Goal: Task Accomplishment & Management: Manage account settings

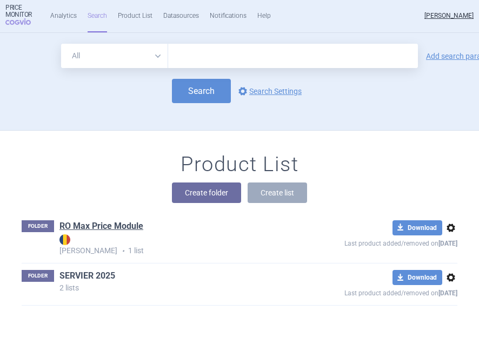
click at [84, 280] on link "SERVIER 2025" at bounding box center [87, 276] width 56 height 12
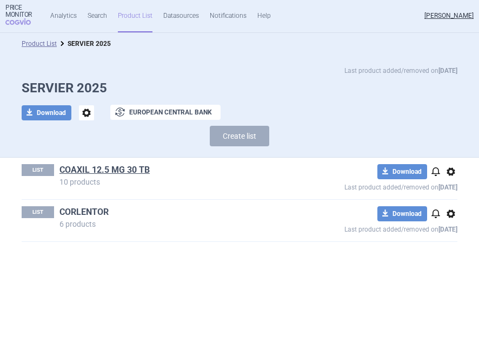
click at [103, 212] on link "CORLENTOR" at bounding box center [83, 212] width 49 height 12
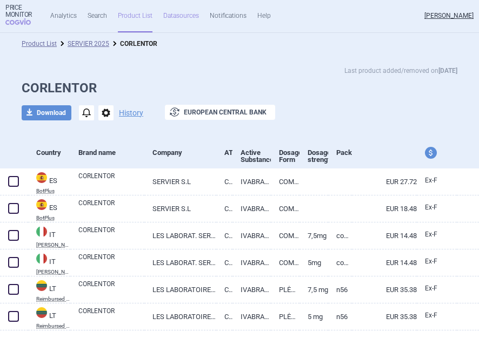
click at [184, 15] on link "Datasources" at bounding box center [181, 16] width 36 height 32
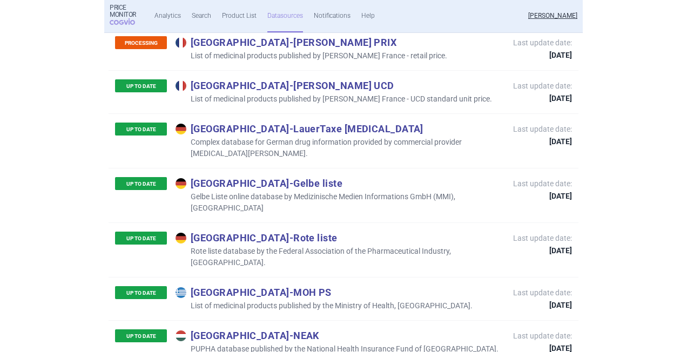
scroll to position [1999, 0]
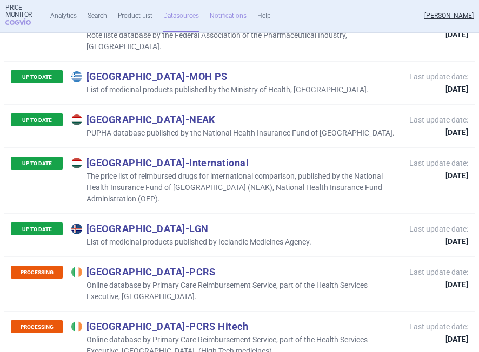
click at [242, 14] on link "Notifications" at bounding box center [228, 16] width 37 height 32
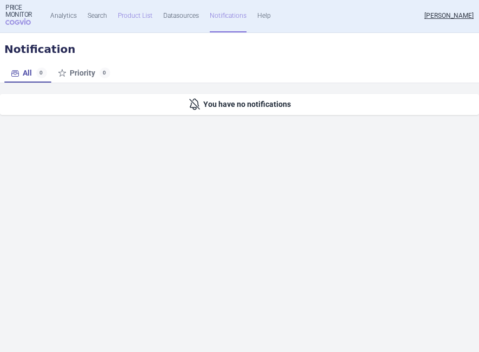
click at [139, 17] on link "Product List" at bounding box center [135, 16] width 35 height 32
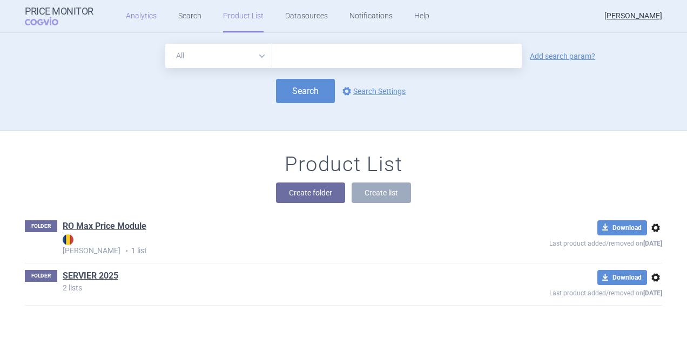
click at [149, 14] on link "Analytics" at bounding box center [141, 16] width 31 height 32
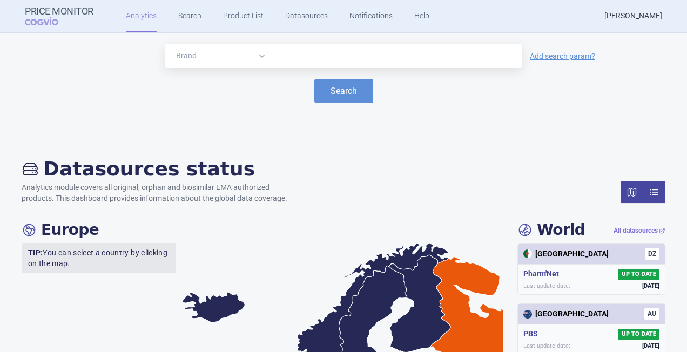
click at [478, 195] on link at bounding box center [654, 193] width 22 height 22
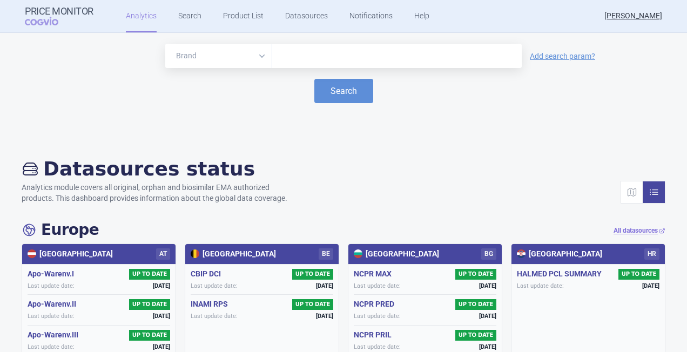
click at [478, 192] on link at bounding box center [654, 193] width 22 height 22
click at [259, 57] on select "Brand ATC/Active substance Therapeutic area" at bounding box center [218, 56] width 107 height 24
click at [186, 15] on link "Search" at bounding box center [189, 16] width 23 height 32
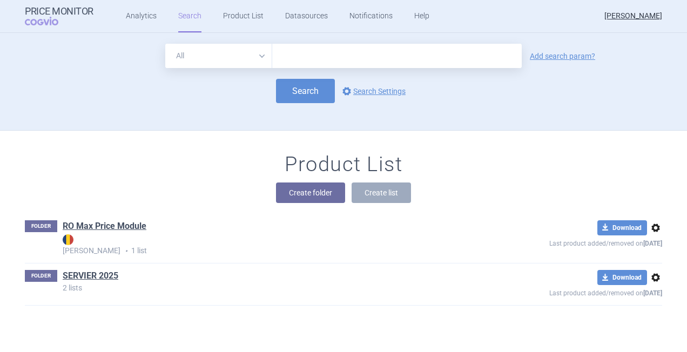
click at [256, 56] on select "All Brand Name ATC Company Active Substance Country Newer than" at bounding box center [218, 56] width 107 height 24
select select "mah"
click at [165, 44] on select "All Brand Name ATC Company Active Substance Country Newer than" at bounding box center [218, 56] width 107 height 24
click at [287, 63] on input "text" at bounding box center [397, 56] width 250 height 24
type input "servier"
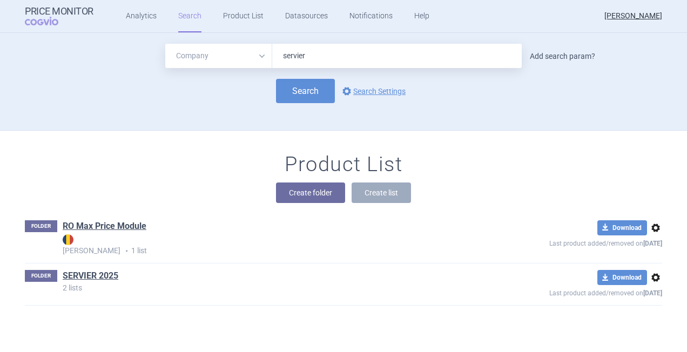
click at [478, 59] on link "Add search param?" at bounding box center [562, 56] width 65 height 8
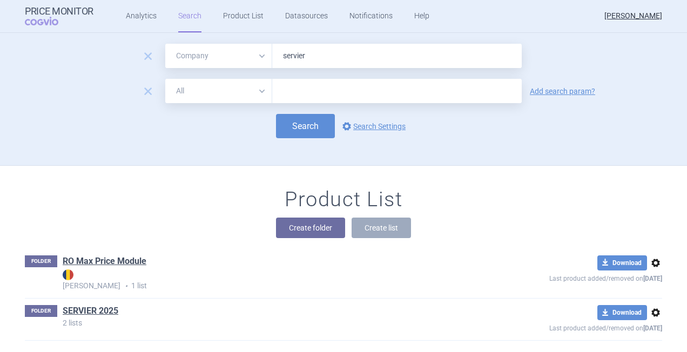
click at [254, 91] on select "All Brand Name ATC Company Active Substance Country Newer than" at bounding box center [218, 91] width 107 height 24
select select "country"
click at [165, 79] on select "All Brand Name ATC Company Active Substance Country Newer than" at bounding box center [218, 91] width 107 height 24
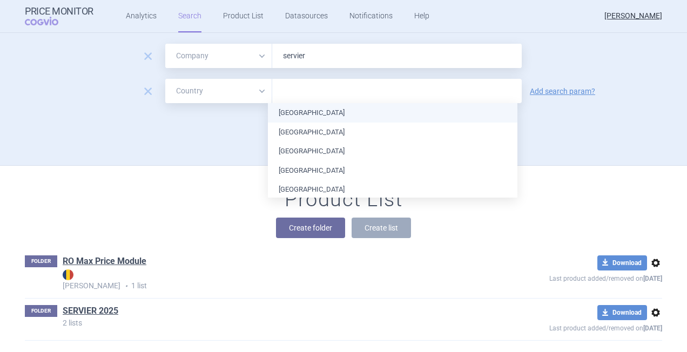
click at [347, 95] on input "text" at bounding box center [397, 91] width 239 height 14
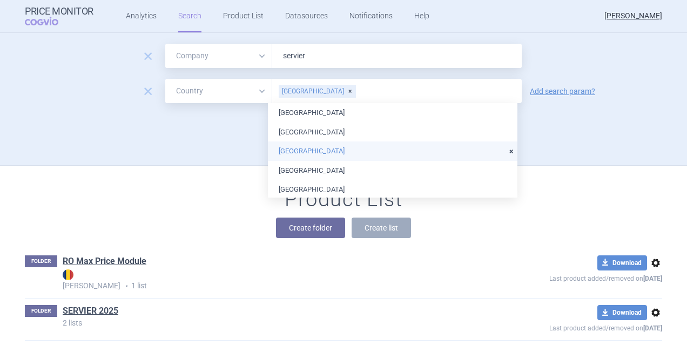
click at [349, 151] on li "[GEOGRAPHIC_DATA]" at bounding box center [393, 151] width 250 height 19
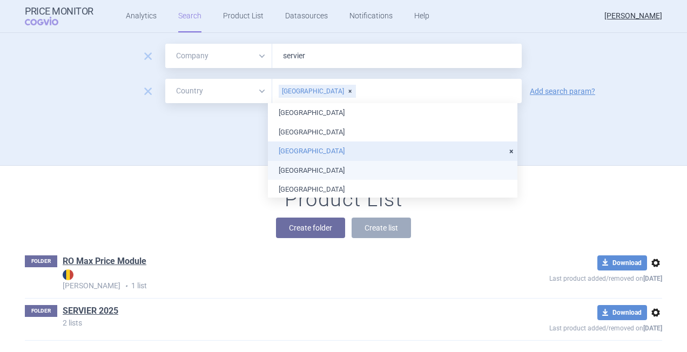
click at [398, 165] on li "[GEOGRAPHIC_DATA]" at bounding box center [393, 170] width 250 height 19
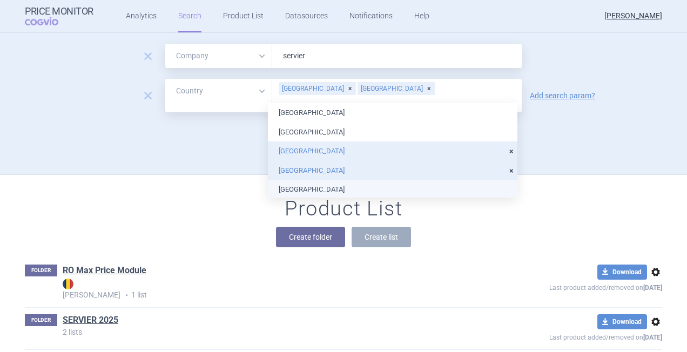
click at [401, 187] on li "[GEOGRAPHIC_DATA]" at bounding box center [393, 189] width 250 height 19
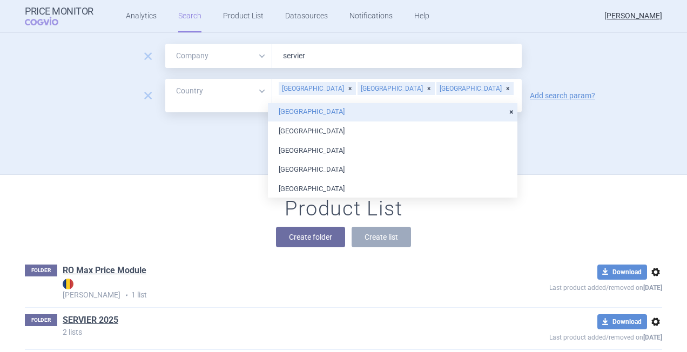
scroll to position [108, 0]
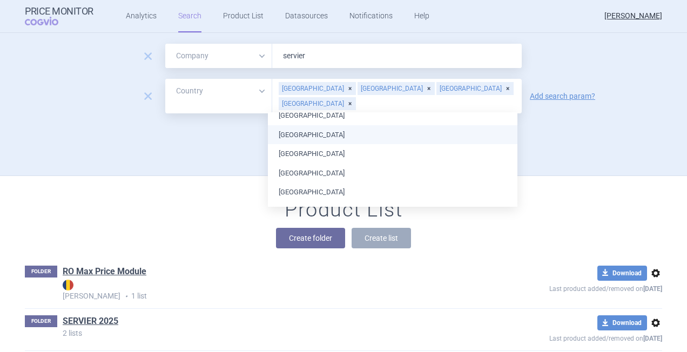
scroll to position [216, 0]
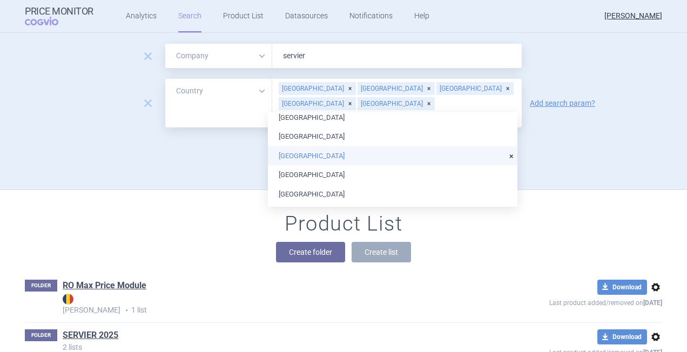
click at [396, 161] on li "[GEOGRAPHIC_DATA]" at bounding box center [393, 155] width 250 height 19
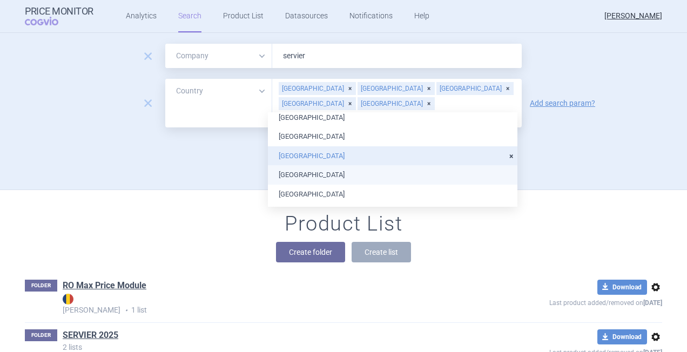
click at [398, 172] on li "[GEOGRAPHIC_DATA]" at bounding box center [393, 174] width 250 height 19
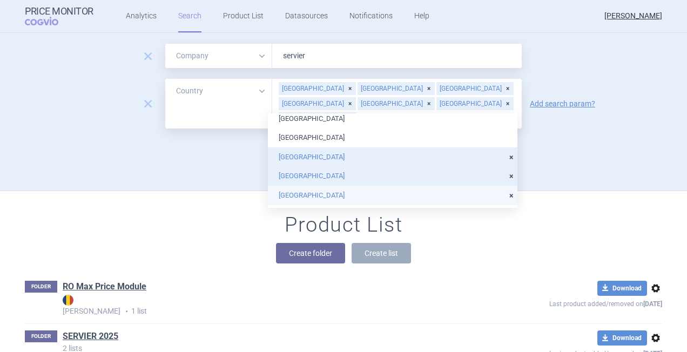
click at [402, 192] on li "[GEOGRAPHIC_DATA]" at bounding box center [393, 195] width 250 height 19
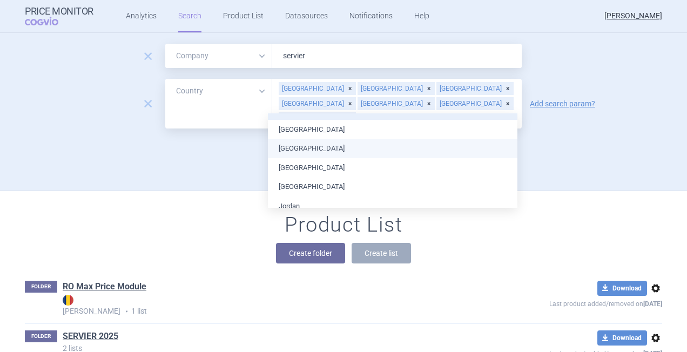
scroll to position [324, 0]
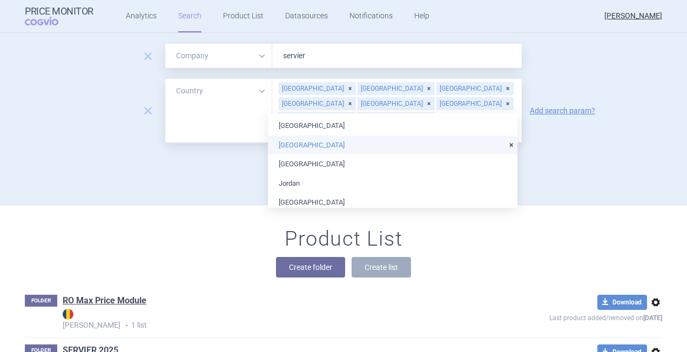
click at [401, 144] on li "[GEOGRAPHIC_DATA]" at bounding box center [393, 145] width 250 height 19
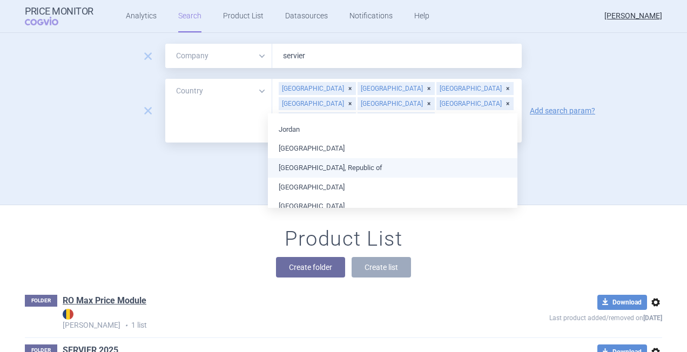
scroll to position [432, 0]
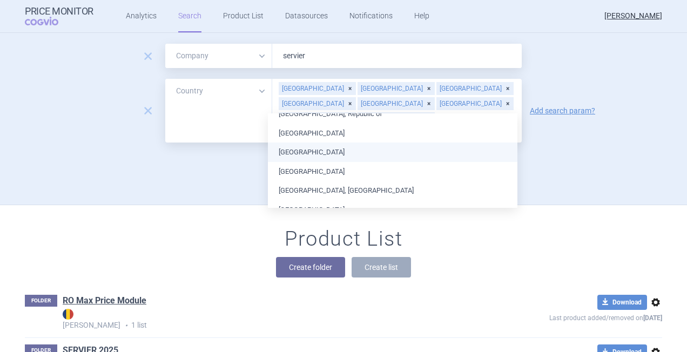
click at [399, 158] on li "[GEOGRAPHIC_DATA]" at bounding box center [393, 152] width 250 height 19
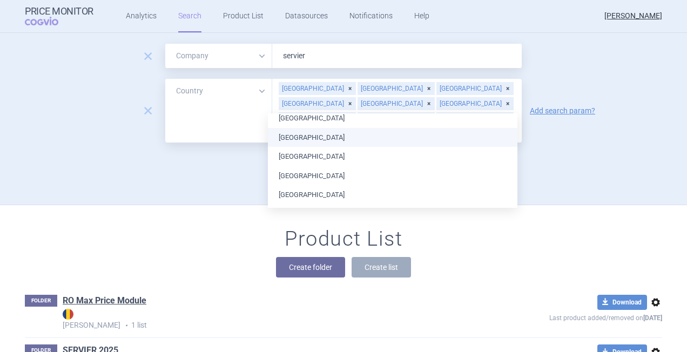
scroll to position [540, 0]
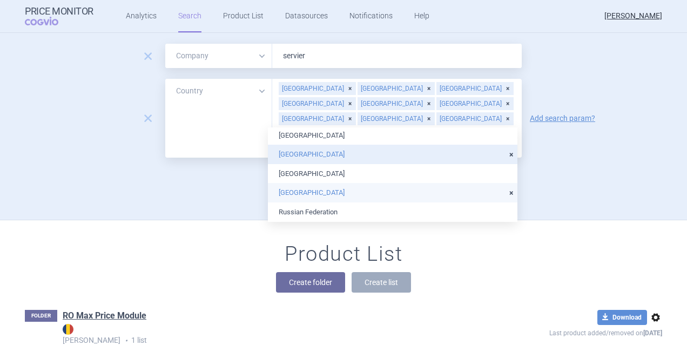
click at [351, 192] on li "[GEOGRAPHIC_DATA]" at bounding box center [393, 192] width 250 height 19
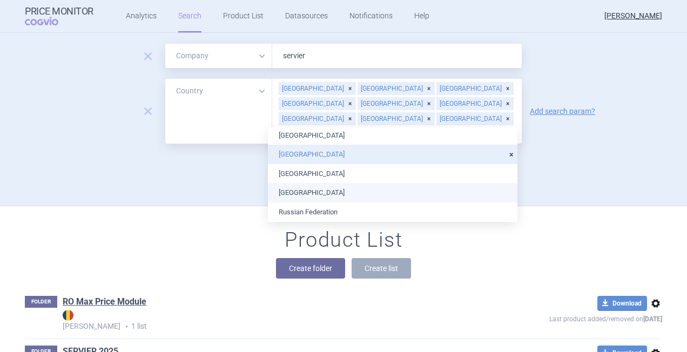
click at [375, 194] on li "[GEOGRAPHIC_DATA]" at bounding box center [393, 192] width 250 height 19
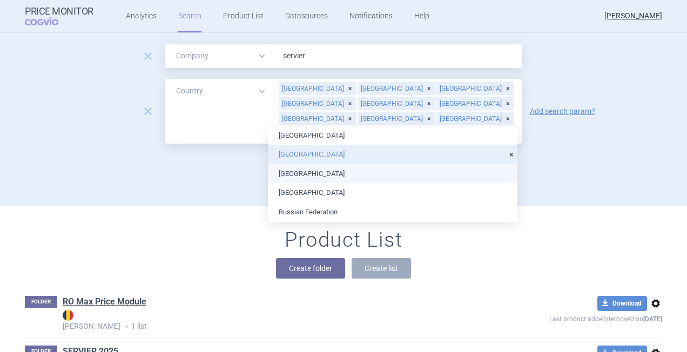
scroll to position [594, 0]
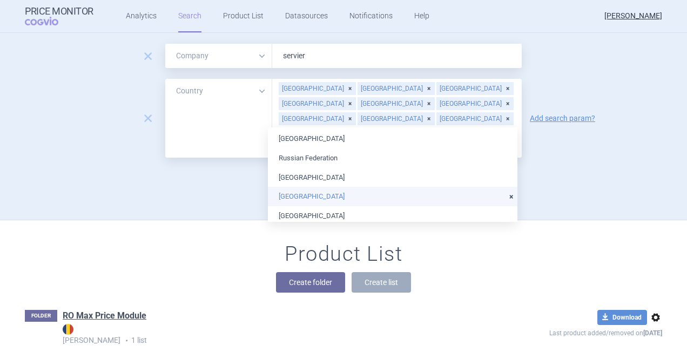
click at [393, 191] on li "[GEOGRAPHIC_DATA]" at bounding box center [393, 196] width 250 height 19
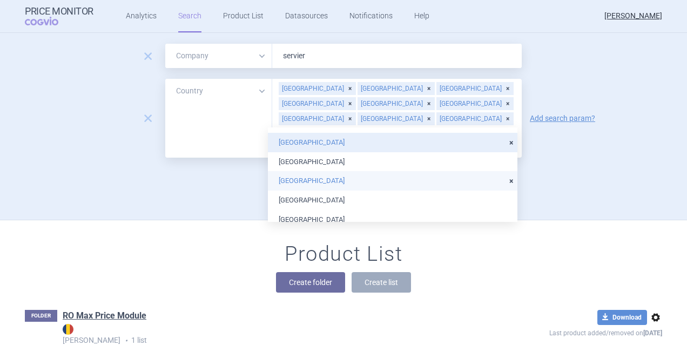
click at [393, 183] on li "[GEOGRAPHIC_DATA]" at bounding box center [393, 180] width 250 height 19
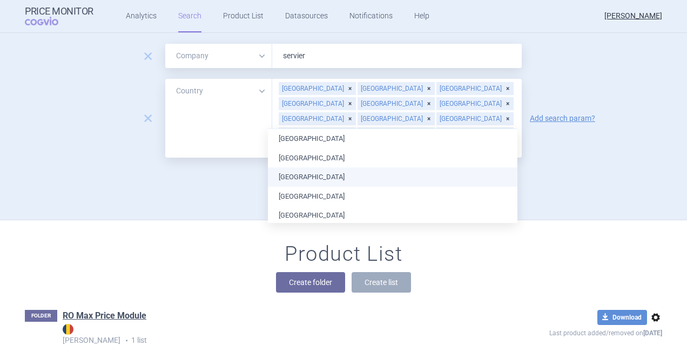
scroll to position [713, 0]
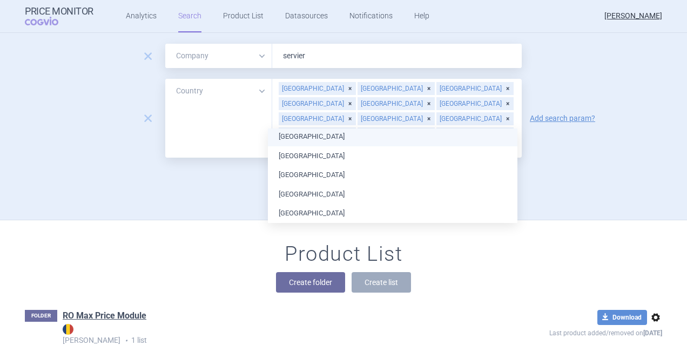
click at [478, 242] on div "Product List Create folder Create list" at bounding box center [343, 273] width 681 height 62
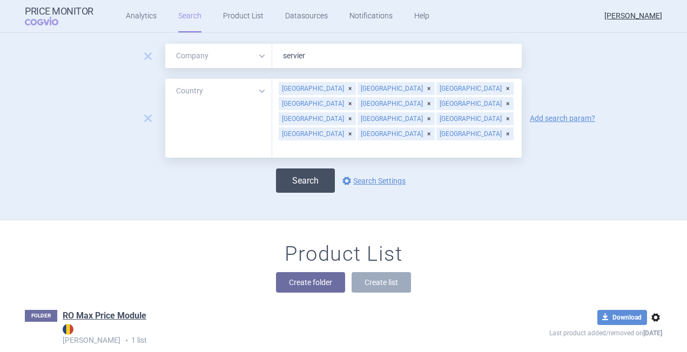
click at [308, 169] on button "Search" at bounding box center [305, 181] width 59 height 24
select select "mah"
select select "country"
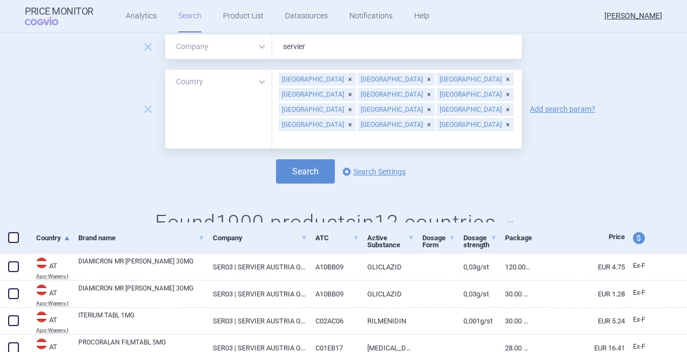
scroll to position [54, 0]
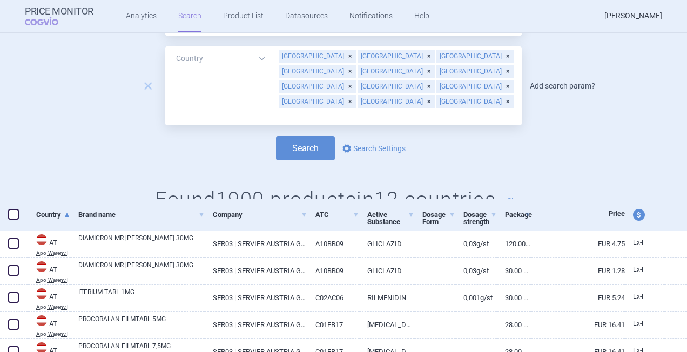
click at [478, 82] on link "Add search param?" at bounding box center [562, 86] width 65 height 8
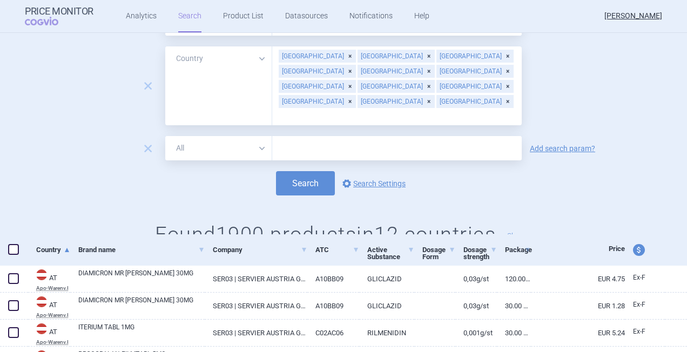
click at [259, 136] on select "All Brand Name ATC Company Active Substance Country Newer than" at bounding box center [218, 148] width 107 height 24
select select "atc"
click at [165, 136] on select "All Brand Name ATC Company Active Substance Country Newer than" at bounding box center [218, 148] width 107 height 24
click at [299, 136] on input "text" at bounding box center [397, 148] width 250 height 24
type input "C02AC06"
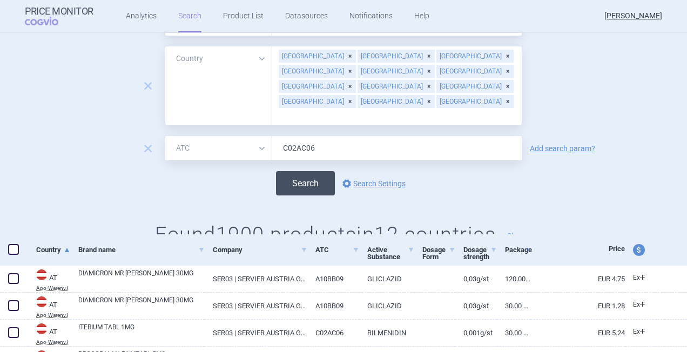
click at [304, 171] on button "Search" at bounding box center [305, 183] width 59 height 24
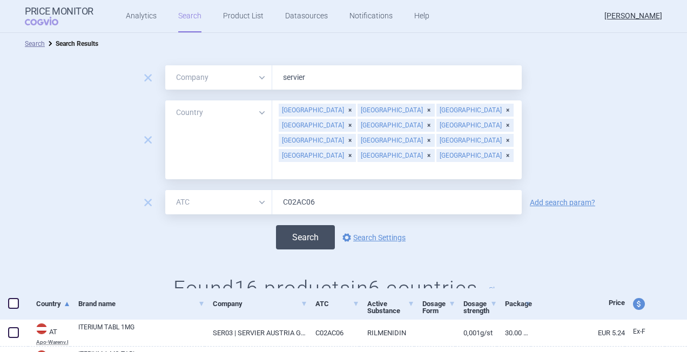
scroll to position [108, 0]
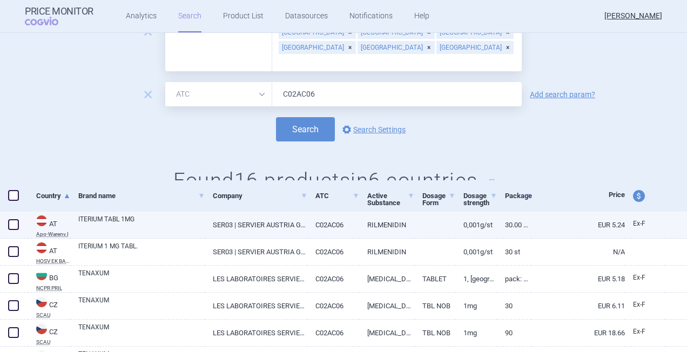
click at [17, 226] on span at bounding box center [13, 224] width 11 height 11
checkbox input "true"
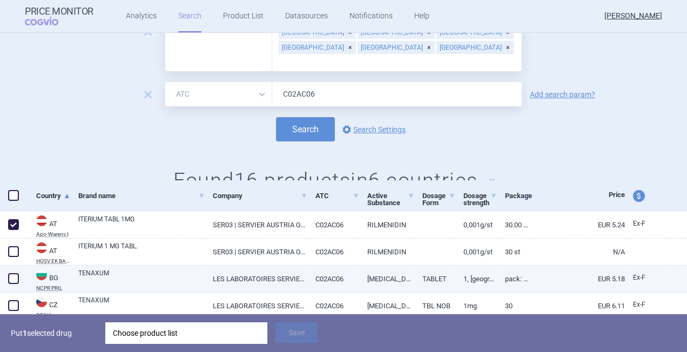
click at [15, 274] on span at bounding box center [13, 278] width 11 height 11
checkbox input "true"
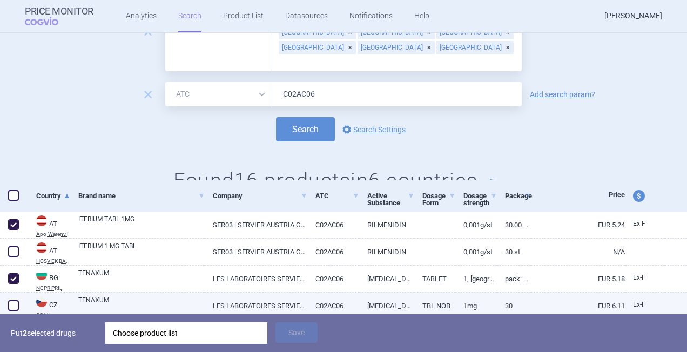
click at [16, 305] on span at bounding box center [13, 305] width 11 height 11
checkbox input "true"
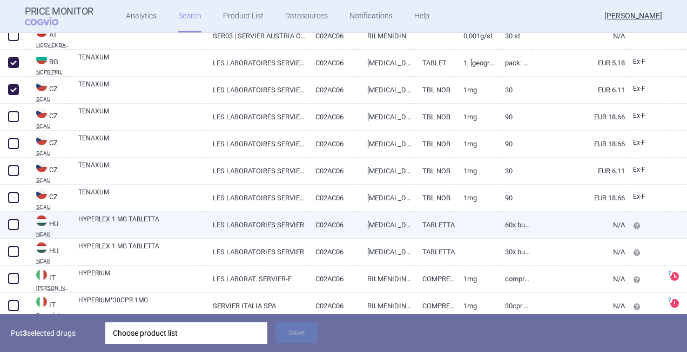
scroll to position [378, 0]
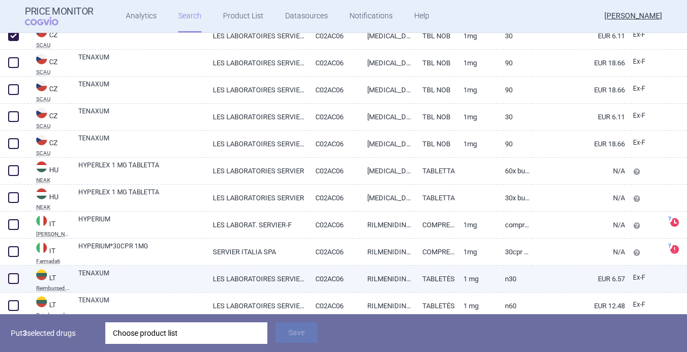
click at [11, 278] on span at bounding box center [13, 278] width 11 height 11
checkbox input "true"
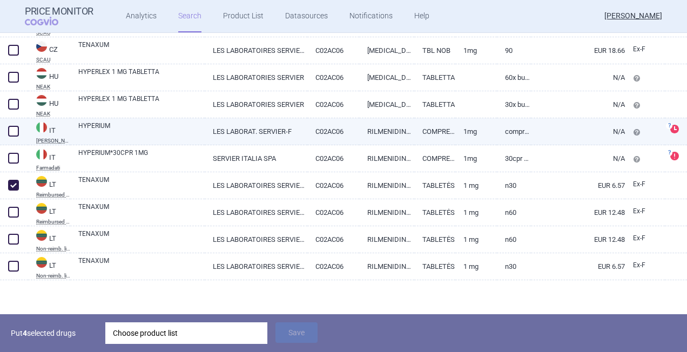
scroll to position [472, 0]
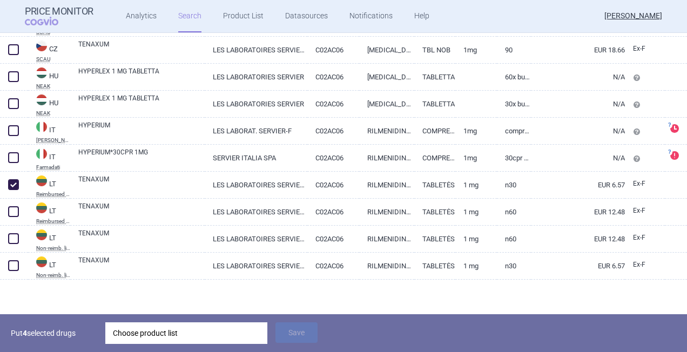
click at [186, 332] on div "Choose product list" at bounding box center [186, 334] width 147 height 22
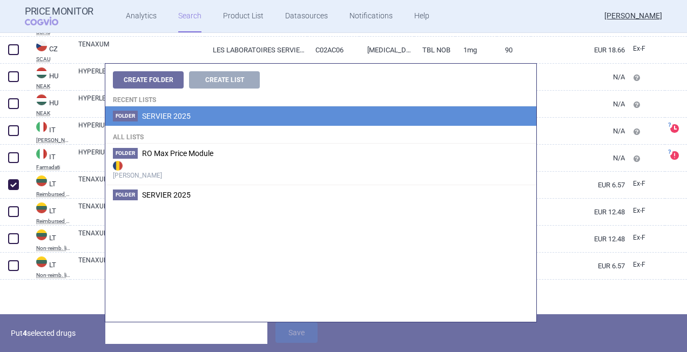
click at [154, 121] on li "Folder SERVIER 2025" at bounding box center [320, 115] width 431 height 19
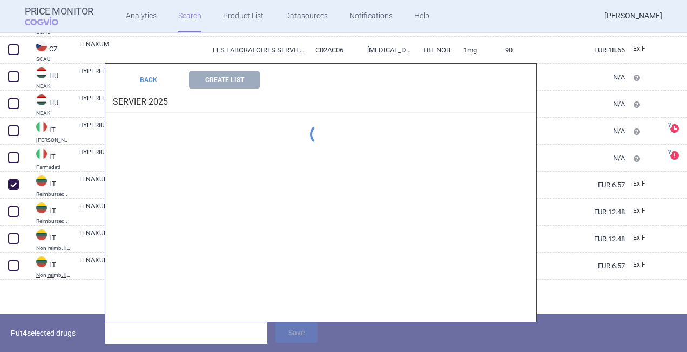
click at [154, 121] on div "Create Folder Create List Recent lists Folder SERVIER 2025 All lists Folder RO …" at bounding box center [320, 193] width 431 height 258
click at [158, 337] on input "search" at bounding box center [186, 334] width 162 height 22
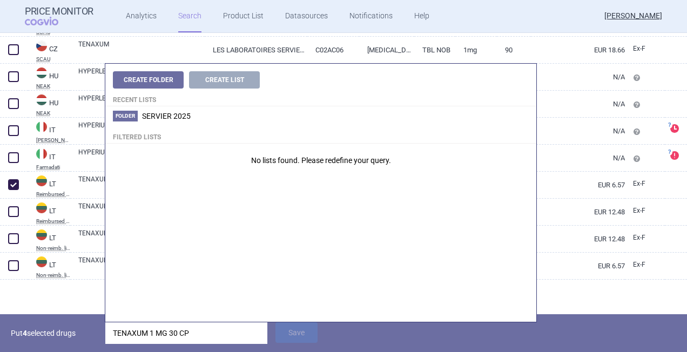
click at [204, 338] on input "TENAXUM 1 MG 30 CP" at bounding box center [186, 334] width 162 height 22
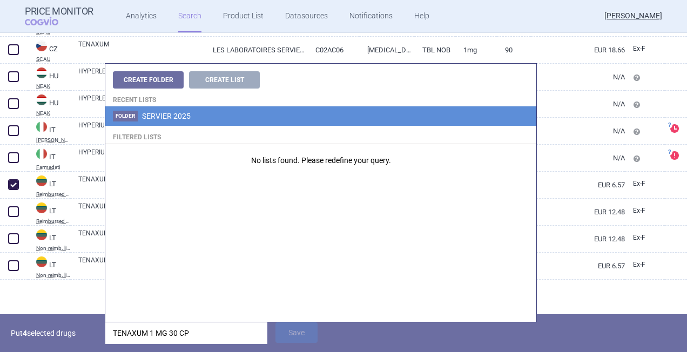
type input "TENAXUM 1 MG 30 CP"
click at [161, 116] on span "SERVIER 2025" at bounding box center [166, 116] width 49 height 9
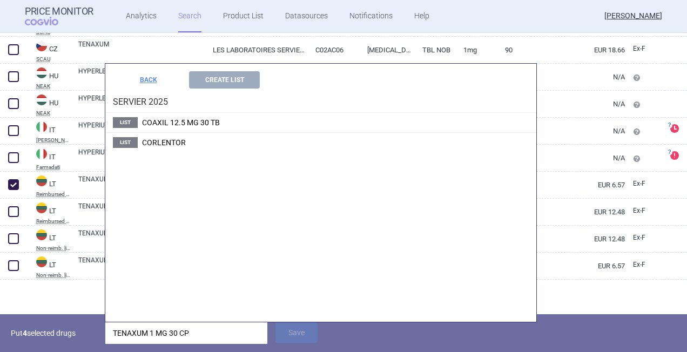
click at [161, 116] on div "Create Folder Create List Recent lists Folder SERVIER 2025 Filtered lists No li…" at bounding box center [320, 193] width 431 height 258
click at [143, 81] on button "BACK" at bounding box center [148, 79] width 71 height 17
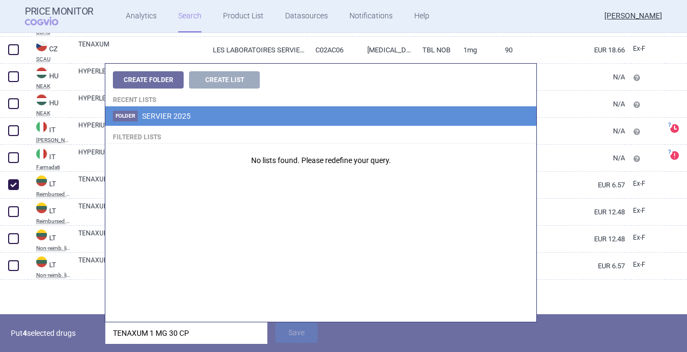
click at [165, 118] on span "SERVIER 2025" at bounding box center [166, 116] width 49 height 9
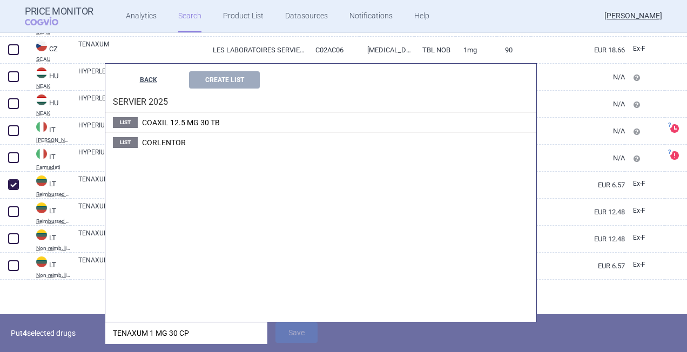
click at [150, 80] on button "BACK" at bounding box center [148, 79] width 71 height 17
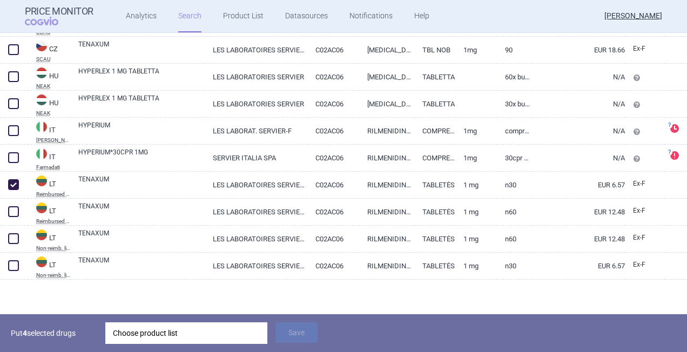
click at [52, 296] on div at bounding box center [343, 297] width 687 height 35
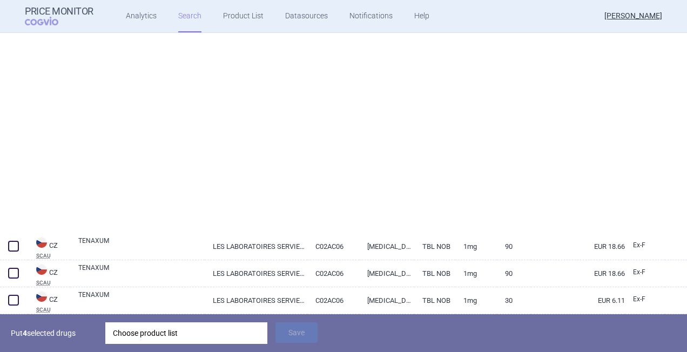
select select "mah"
select select "country"
select select "atc"
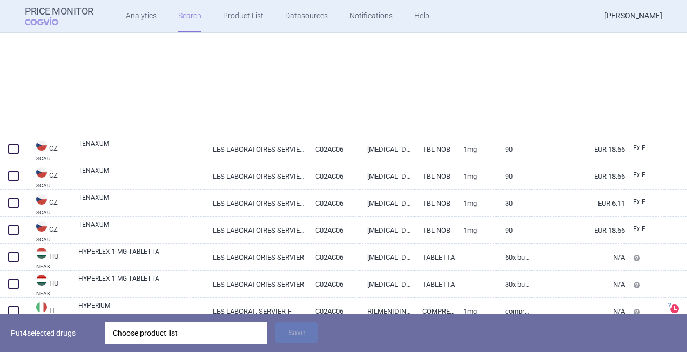
select select "mah"
select select "country"
select select "atc"
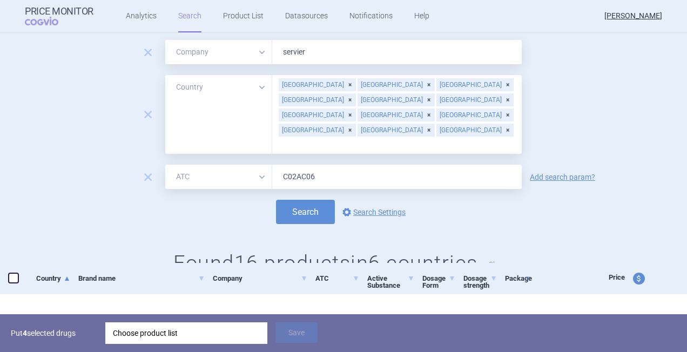
scroll to position [0, 0]
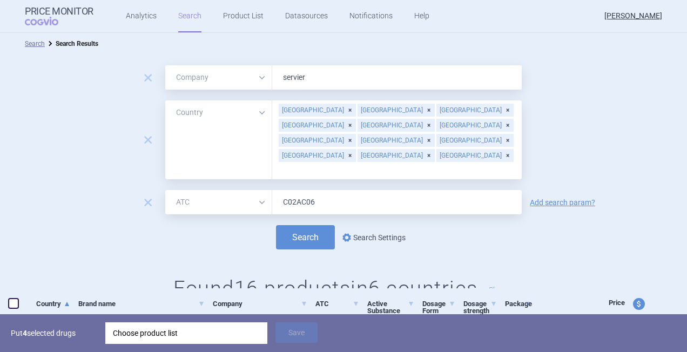
click at [361, 231] on link "options Search Settings" at bounding box center [372, 237] width 65 height 13
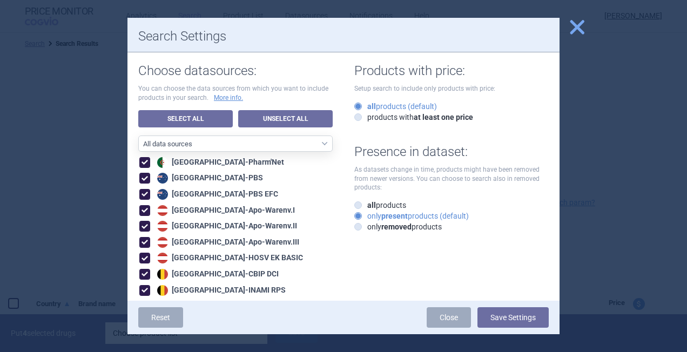
click at [478, 28] on span "close" at bounding box center [577, 27] width 19 height 19
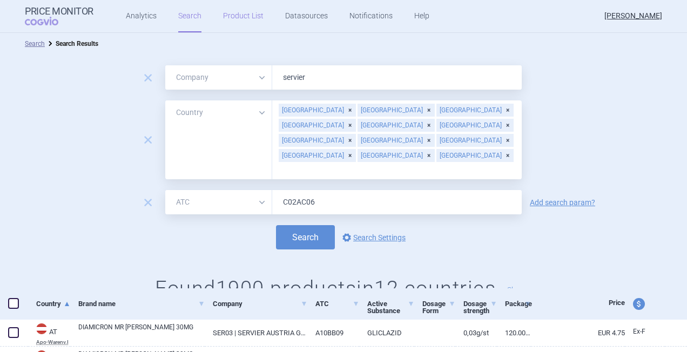
click at [240, 16] on link "Product List" at bounding box center [243, 16] width 41 height 32
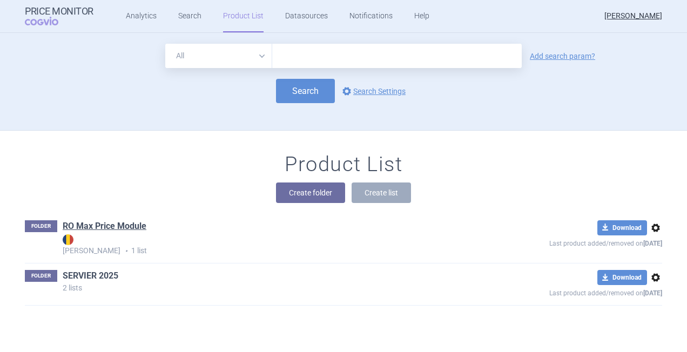
click at [89, 276] on link "SERVIER 2025" at bounding box center [91, 276] width 56 height 12
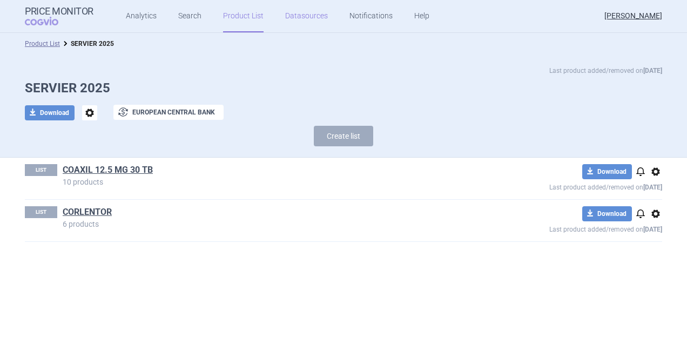
click at [297, 17] on link "Datasources" at bounding box center [306, 16] width 43 height 32
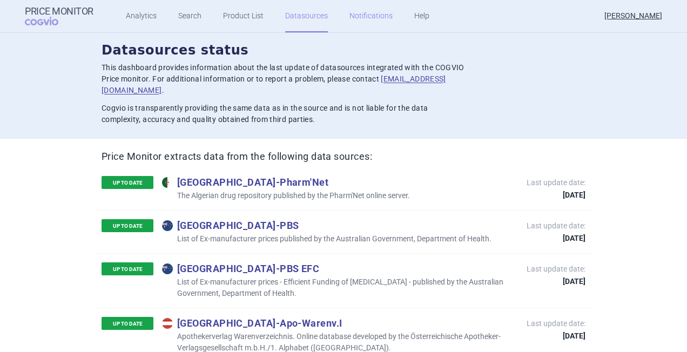
click at [368, 14] on link "Notifications" at bounding box center [371, 16] width 43 height 32
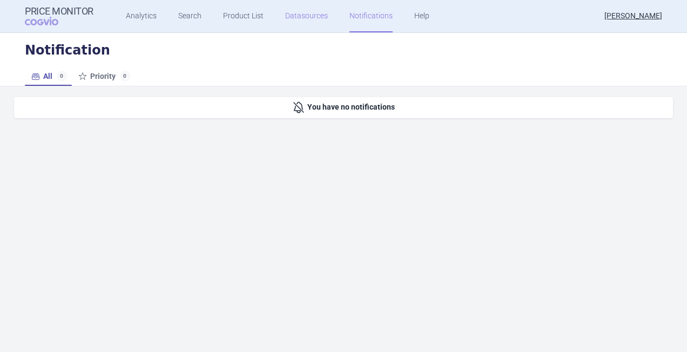
click at [304, 16] on link "Datasources" at bounding box center [306, 16] width 43 height 32
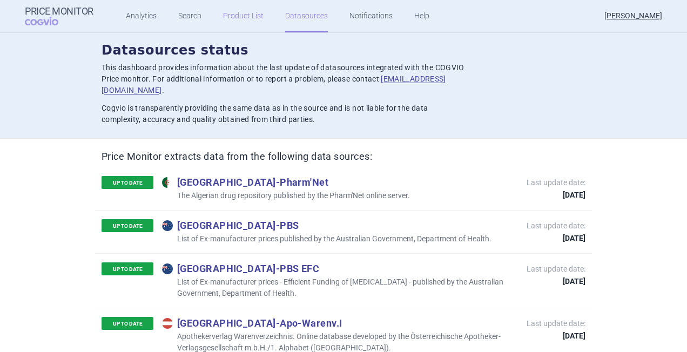
click at [240, 18] on link "Product List" at bounding box center [243, 16] width 41 height 32
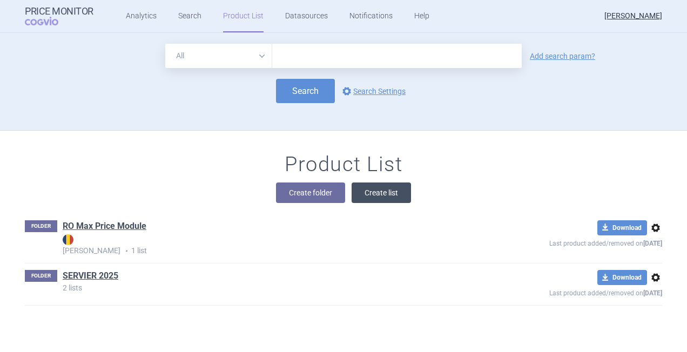
click at [374, 196] on button "Create list" at bounding box center [381, 193] width 59 height 21
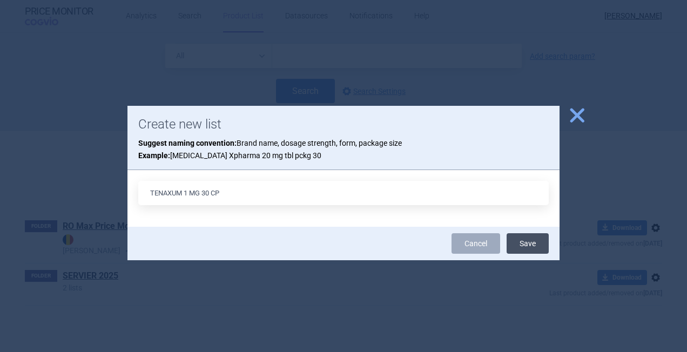
type input "TENAXUM 1 MG 30 CP"
click at [478, 244] on button "Save" at bounding box center [528, 243] width 42 height 21
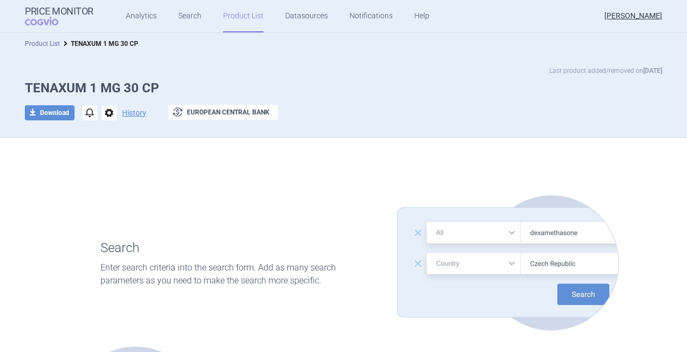
click at [40, 43] on link "Product List" at bounding box center [42, 44] width 35 height 8
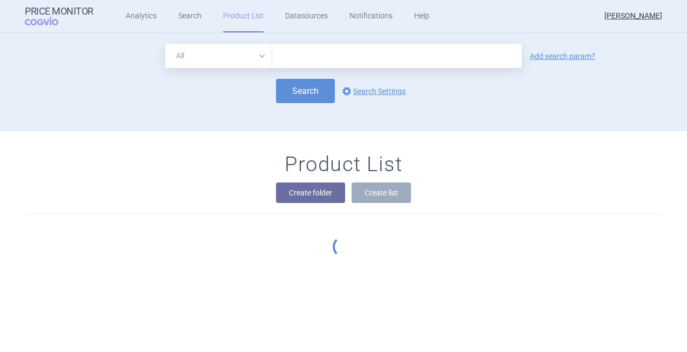
scroll to position [27, 0]
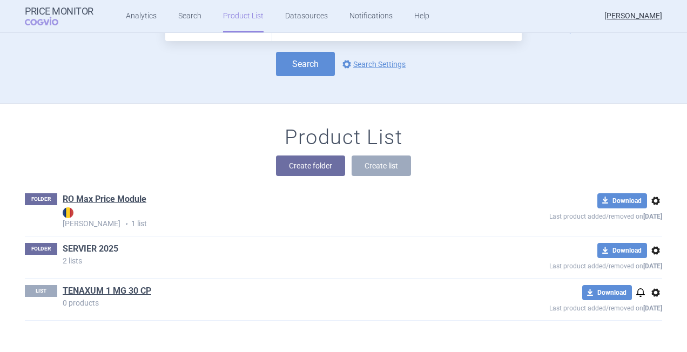
click at [78, 243] on link "SERVIER 2025" at bounding box center [91, 249] width 56 height 12
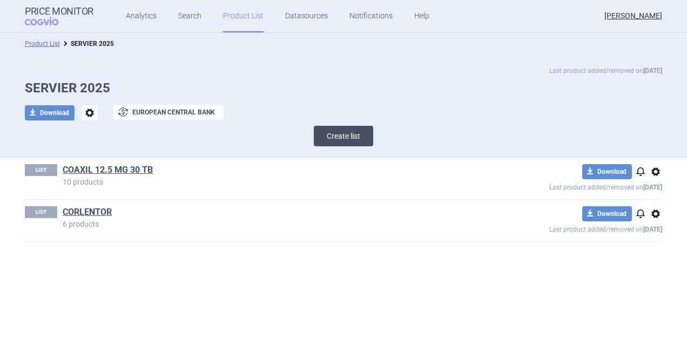
click at [357, 137] on button "Create list" at bounding box center [343, 136] width 59 height 21
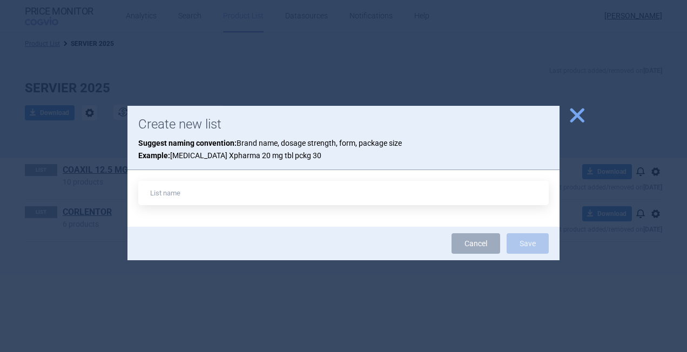
click at [304, 193] on input "text" at bounding box center [343, 193] width 411 height 24
click at [152, 193] on input "tenaxum 1 mg 30 cp" at bounding box center [343, 193] width 411 height 24
type input "TENAXUM 1 mg 30 cp"
click at [478, 245] on button "Save" at bounding box center [528, 243] width 42 height 21
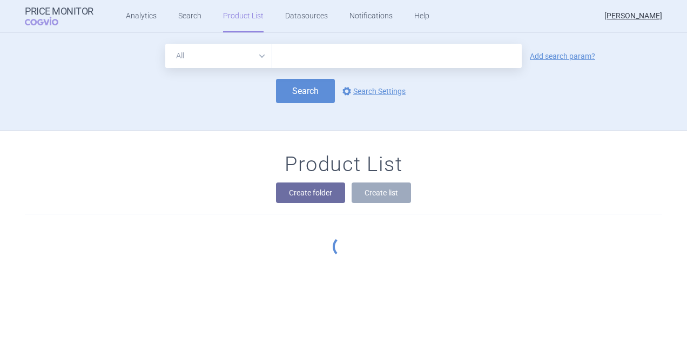
scroll to position [27, 0]
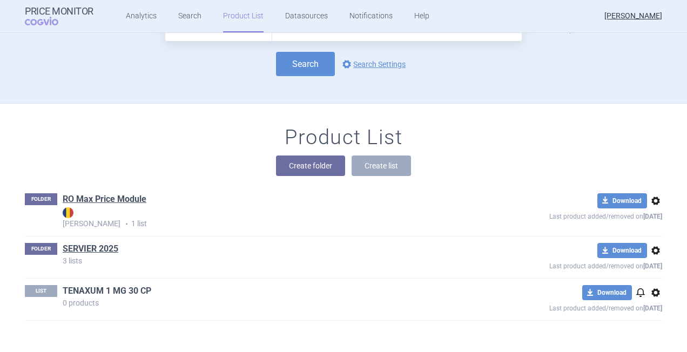
click at [75, 290] on link "TENAXUM 1 MG 30 CP" at bounding box center [107, 291] width 89 height 12
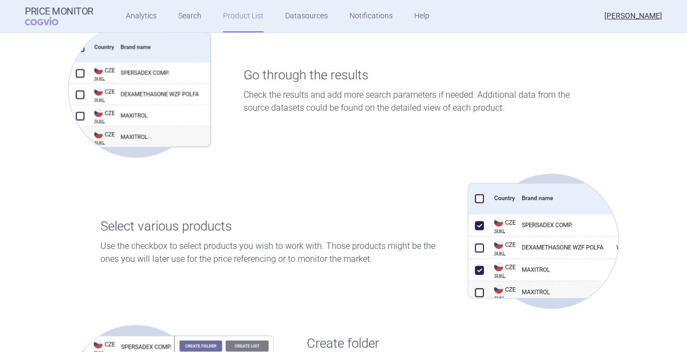
scroll to position [54, 0]
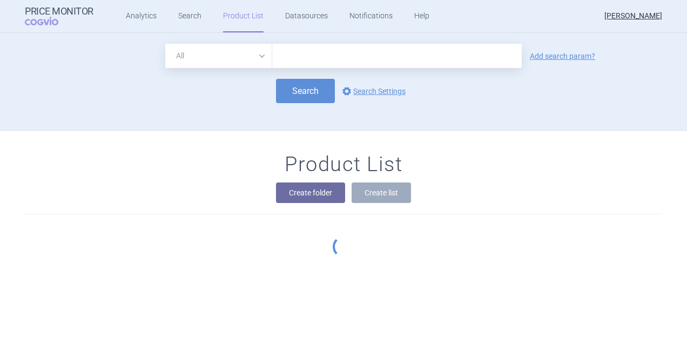
scroll to position [27, 0]
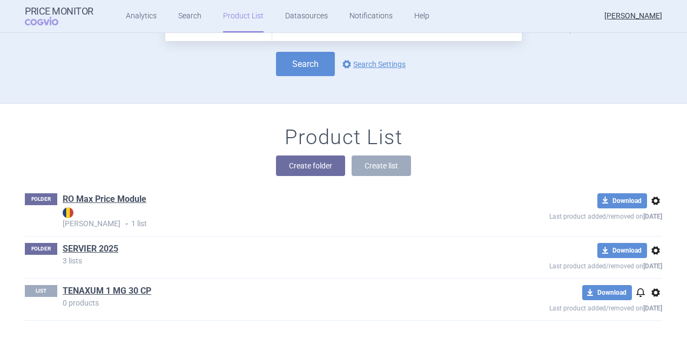
drag, startPoint x: 83, startPoint y: 292, endPoint x: 373, endPoint y: 312, distance: 290.8
click at [373, 312] on div "LIST TENAXUM 1 MG 30 CP 0 products download Download notifications options Last…" at bounding box center [343, 300] width 637 height 42
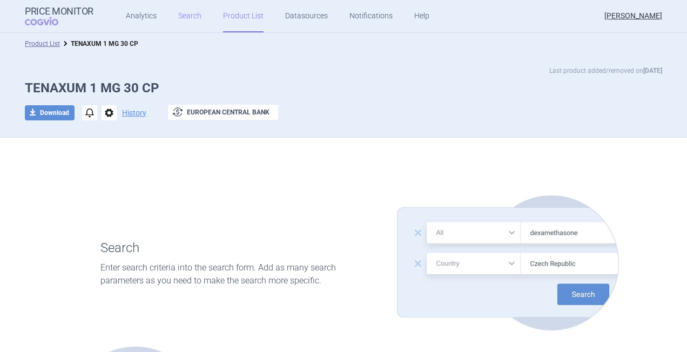
click at [189, 19] on link "Search" at bounding box center [189, 16] width 23 height 32
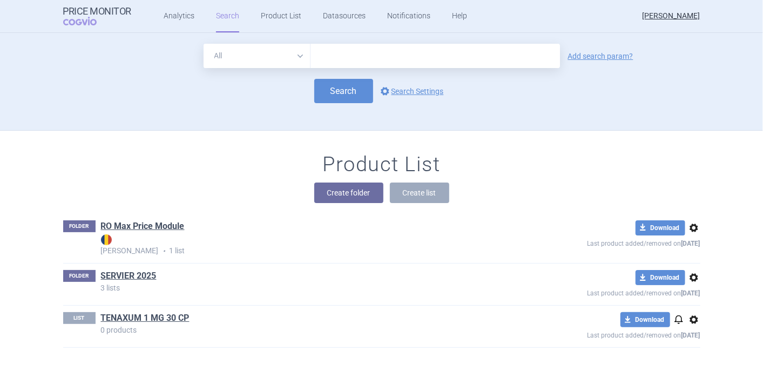
drag, startPoint x: 242, startPoint y: 18, endPoint x: 414, endPoint y: 257, distance: 294.5
click at [414, 257] on div "FOLDER RO Max Price Module Max Price • 1 list download Download options Last pr…" at bounding box center [381, 238] width 637 height 49
click at [108, 317] on link "TENAXUM 1 MG 30 CP" at bounding box center [145, 318] width 89 height 12
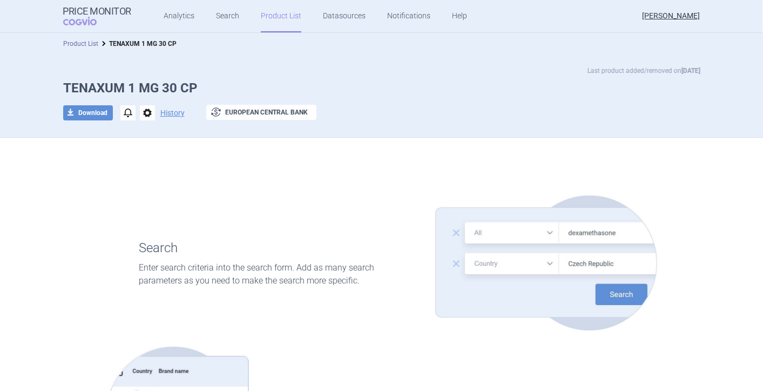
click at [72, 43] on link "Product List" at bounding box center [80, 44] width 35 height 8
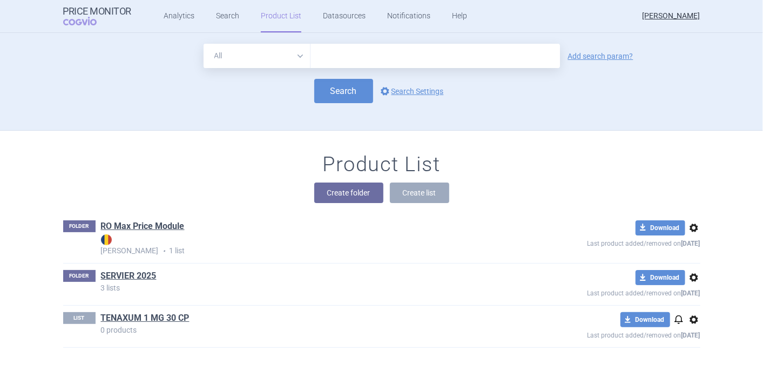
click at [478, 320] on span "options" at bounding box center [694, 319] width 13 height 13
click at [478, 352] on button "Delete" at bounding box center [689, 374] width 35 height 16
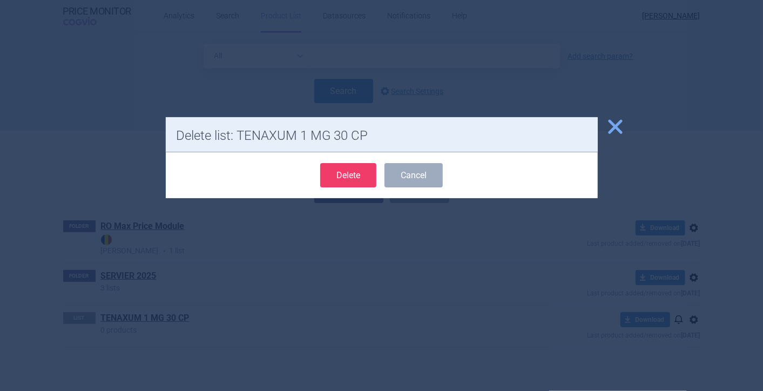
click at [344, 169] on button "Delete" at bounding box center [348, 175] width 56 height 24
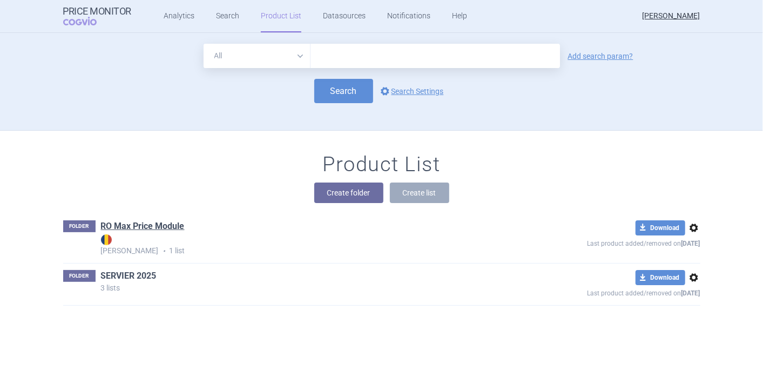
click at [117, 272] on link "SERVIER 2025" at bounding box center [129, 276] width 56 height 12
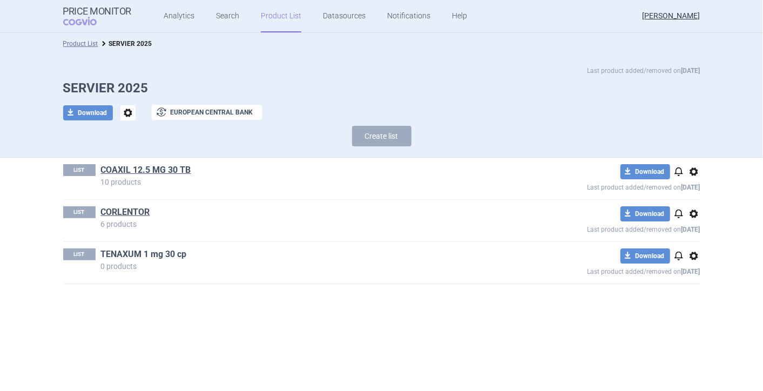
click at [126, 254] on link "TENAXUM 1 mg 30 cp" at bounding box center [144, 255] width 86 height 12
click at [120, 210] on link "CORLENTOR" at bounding box center [125, 212] width 49 height 12
click at [122, 170] on link "COAXIL 12.5 MG 30 TB" at bounding box center [146, 170] width 90 height 12
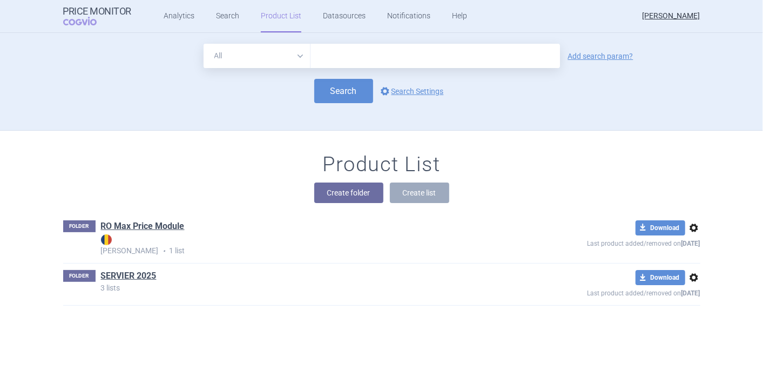
click at [294, 58] on select "All Brand Name ATC Company Active Substance Country Newer than" at bounding box center [257, 56] width 107 height 24
select select "mah"
click at [204, 44] on select "All Brand Name ATC Company Active Substance Country Newer than" at bounding box center [257, 56] width 107 height 24
click at [357, 63] on input "text" at bounding box center [436, 56] width 250 height 24
type input "SERVIER"
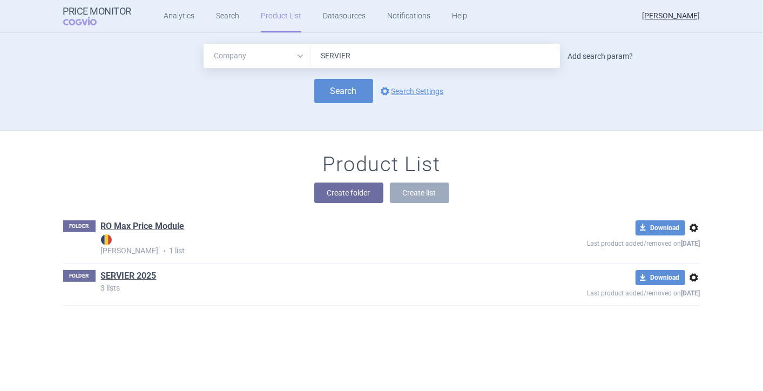
click at [478, 55] on link "Add search param?" at bounding box center [600, 56] width 65 height 8
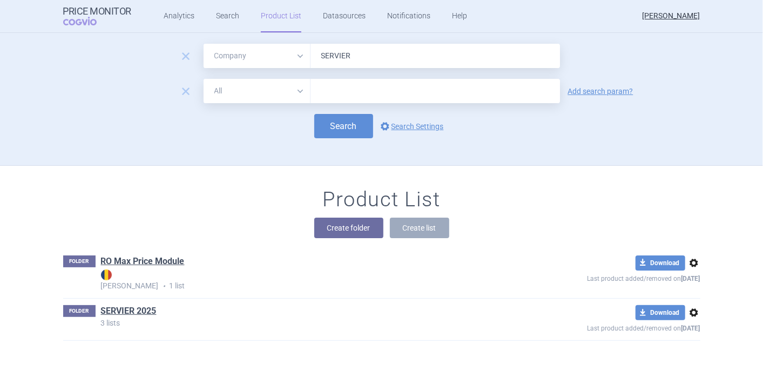
click at [298, 91] on select "All Brand Name ATC Company Active Substance Country Newer than" at bounding box center [257, 91] width 107 height 24
select select "activeSubstance"
click at [204, 79] on select "All Brand Name ATC Company Active Substance Country Newer than" at bounding box center [257, 91] width 107 height 24
click at [344, 96] on input "text" at bounding box center [436, 91] width 250 height 24
type input "[MEDICAL_DATA]"
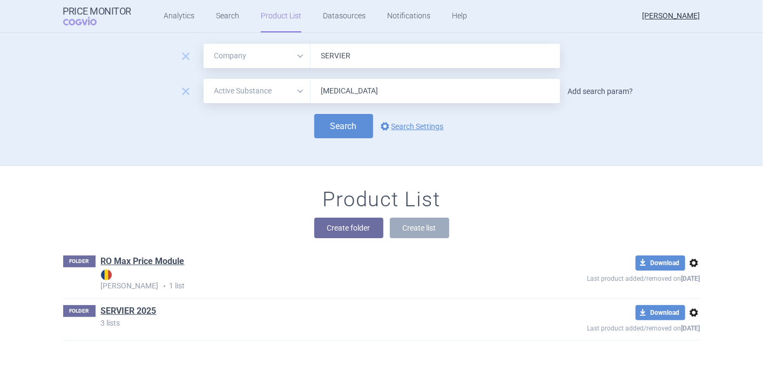
click at [478, 92] on link "Add search param?" at bounding box center [600, 92] width 65 height 8
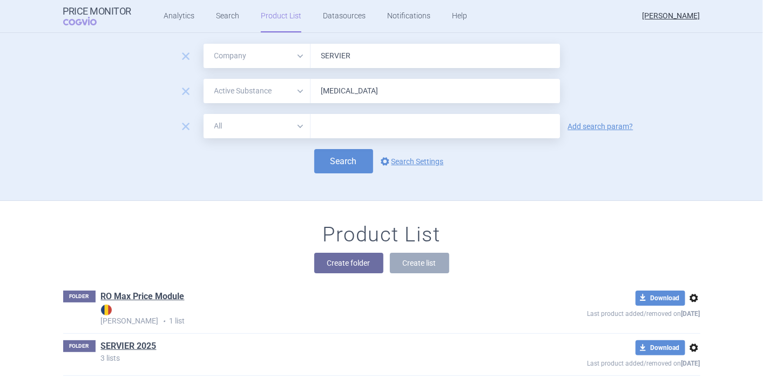
click at [294, 125] on select "All Brand Name ATC Company Active Substance Country Newer than" at bounding box center [257, 126] width 107 height 24
select select "country"
click at [204, 114] on select "All Brand Name ATC Company Active Substance Country Newer than" at bounding box center [257, 126] width 107 height 24
click at [377, 128] on input "text" at bounding box center [435, 126] width 239 height 14
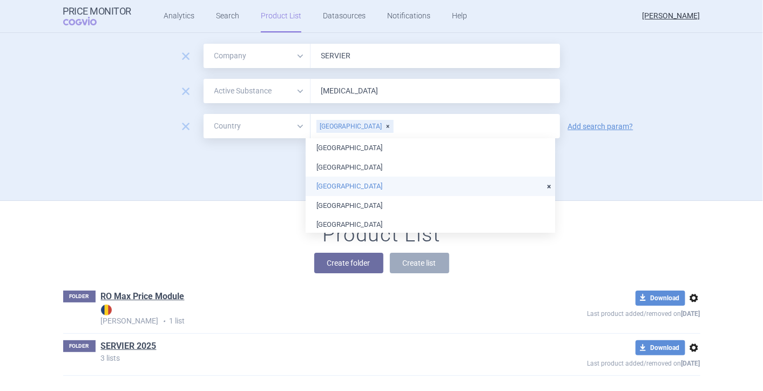
click at [370, 189] on li "[GEOGRAPHIC_DATA]" at bounding box center [431, 186] width 250 height 19
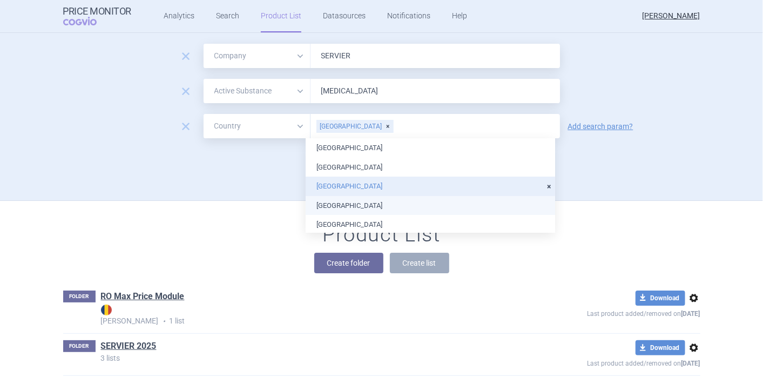
click at [371, 205] on li "[GEOGRAPHIC_DATA]" at bounding box center [431, 205] width 250 height 19
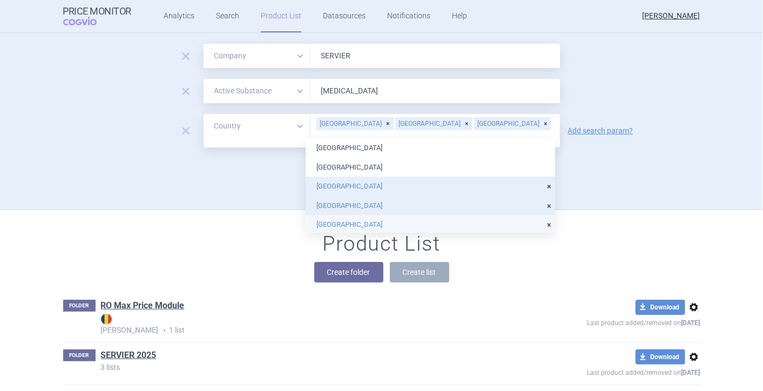
click at [373, 222] on li "[GEOGRAPHIC_DATA]" at bounding box center [431, 224] width 250 height 19
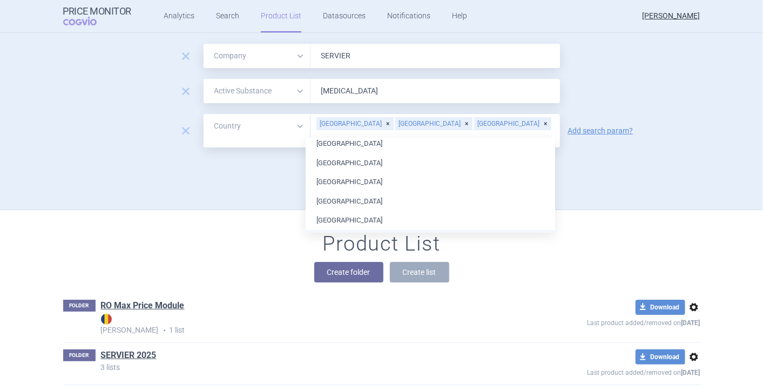
scroll to position [120, 0]
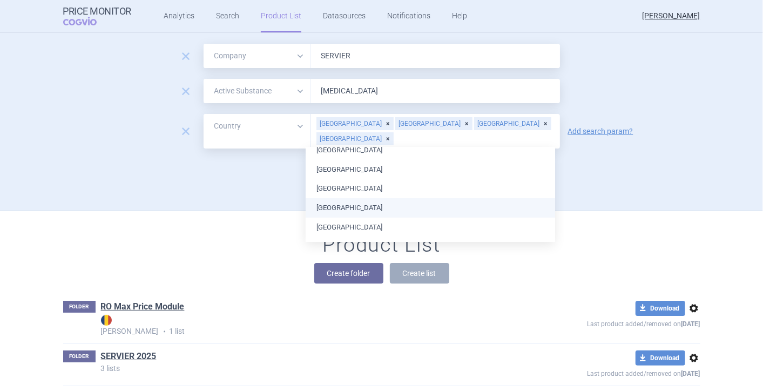
scroll to position [240, 0]
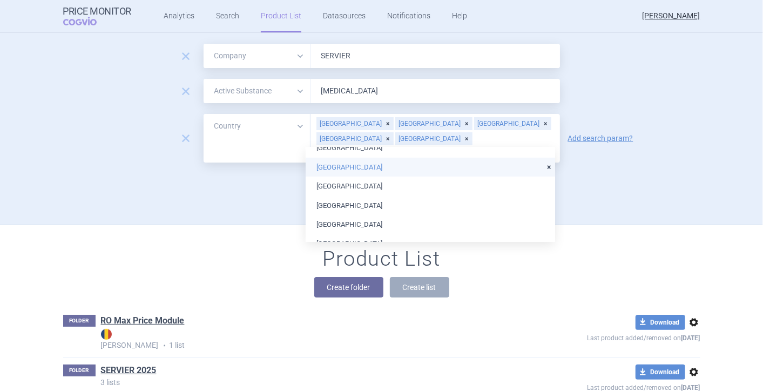
click at [370, 165] on li "[GEOGRAPHIC_DATA]" at bounding box center [431, 167] width 250 height 19
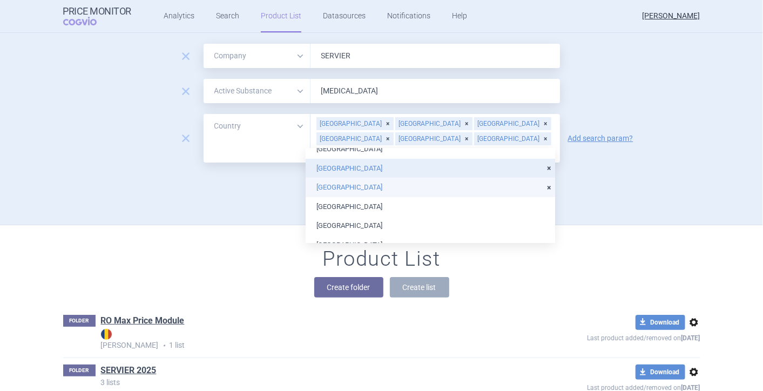
click at [372, 190] on li "[GEOGRAPHIC_DATA]" at bounding box center [431, 187] width 250 height 19
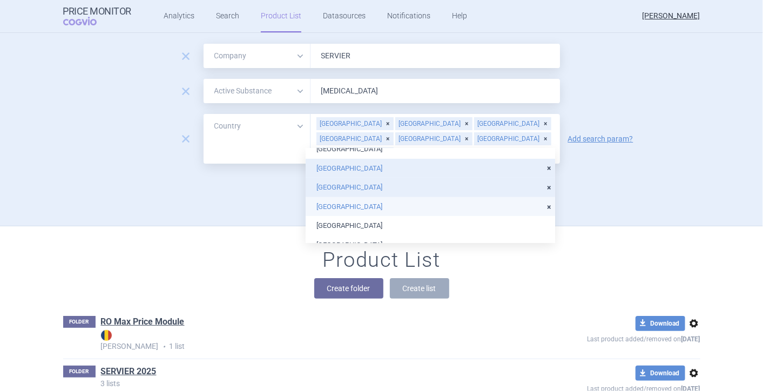
click at [374, 206] on li "[GEOGRAPHIC_DATA]" at bounding box center [431, 206] width 250 height 19
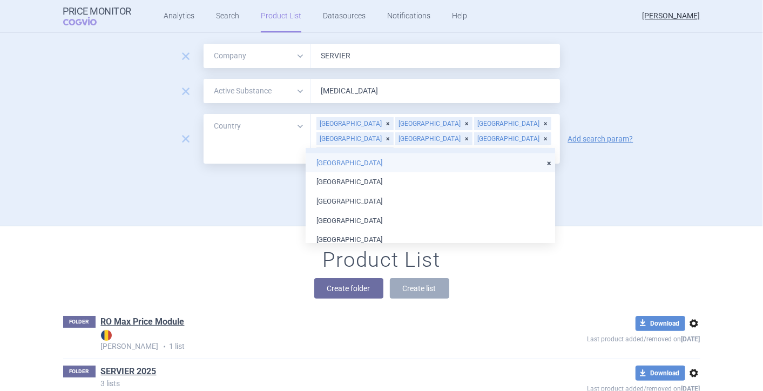
scroll to position [300, 0]
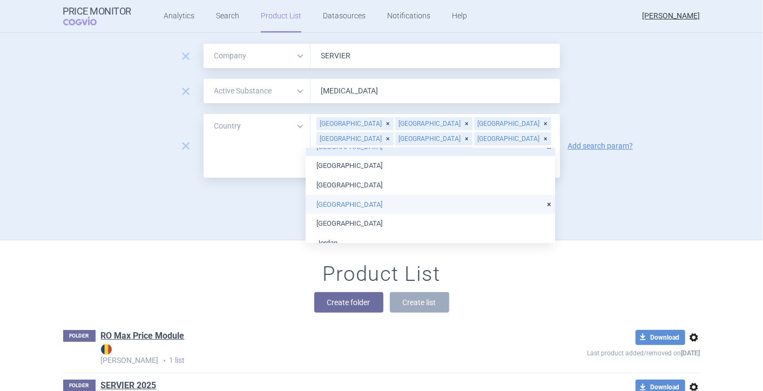
click at [377, 206] on li "[GEOGRAPHIC_DATA]" at bounding box center [431, 204] width 250 height 19
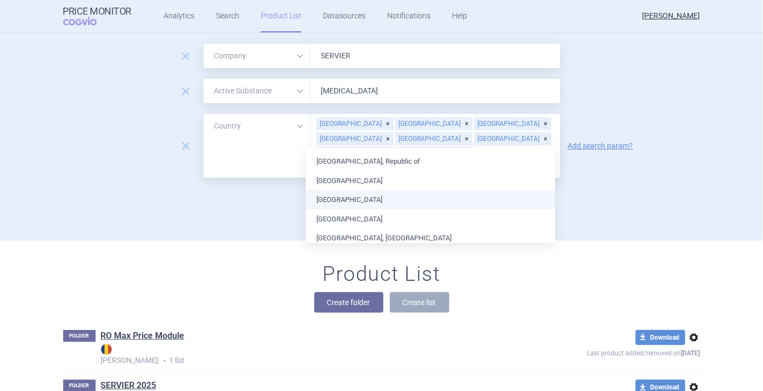
click at [373, 202] on li "[GEOGRAPHIC_DATA]" at bounding box center [431, 199] width 250 height 19
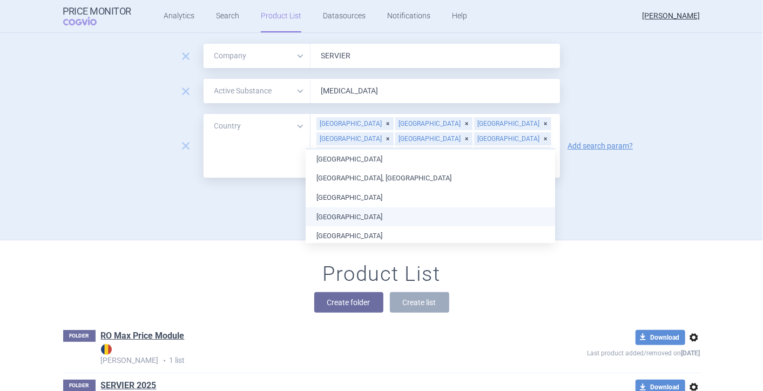
scroll to position [540, 0]
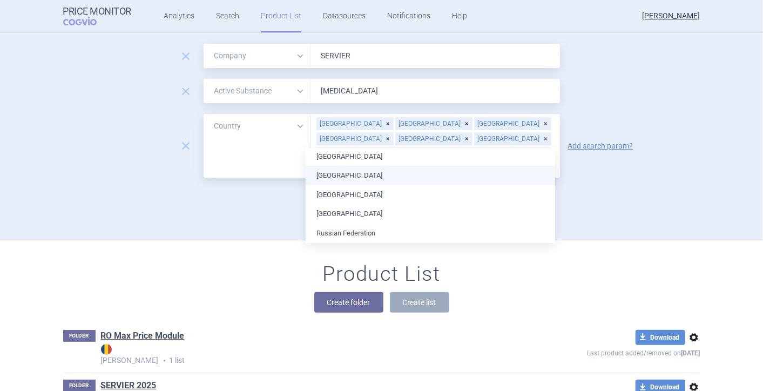
click at [372, 175] on ul "[GEOGRAPHIC_DATA] [GEOGRAPHIC_DATA] [GEOGRAPHIC_DATA] [GEOGRAPHIC_DATA] [GEOGRA…" at bounding box center [431, 12] width 250 height 808
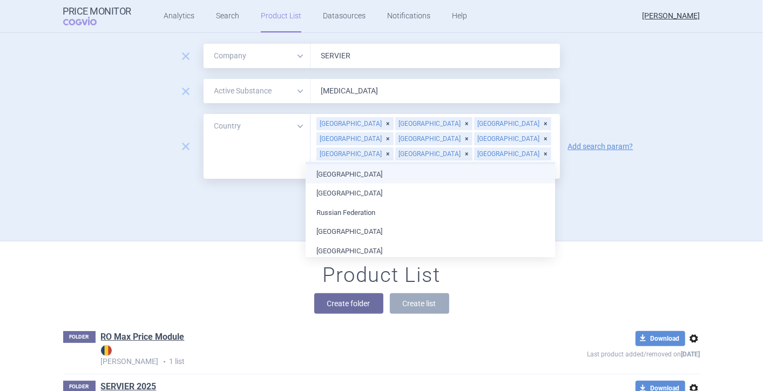
scroll to position [600, 0]
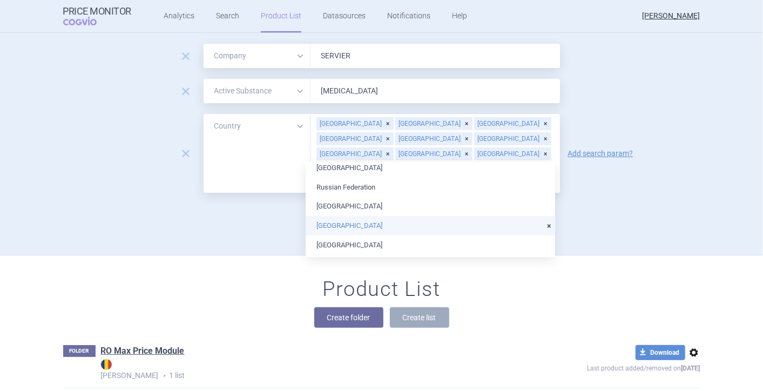
click at [369, 224] on li "[GEOGRAPHIC_DATA]" at bounding box center [431, 225] width 250 height 19
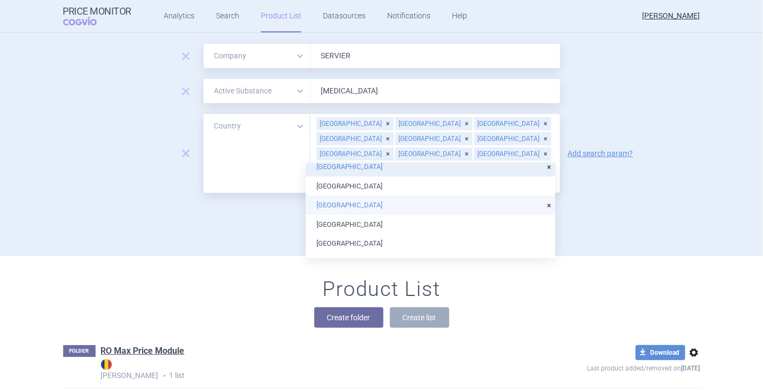
click at [369, 205] on li "[GEOGRAPHIC_DATA]" at bounding box center [431, 205] width 250 height 19
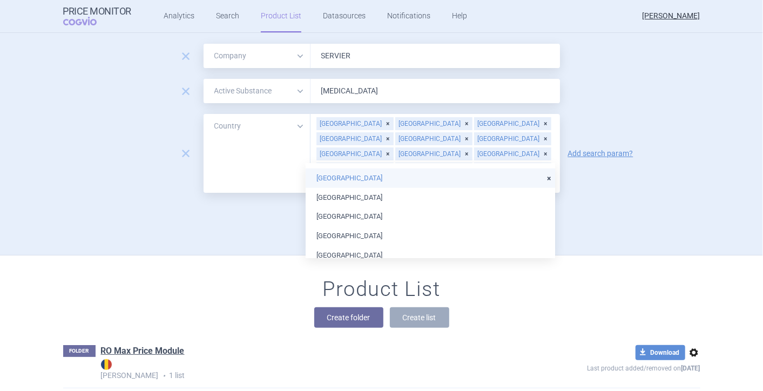
scroll to position [713, 0]
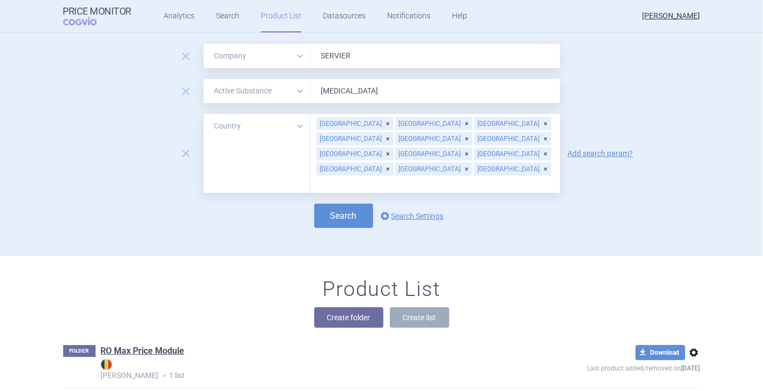
click at [478, 345] on div "FOLDER RO Max Price Module Max Price • 1 list" at bounding box center [286, 363] width 446 height 36
click at [348, 204] on button "Search" at bounding box center [343, 216] width 59 height 24
select select "mah"
select select "activeSubstance"
select select "country"
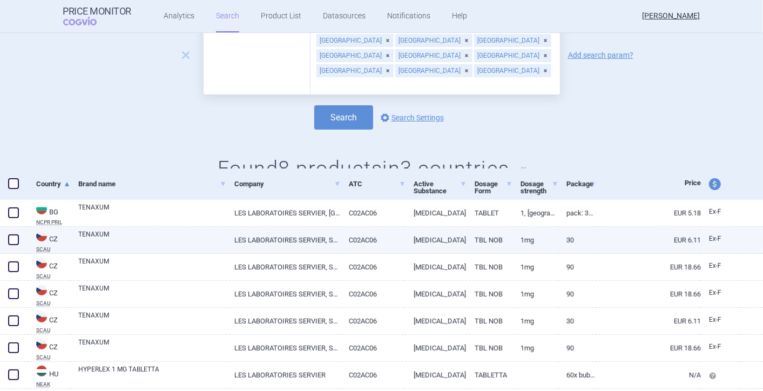
scroll to position [60, 0]
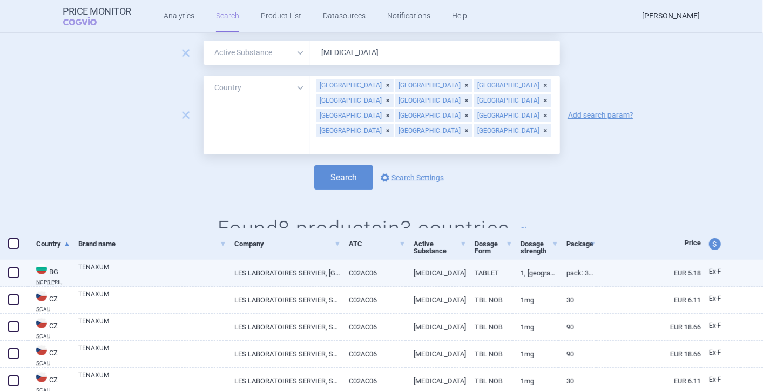
click at [15, 268] on span at bounding box center [13, 272] width 11 height 11
checkbox input "true"
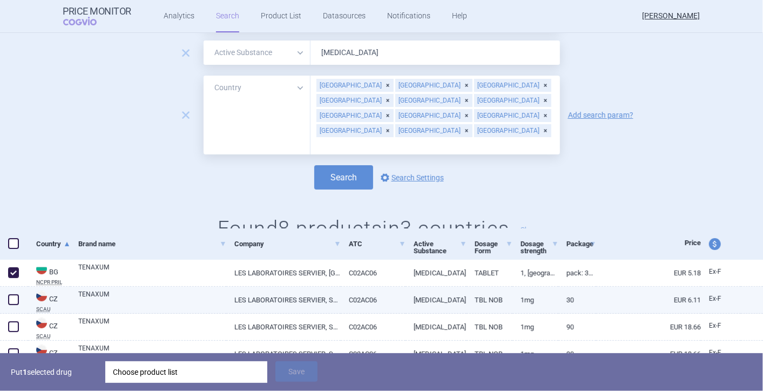
click at [12, 297] on span at bounding box center [13, 299] width 11 height 11
checkbox input "true"
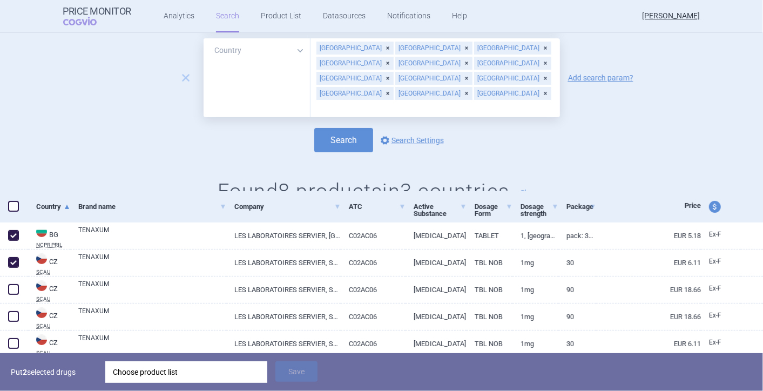
scroll to position [217, 0]
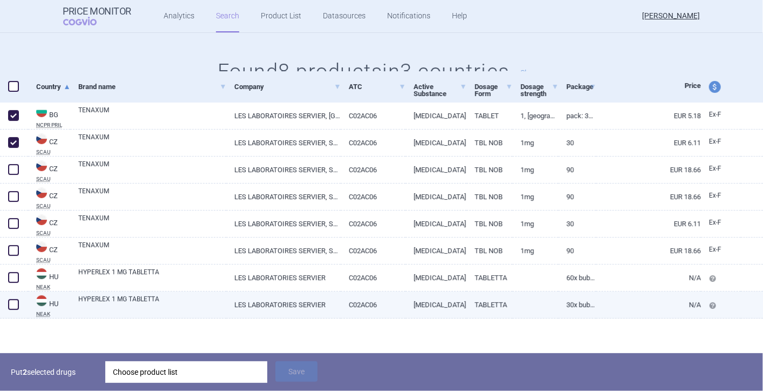
click at [9, 300] on span at bounding box center [13, 304] width 11 height 11
checkbox input "false"
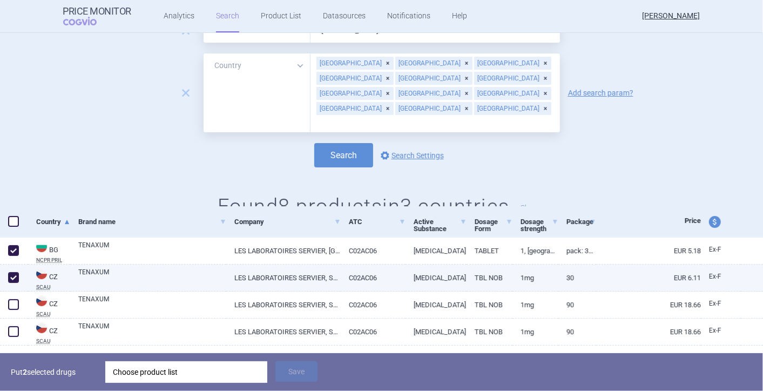
scroll to position [37, 0]
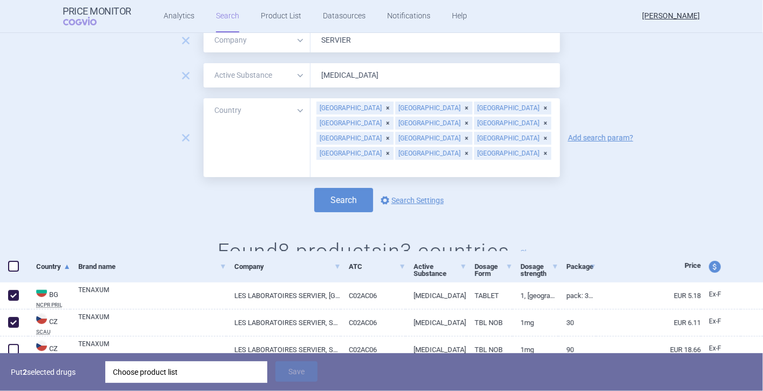
click at [478, 267] on span "price and currency" at bounding box center [715, 267] width 12 height 12
select select "ex-factory"
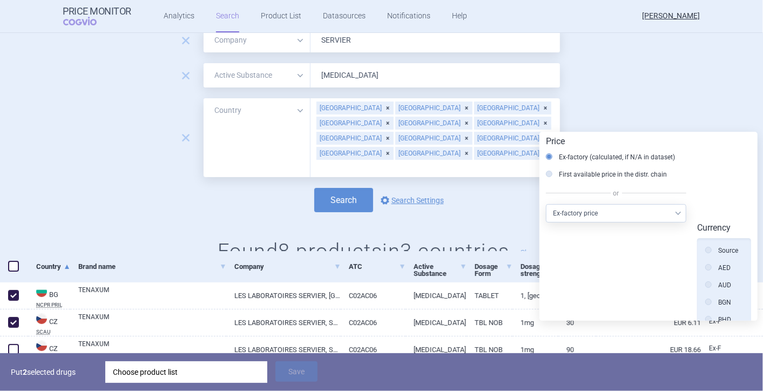
scroll to position [244, 0]
click at [478, 73] on div "remove All Brand Name ATC Company Active Substance Country Newer than [MEDICAL_…" at bounding box center [381, 75] width 763 height 24
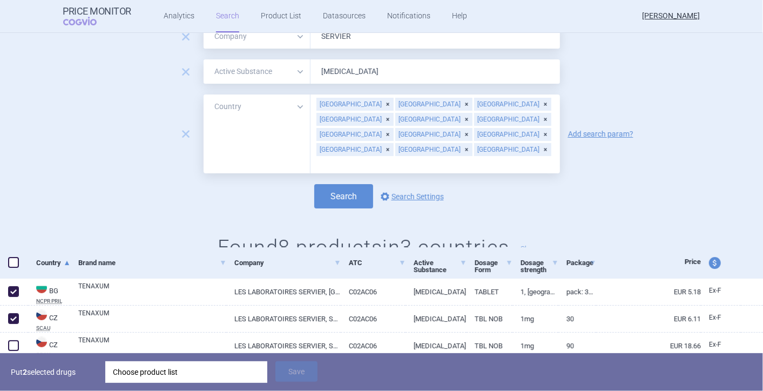
scroll to position [60, 0]
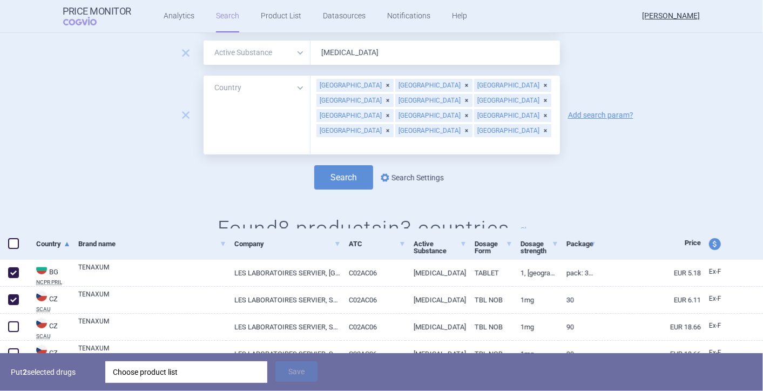
click at [424, 171] on link "options Search Settings" at bounding box center [411, 177] width 65 height 13
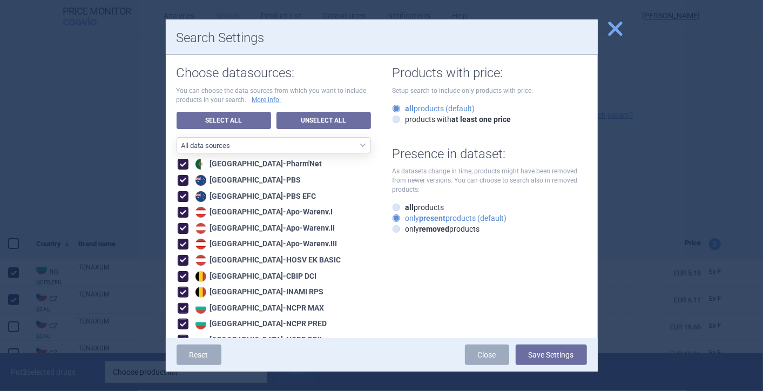
click at [478, 29] on span "close" at bounding box center [615, 28] width 19 height 19
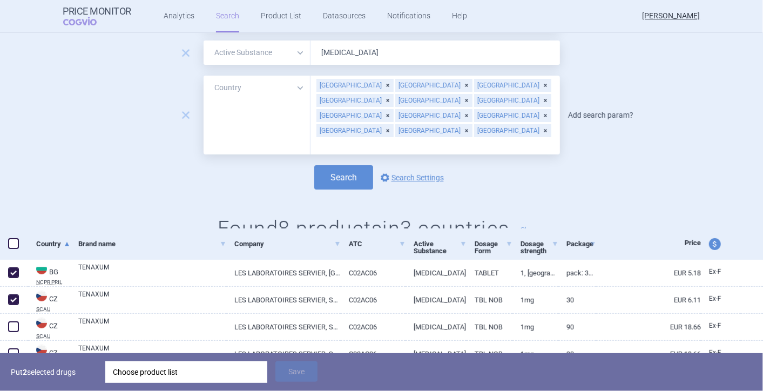
click at [478, 111] on link "Add search param?" at bounding box center [600, 115] width 65 height 8
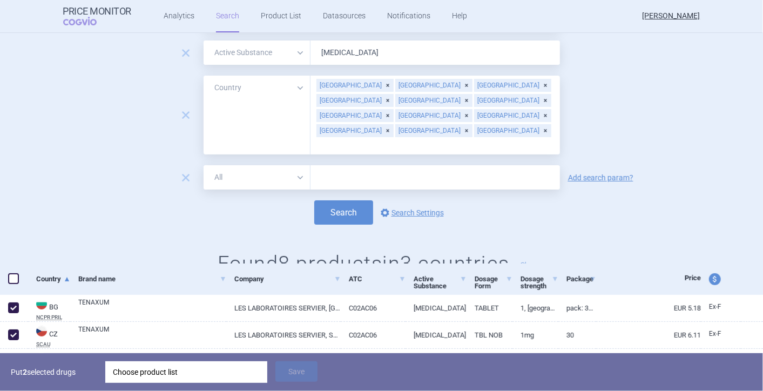
click at [300, 165] on select "All Brand Name ATC Company Active Substance Country Newer than" at bounding box center [257, 177] width 107 height 24
select select "atc"
click at [204, 165] on select "All Brand Name ATC Company Active Substance Country Newer than" at bounding box center [257, 177] width 107 height 24
click at [347, 165] on input "text" at bounding box center [436, 177] width 250 height 24
type input "C02AC06"
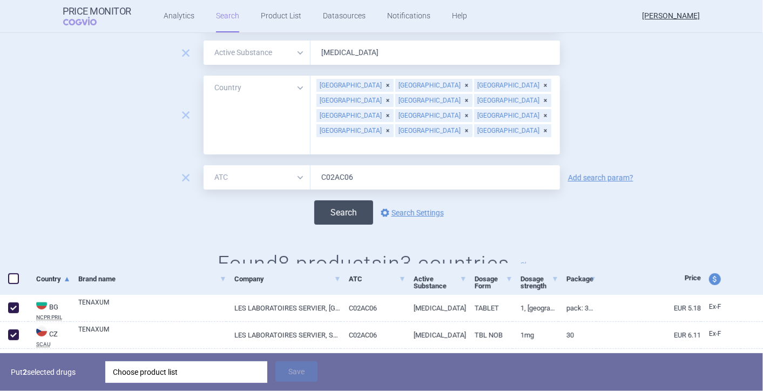
click at [347, 200] on button "Search" at bounding box center [343, 212] width 59 height 24
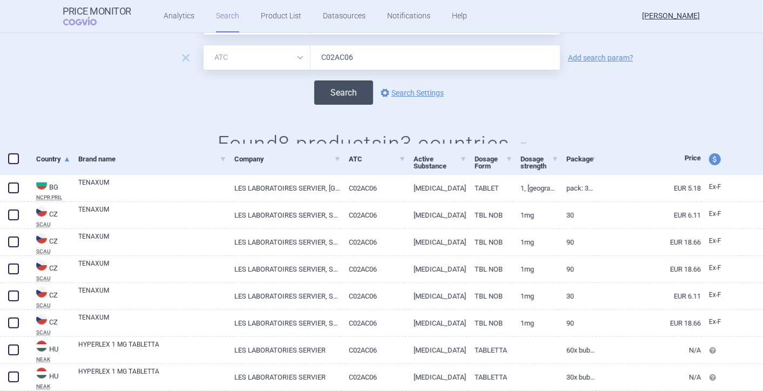
scroll to position [215, 0]
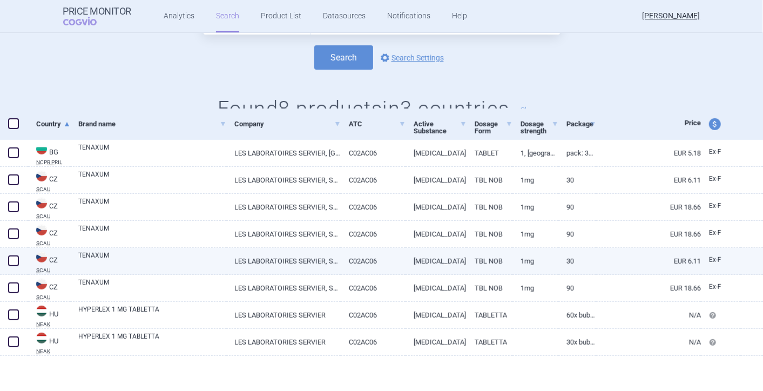
click at [16, 258] on span at bounding box center [13, 261] width 11 height 11
checkbox input "true"
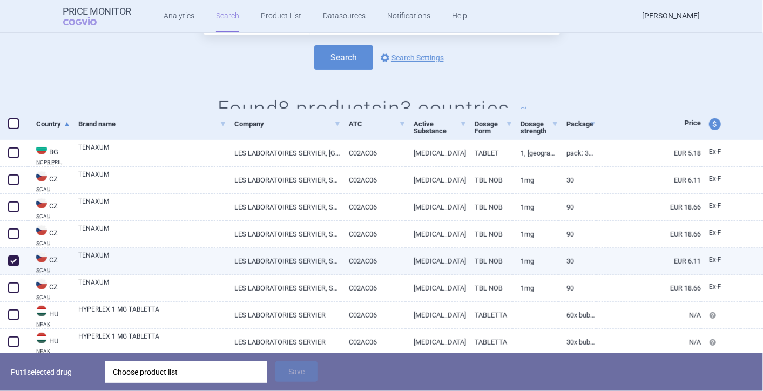
scroll to position [155, 0]
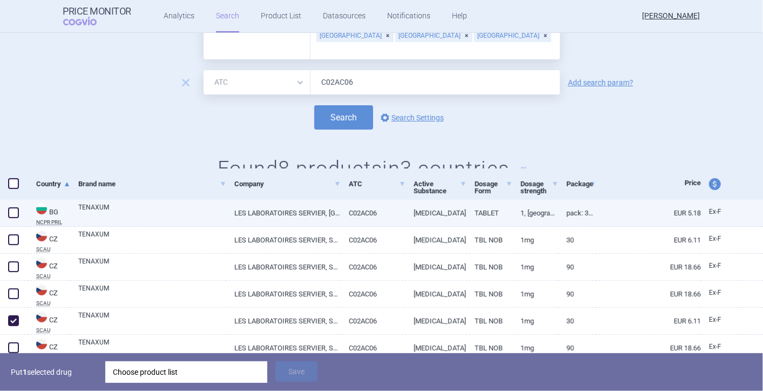
click at [16, 210] on span at bounding box center [13, 212] width 11 height 11
checkbox input "true"
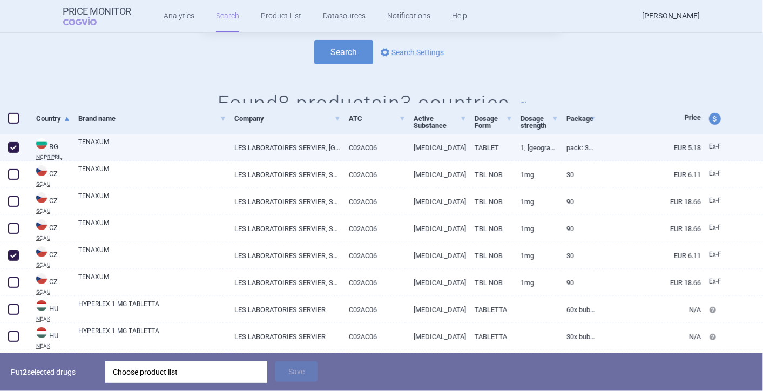
scroll to position [253, 0]
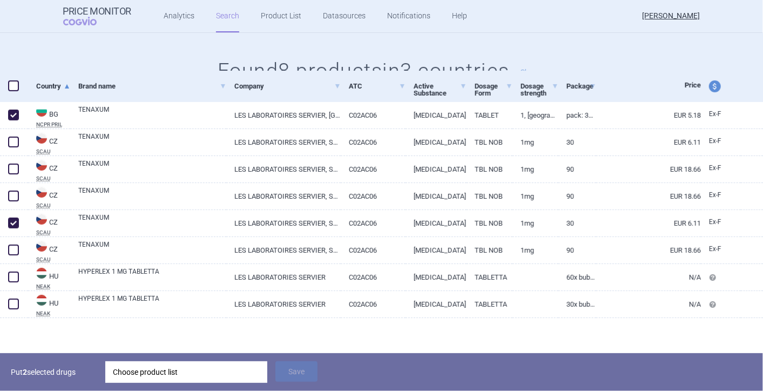
click at [180, 352] on div "Choose product list" at bounding box center [186, 372] width 147 height 22
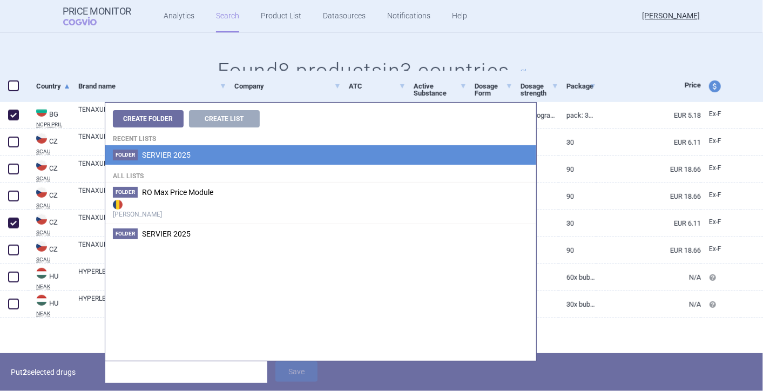
click at [173, 156] on span "SERVIER 2025" at bounding box center [166, 155] width 49 height 9
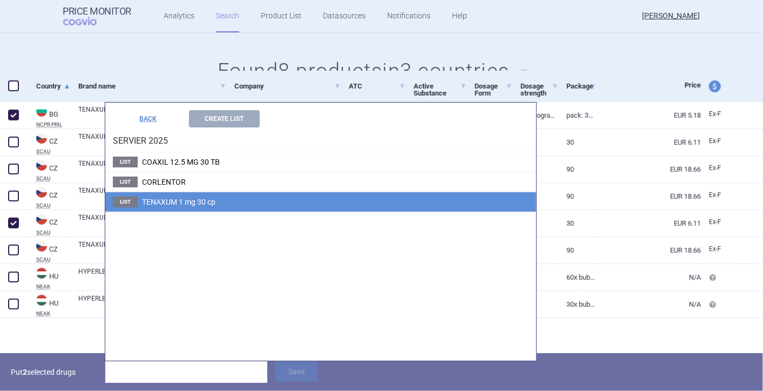
click at [169, 199] on span "TENAXUM 1 mg 30 cp" at bounding box center [178, 202] width 73 height 9
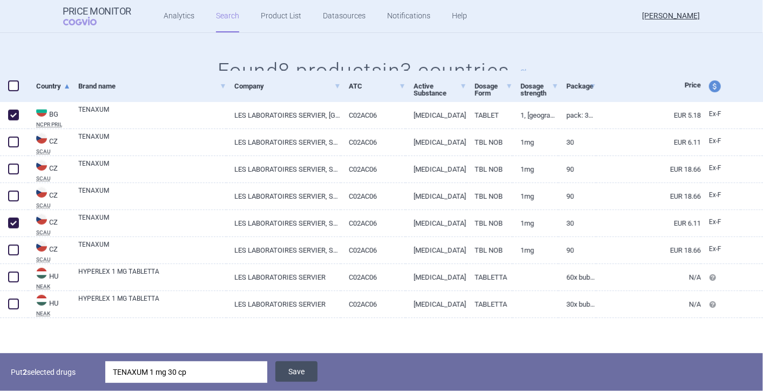
click at [303, 352] on button "Save" at bounding box center [297, 371] width 42 height 21
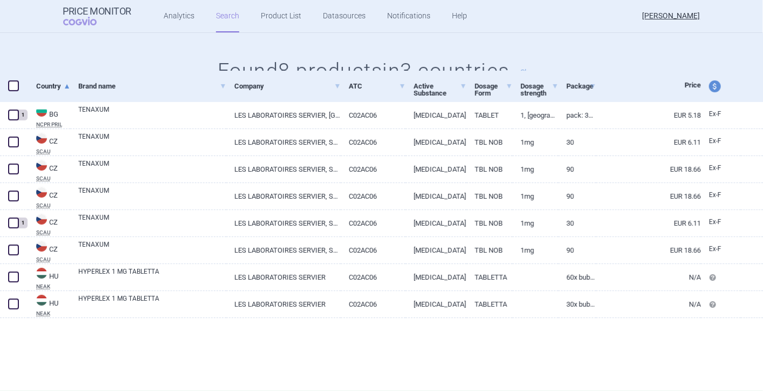
scroll to position [215, 0]
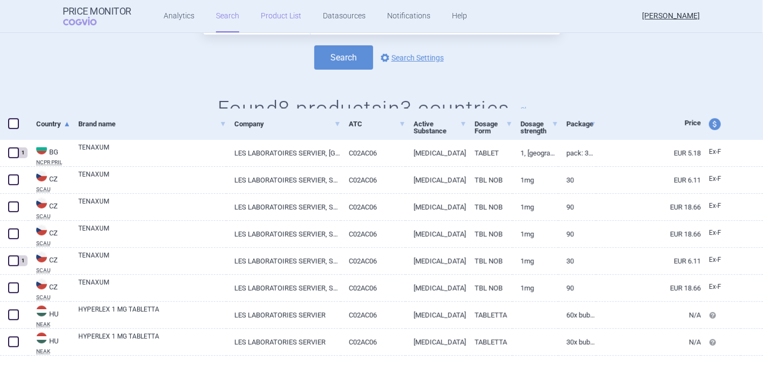
click at [268, 14] on link "Product List" at bounding box center [281, 16] width 41 height 32
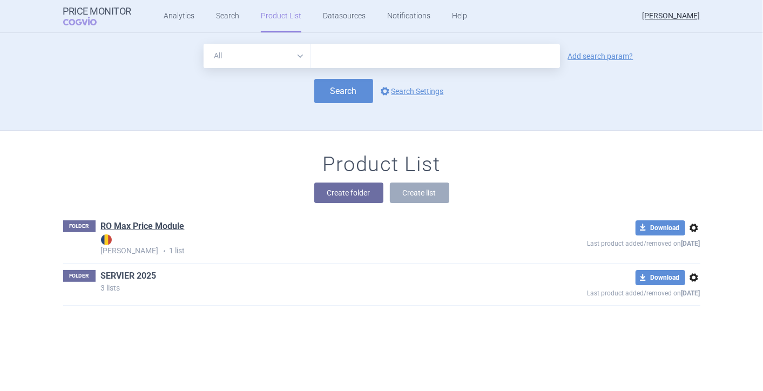
click at [142, 277] on link "SERVIER 2025" at bounding box center [129, 276] width 56 height 12
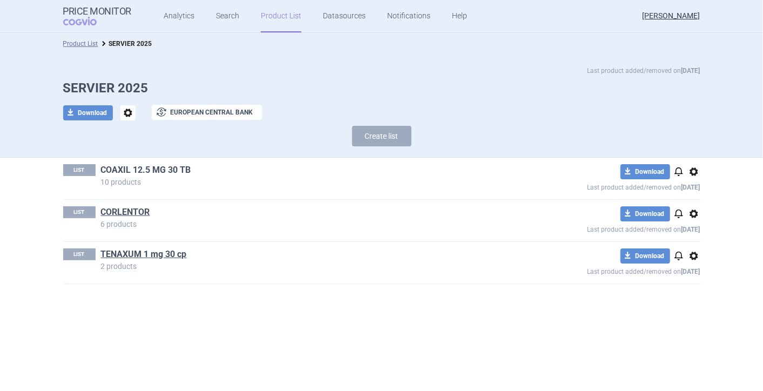
click at [147, 173] on link "COAXIL 12.5 MG 30 TB" at bounding box center [146, 170] width 90 height 12
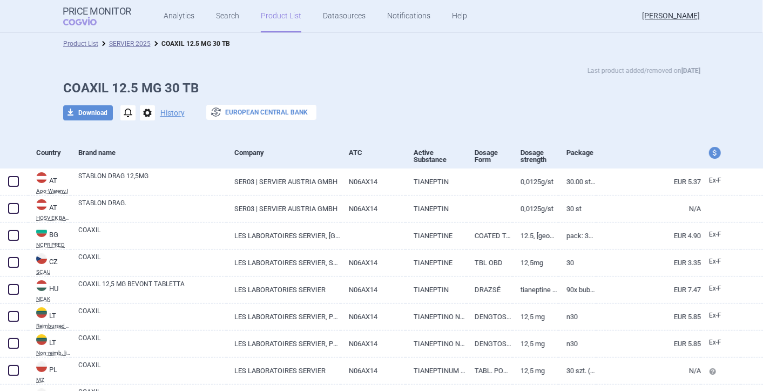
click at [261, 113] on button "exchange European Central Bank" at bounding box center [261, 112] width 110 height 15
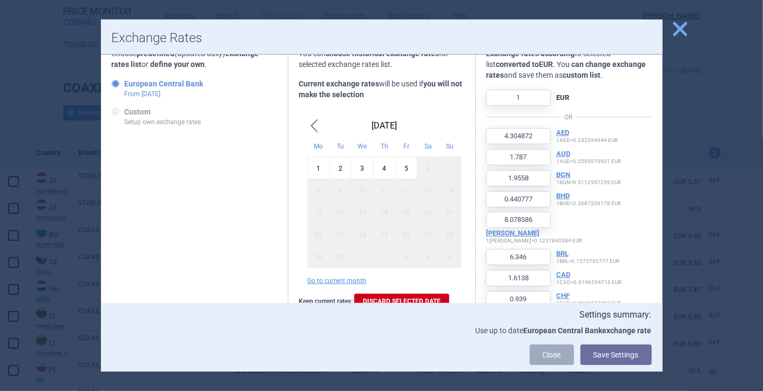
scroll to position [60, 0]
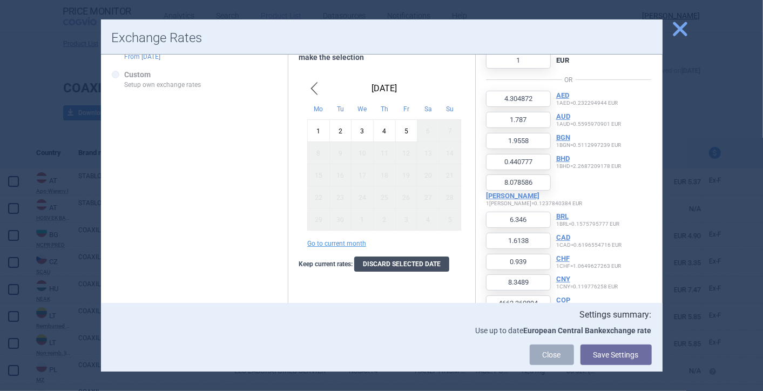
click at [384, 260] on link "Discard selected date" at bounding box center [401, 264] width 95 height 15
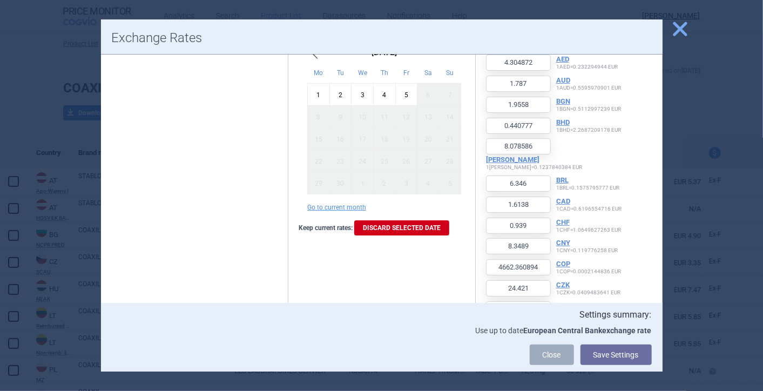
scroll to position [0, 0]
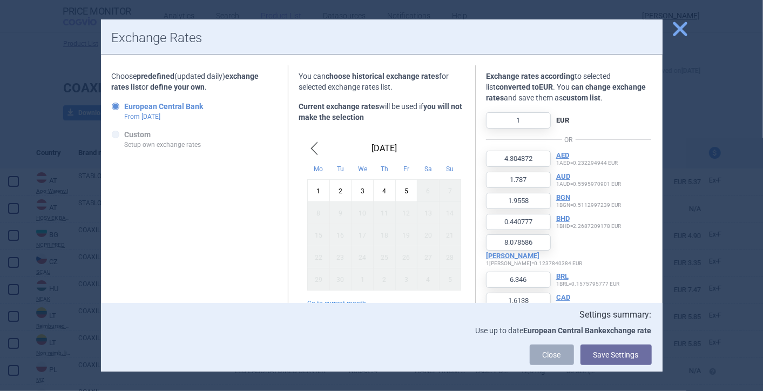
click at [309, 144] on span "Previous Month" at bounding box center [313, 148] width 13 height 17
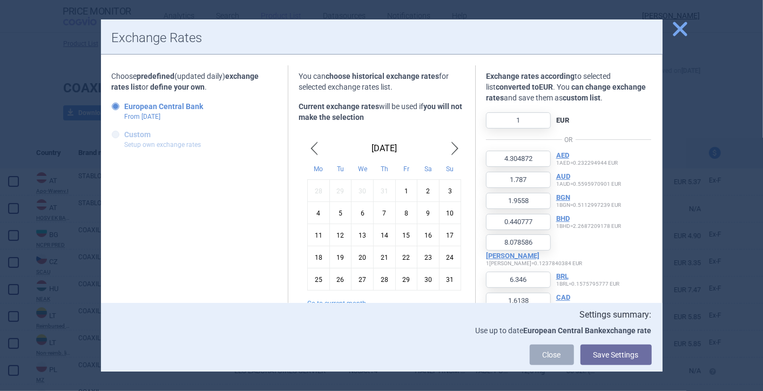
click at [117, 134] on icon at bounding box center [116, 135] width 8 height 8
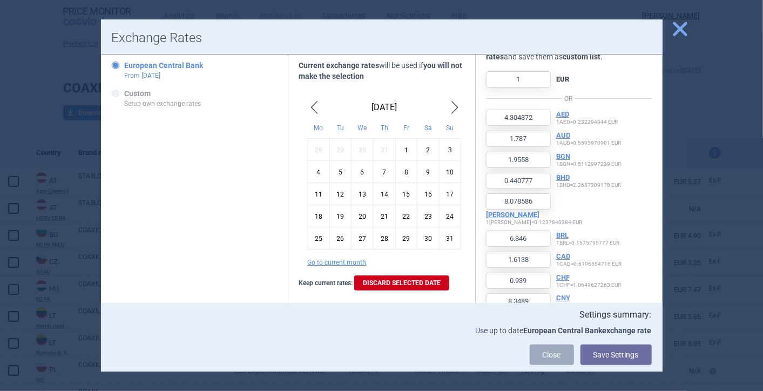
scroll to position [60, 0]
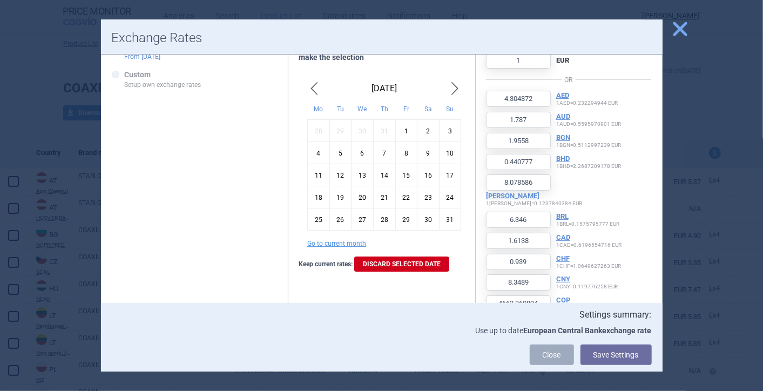
click at [311, 85] on span "Previous Month" at bounding box center [313, 88] width 13 height 17
click at [310, 85] on span "Previous Month" at bounding box center [313, 88] width 13 height 17
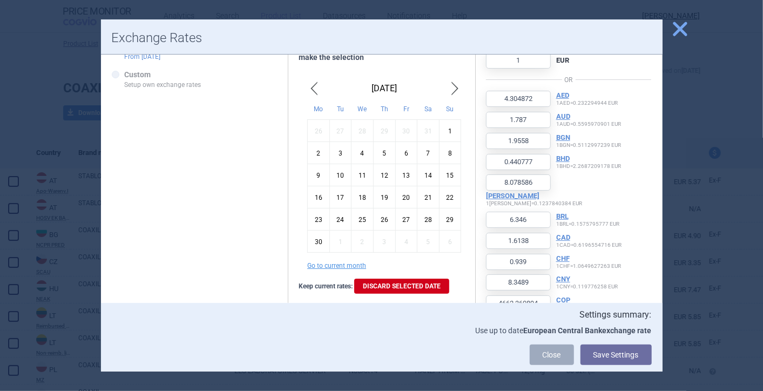
click at [310, 85] on span "Previous Month" at bounding box center [313, 88] width 13 height 17
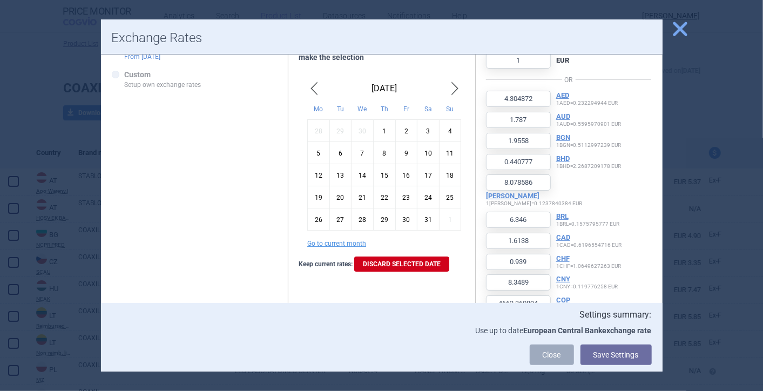
scroll to position [0, 0]
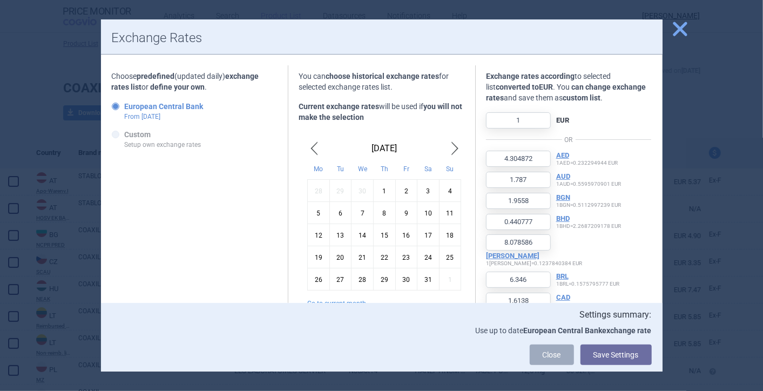
click at [177, 108] on strong "European Central Bank" at bounding box center [164, 106] width 79 height 9
click at [123, 108] on input "European Central Bank From [DATE]" at bounding box center [117, 107] width 11 height 11
click at [478, 24] on span "close" at bounding box center [680, 28] width 19 height 19
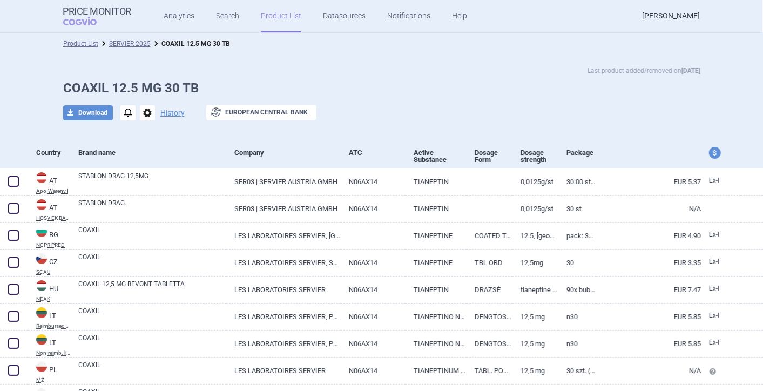
click at [140, 112] on span "options" at bounding box center [147, 112] width 15 height 15
click at [372, 90] on h1 "COAXIL 12.5 MG 30 TB" at bounding box center [381, 88] width 637 height 16
click at [252, 115] on button "exchange European Central Bank" at bounding box center [261, 112] width 110 height 15
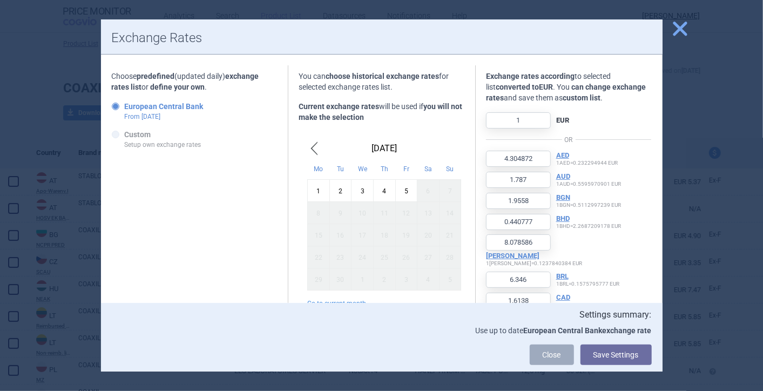
click at [478, 26] on span "close" at bounding box center [680, 28] width 19 height 19
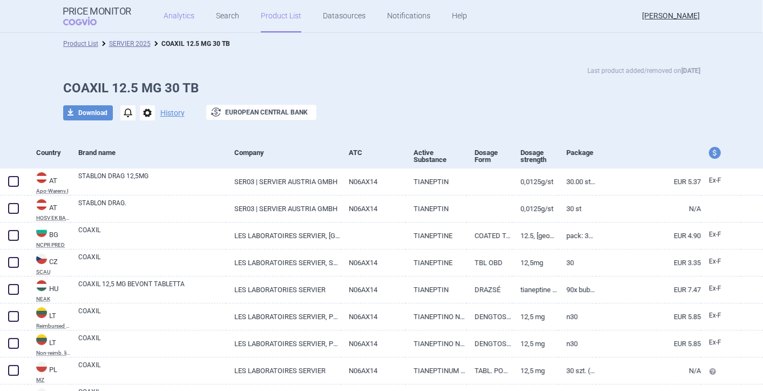
click at [172, 12] on link "Analytics" at bounding box center [179, 16] width 31 height 32
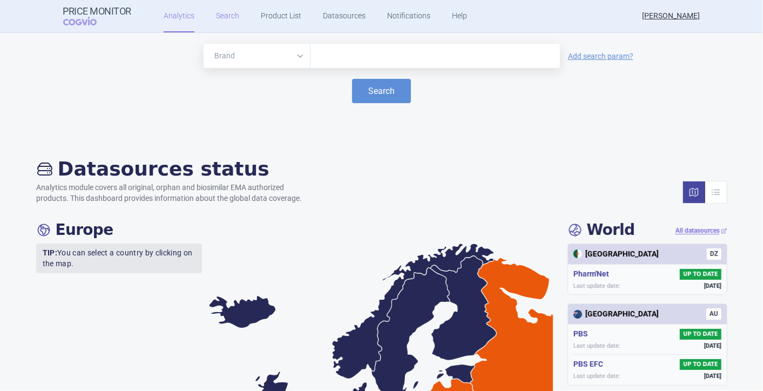
click at [231, 15] on link "Search" at bounding box center [227, 16] width 23 height 32
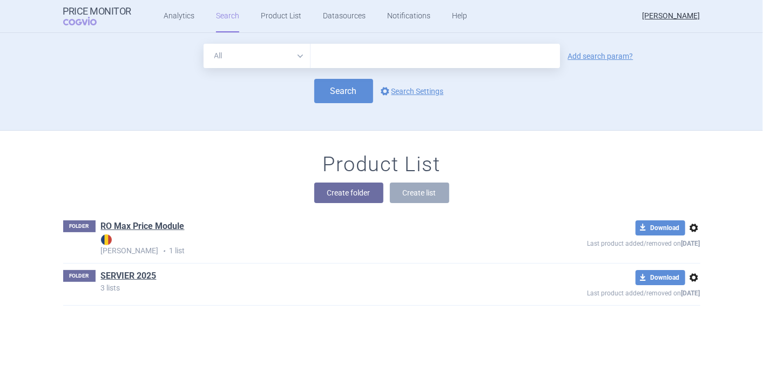
click at [122, 277] on link "SERVIER 2025" at bounding box center [129, 276] width 56 height 12
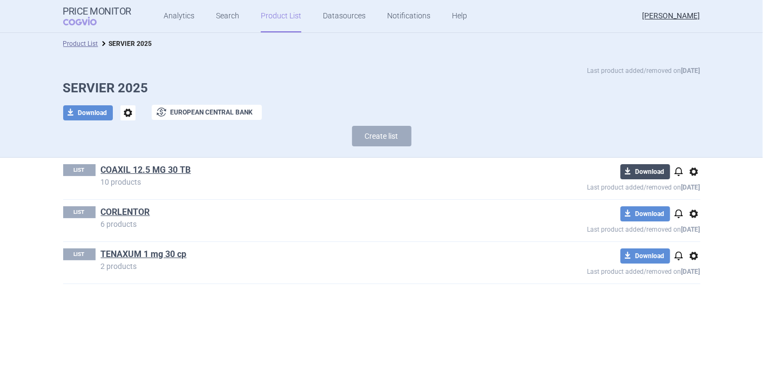
click at [478, 169] on button "download Download" at bounding box center [646, 171] width 50 height 15
select select "EUR"
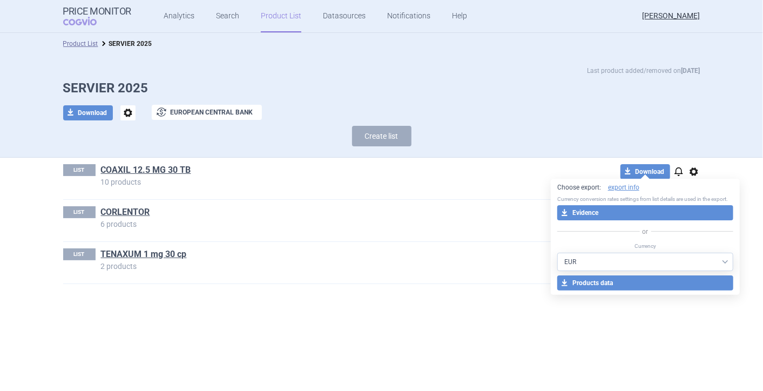
click at [478, 262] on select "AED AUD BGN BHD [PERSON_NAME] BRL CAD CHF CNY COP CZK DKK DZD EUR GBP HUF ILS I…" at bounding box center [646, 262] width 176 height 18
click at [478, 214] on button "download Evidence" at bounding box center [646, 212] width 176 height 15
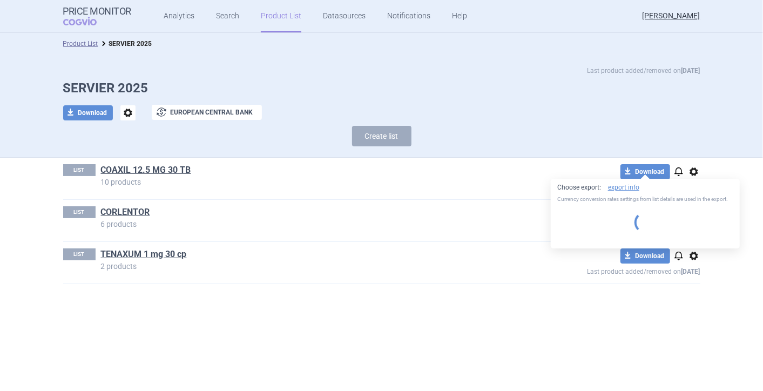
select select "EUR"
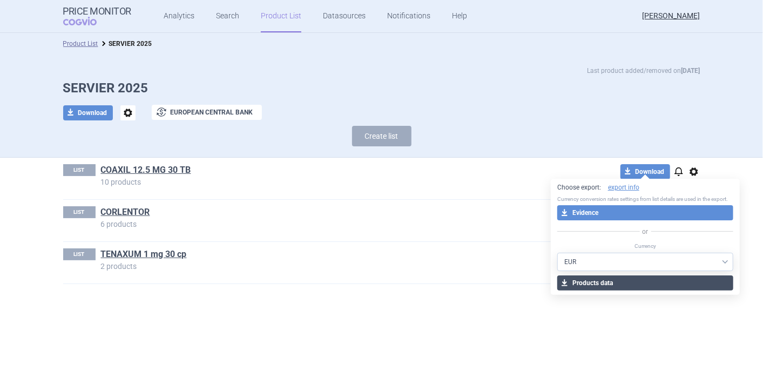
click at [478, 283] on button "download Products data" at bounding box center [646, 283] width 176 height 15
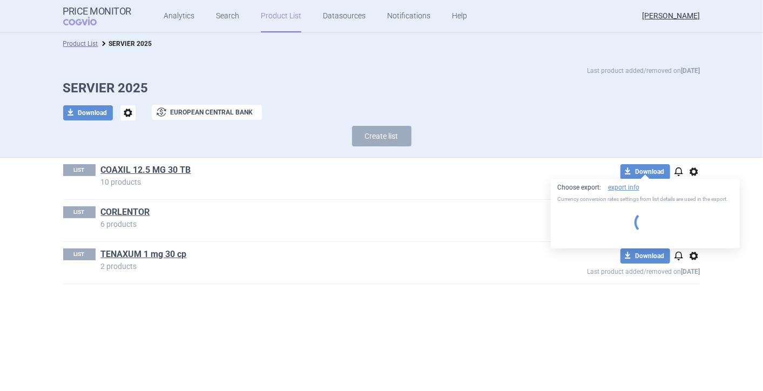
select select "EUR"
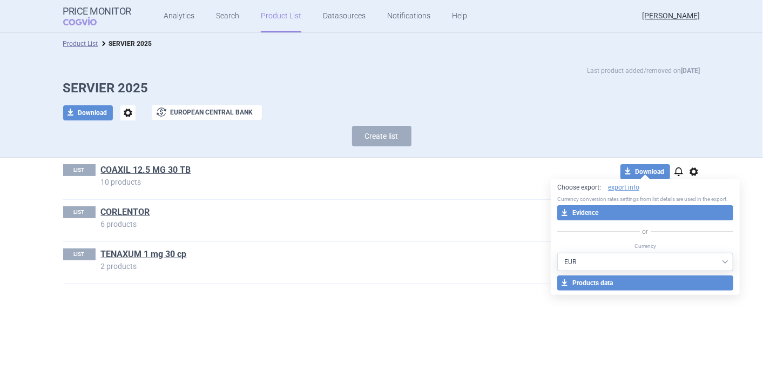
click at [460, 251] on h1 "TENAXUM 1 mg 30 cp" at bounding box center [305, 256] width 408 height 14
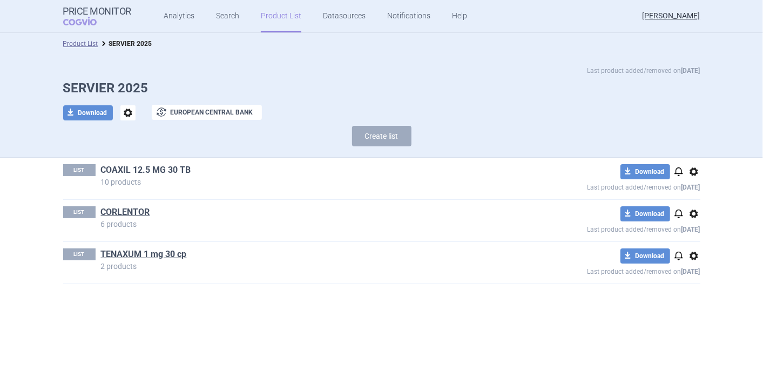
click at [154, 169] on link "COAXIL 12.5 MG 30 TB" at bounding box center [146, 170] width 90 height 12
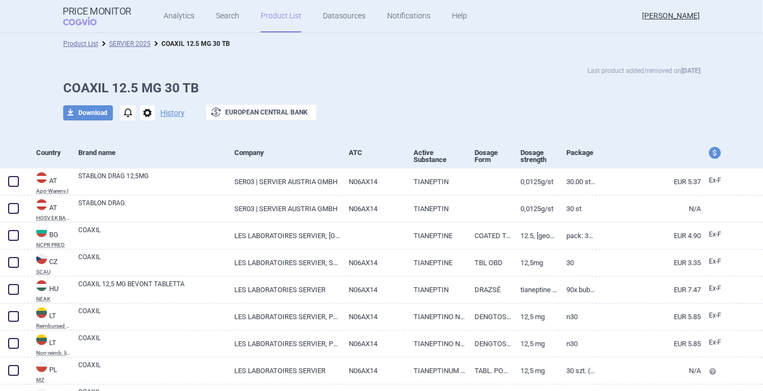
click at [478, 152] on span "price and currency" at bounding box center [715, 153] width 12 height 12
select select "ex-factory"
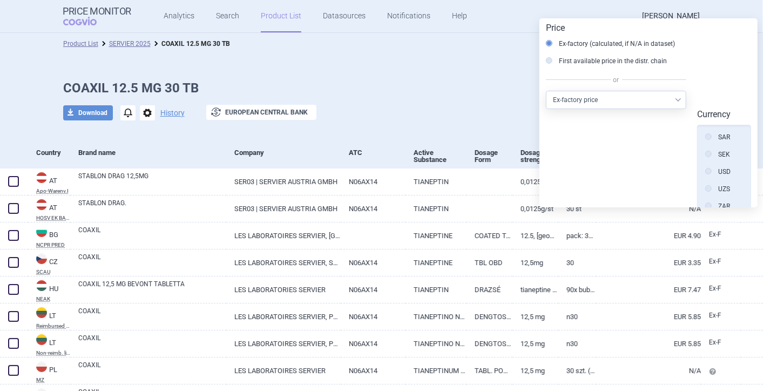
scroll to position [625, 0]
click at [459, 75] on div "Last product added/removed on [DATE]" at bounding box center [381, 70] width 637 height 11
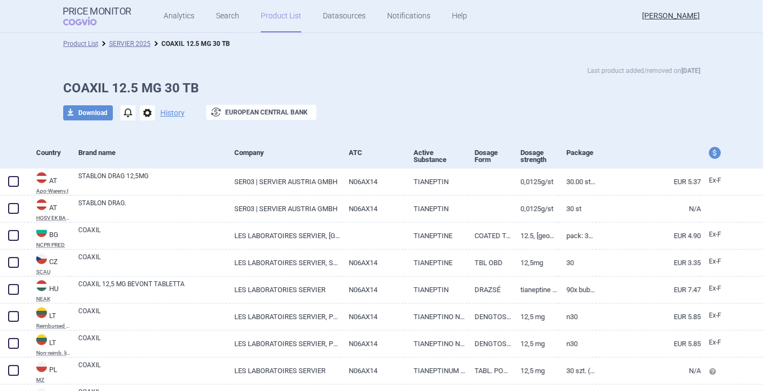
click at [478, 152] on span "price and currency" at bounding box center [715, 153] width 12 height 12
select select "ex-factory"
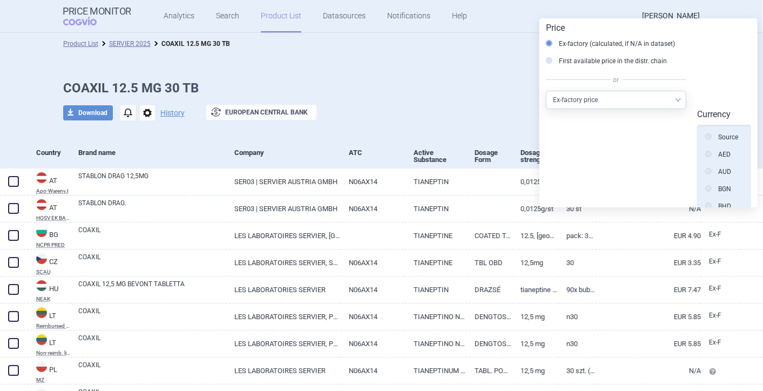
scroll to position [244, 0]
click at [417, 102] on div "Last product added/removed on [DATE] COAXIL 12.5 MG 30 TB download Download not…" at bounding box center [382, 98] width 681 height 66
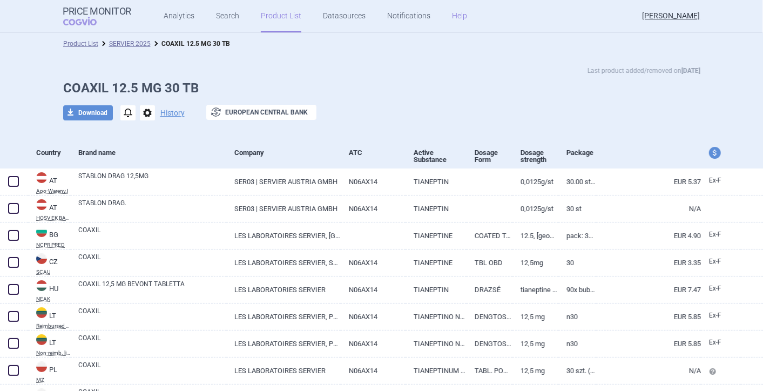
click at [452, 12] on link "Help" at bounding box center [459, 16] width 15 height 32
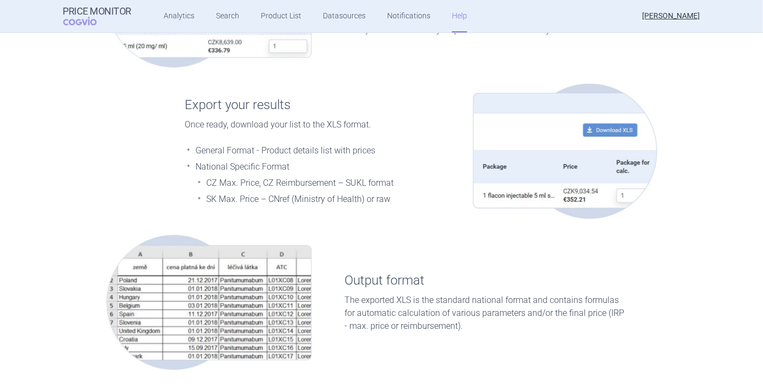
scroll to position [1610, 0]
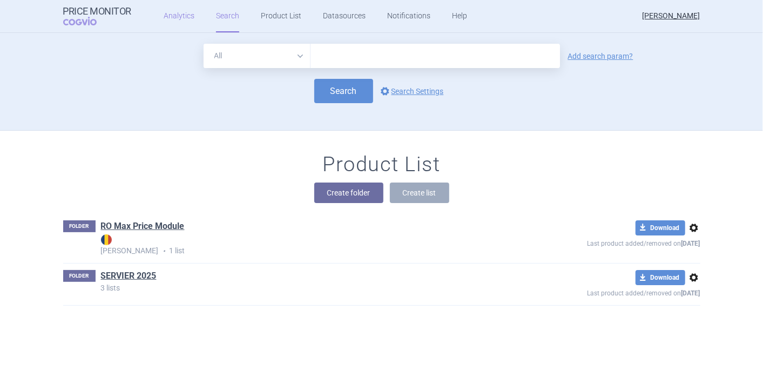
click at [171, 17] on link "Analytics" at bounding box center [179, 16] width 31 height 32
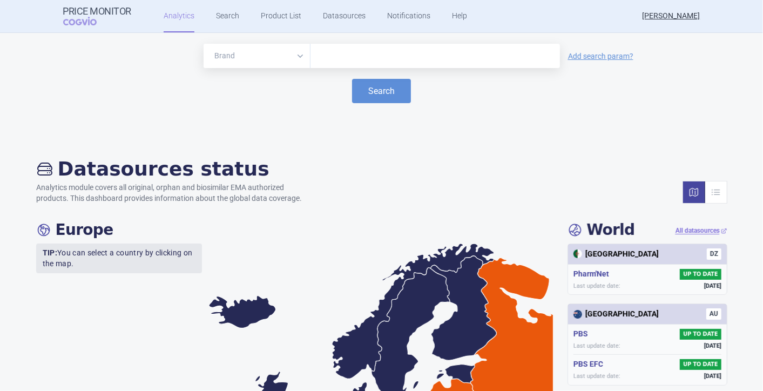
click at [294, 55] on select "Brand ATC/Active substance Therapeutic area" at bounding box center [257, 56] width 107 height 24
click at [303, 160] on h2 "Datasources status" at bounding box center [174, 168] width 277 height 23
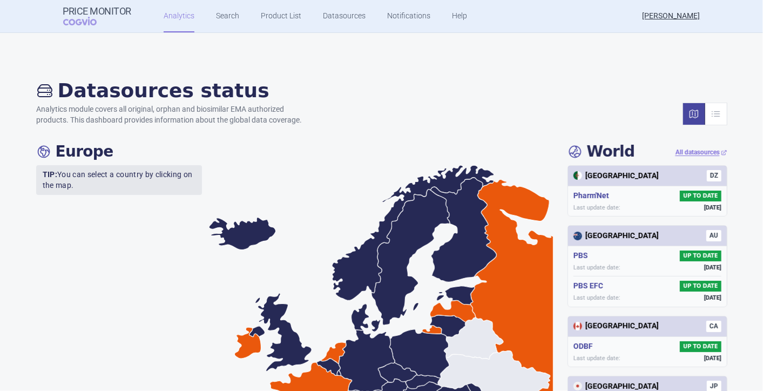
scroll to position [120, 0]
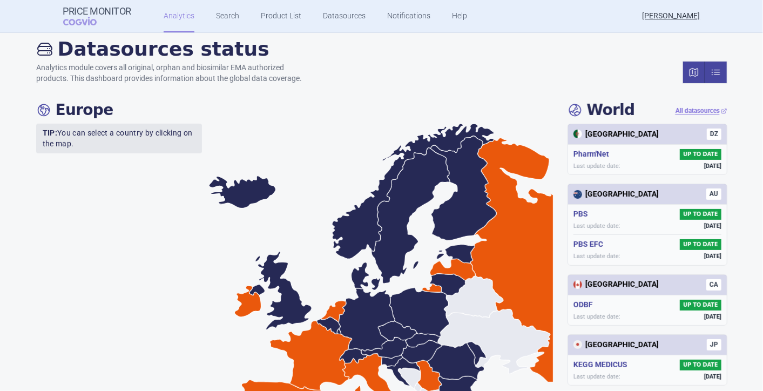
click at [478, 74] on link at bounding box center [717, 73] width 22 height 22
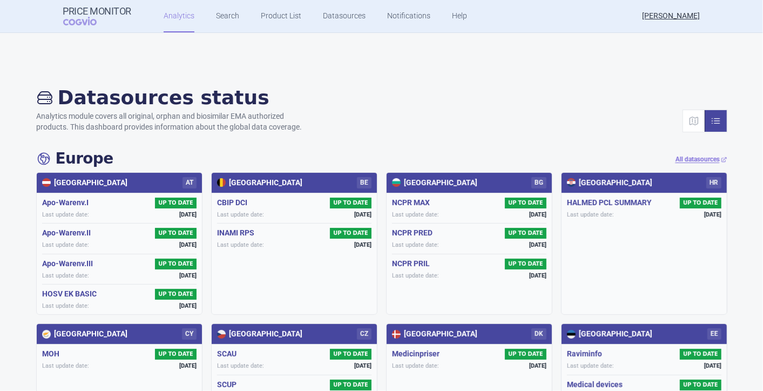
scroll to position [0, 0]
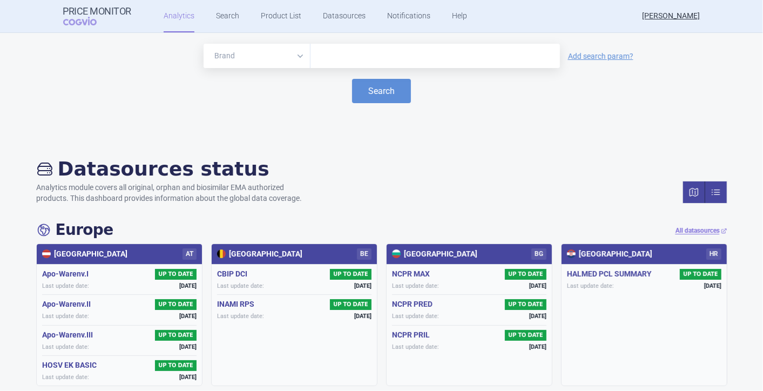
click at [478, 190] on link at bounding box center [694, 193] width 22 height 22
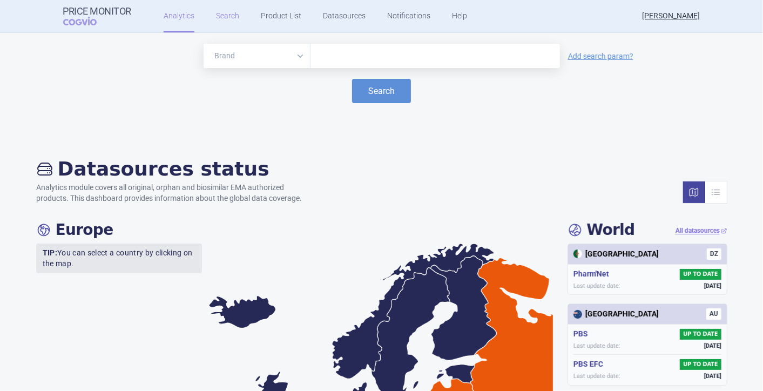
click at [228, 18] on link "Search" at bounding box center [227, 16] width 23 height 32
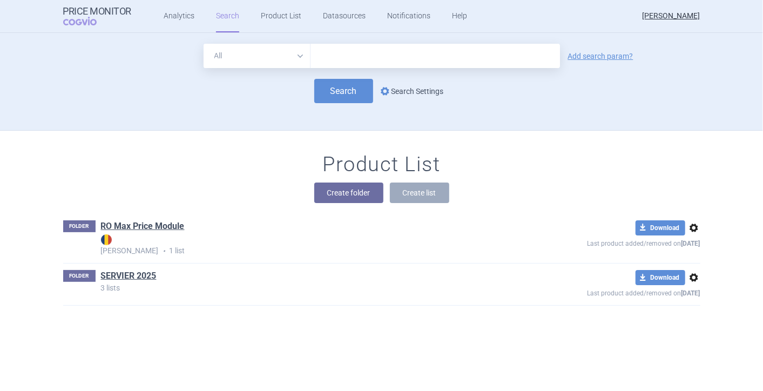
click at [393, 91] on link "options Search Settings" at bounding box center [411, 91] width 65 height 13
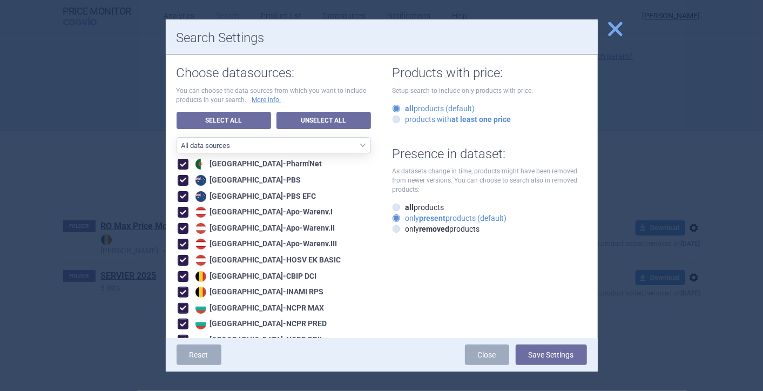
click at [393, 120] on icon at bounding box center [397, 120] width 8 height 8
click at [393, 120] on input "products with at least one price" at bounding box center [398, 120] width 11 height 11
radio input "true"
click at [311, 119] on link "Unselect All" at bounding box center [324, 120] width 95 height 17
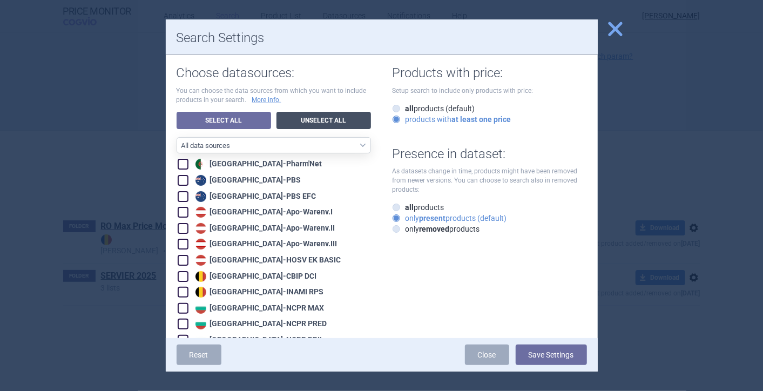
checkbox input "false"
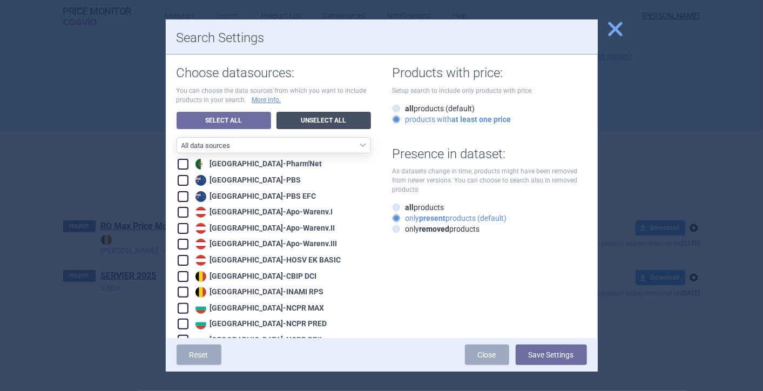
checkbox input "false"
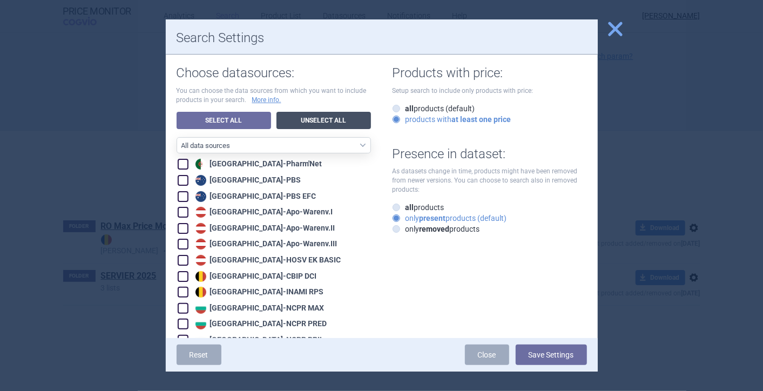
checkbox input "false"
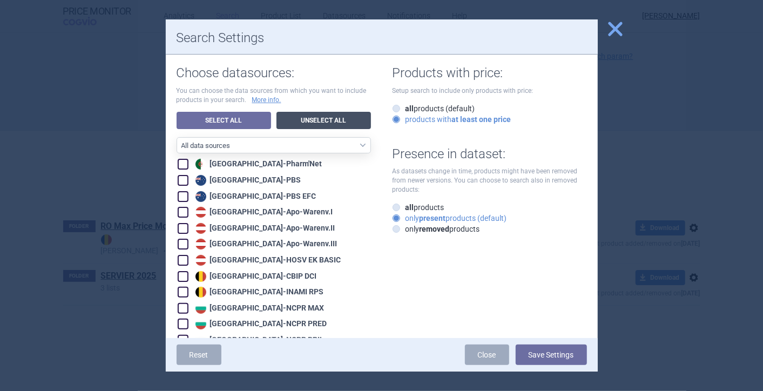
checkbox input "false"
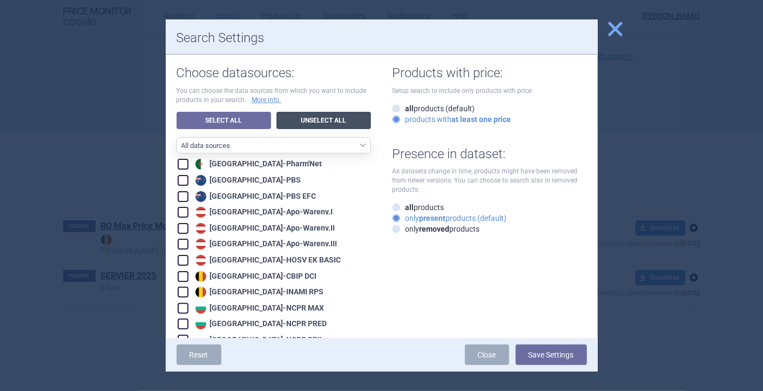
checkbox input "false"
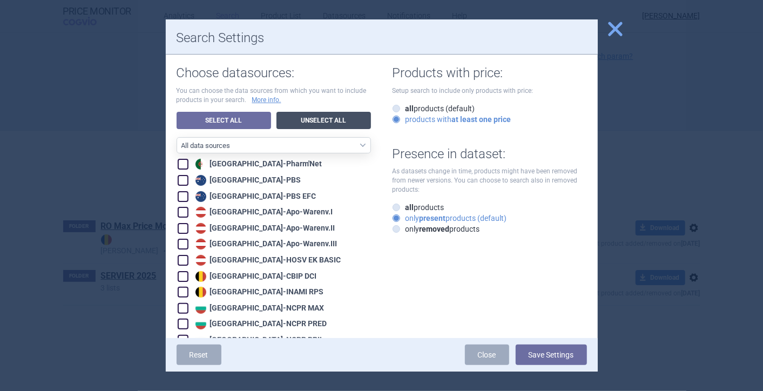
checkbox input "false"
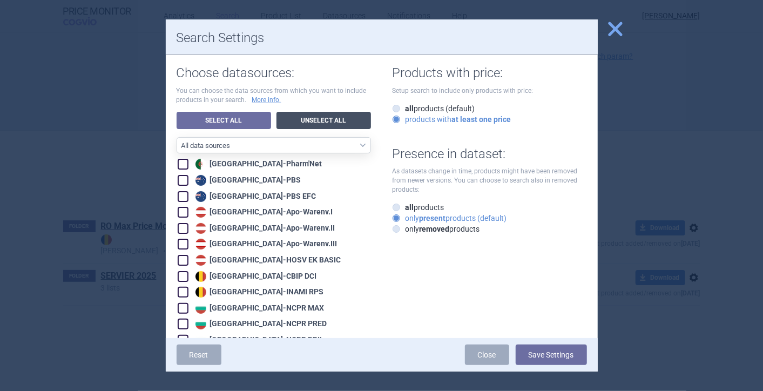
checkbox input "false"
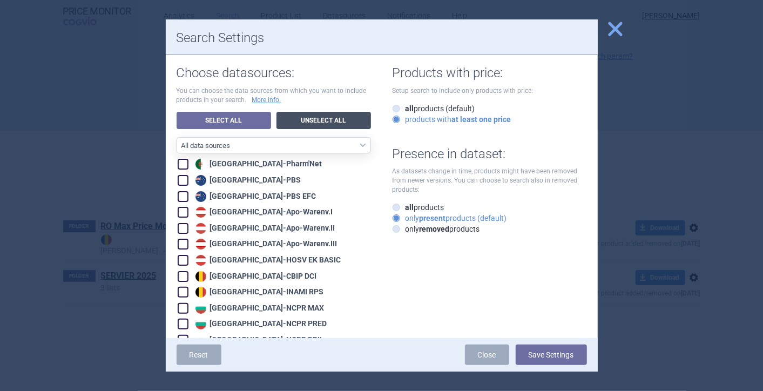
checkbox input "false"
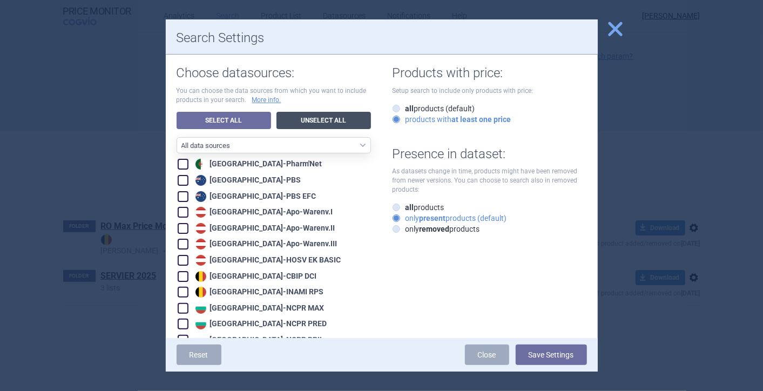
checkbox input "false"
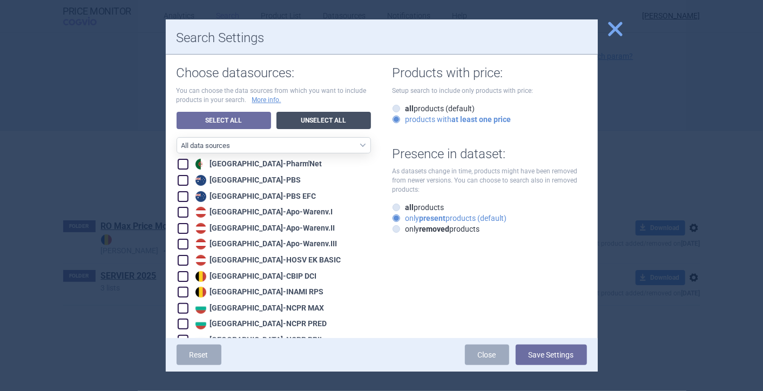
checkbox input "false"
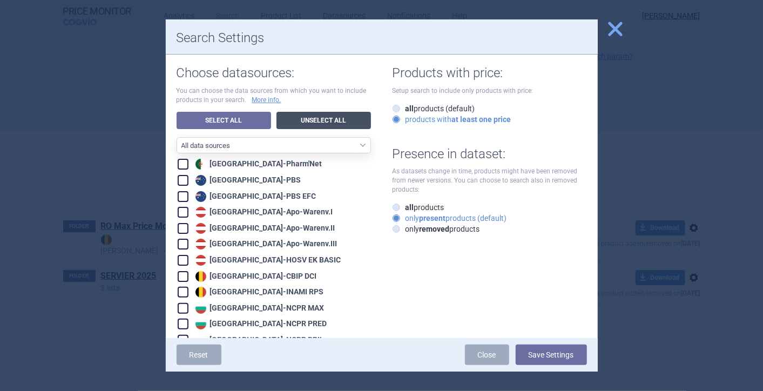
checkbox input "false"
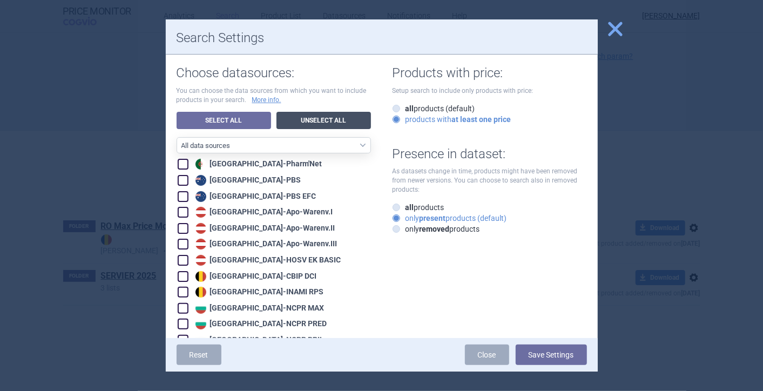
checkbox input "false"
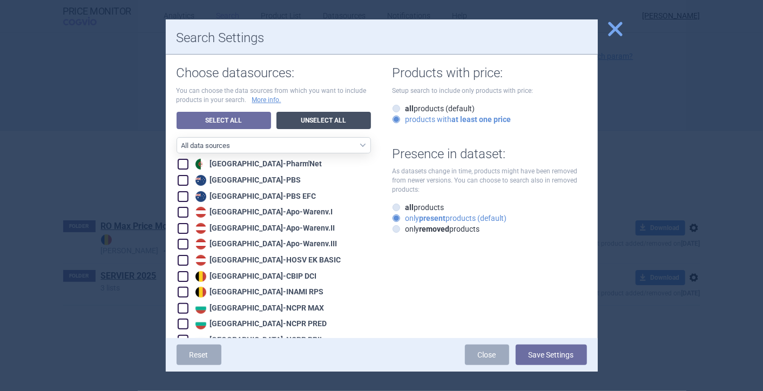
checkbox input "false"
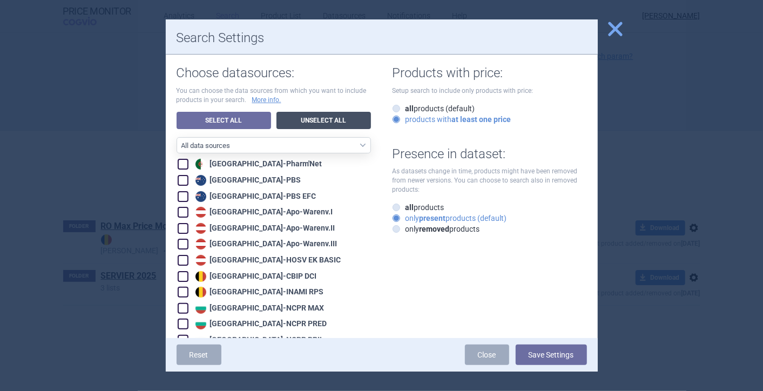
checkbox input "false"
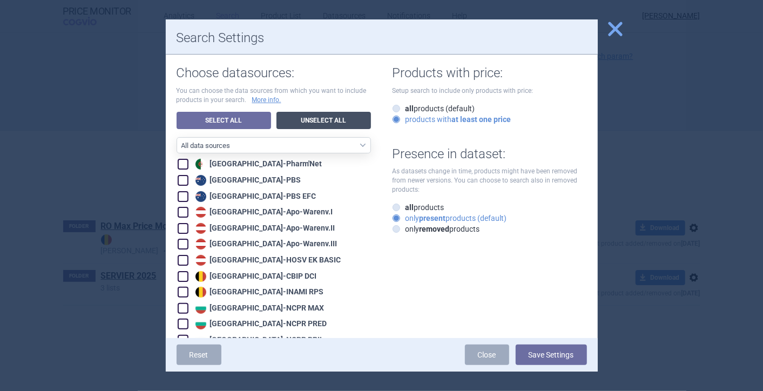
checkbox input "false"
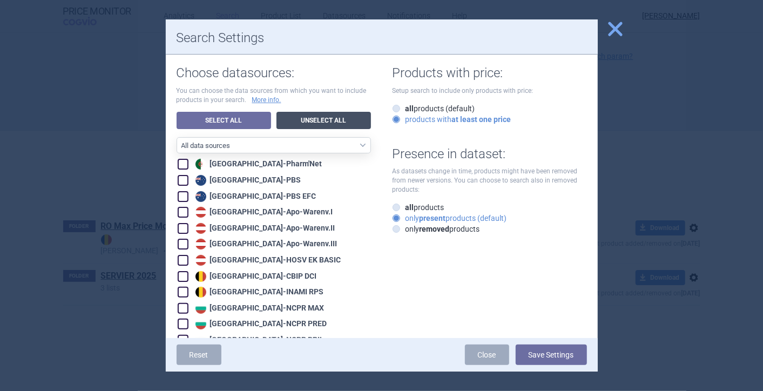
checkbox input "false"
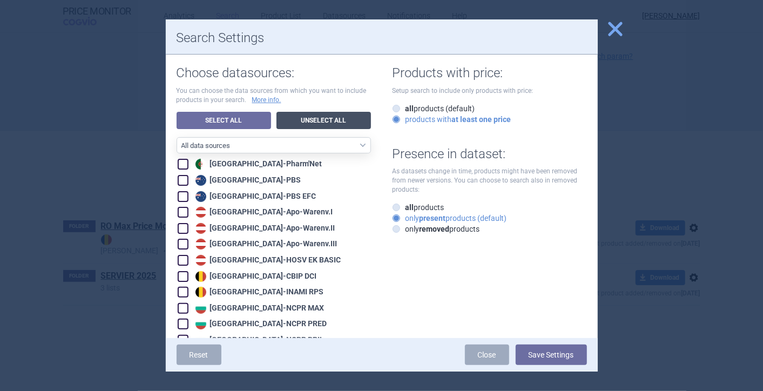
checkbox input "false"
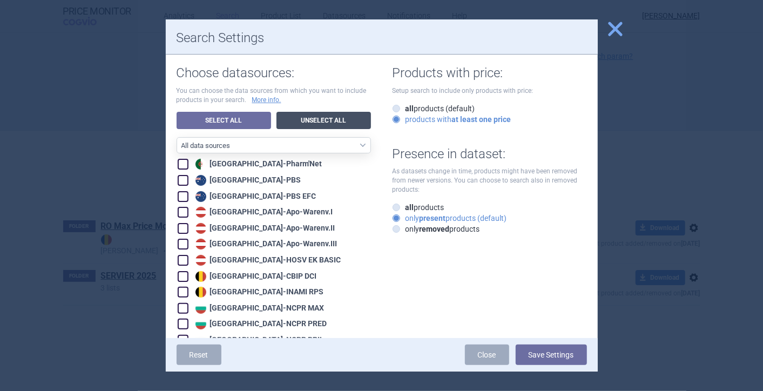
checkbox input "false"
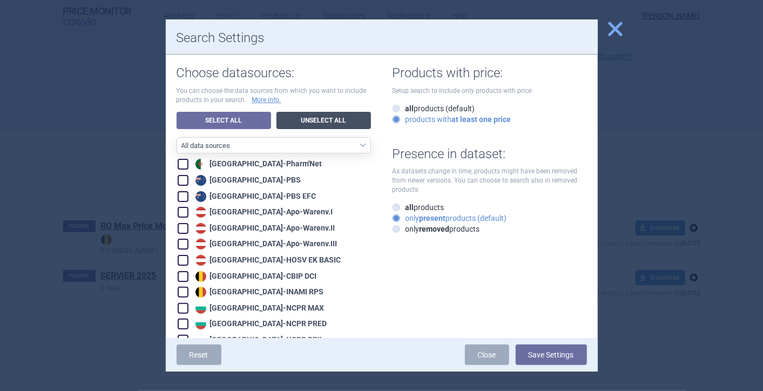
checkbox input "false"
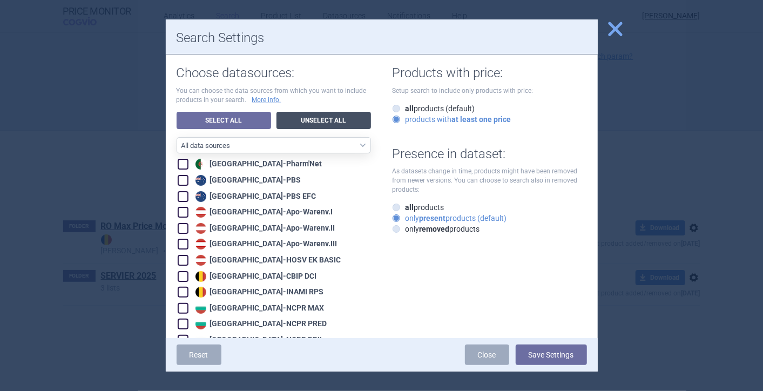
checkbox input "false"
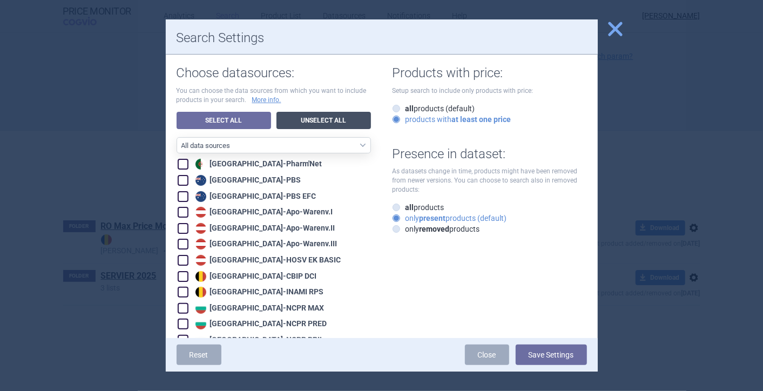
checkbox input "false"
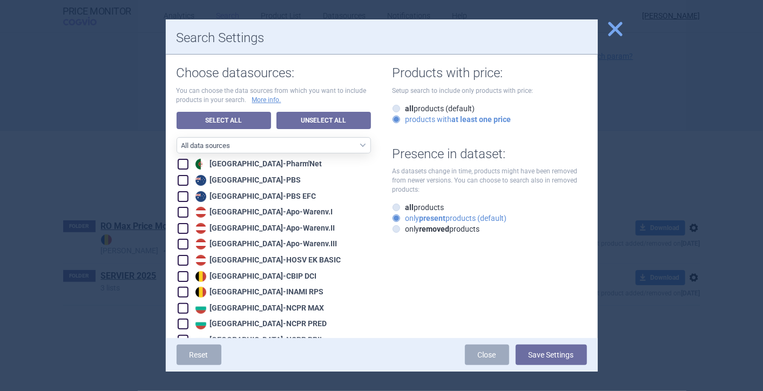
click at [180, 209] on span at bounding box center [183, 212] width 11 height 11
checkbox input "true"
click at [180, 221] on span at bounding box center [183, 228] width 16 height 16
checkbox input "true"
click at [183, 242] on span at bounding box center [183, 244] width 11 height 11
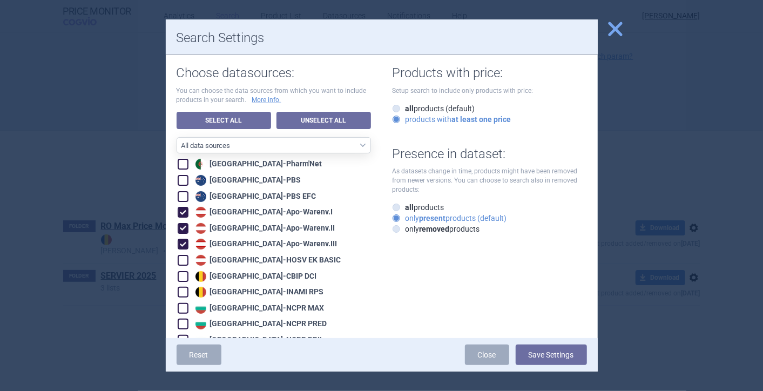
checkbox input "true"
click at [182, 258] on span at bounding box center [183, 260] width 11 height 11
checkbox input "true"
click at [183, 274] on span at bounding box center [183, 276] width 11 height 11
checkbox input "true"
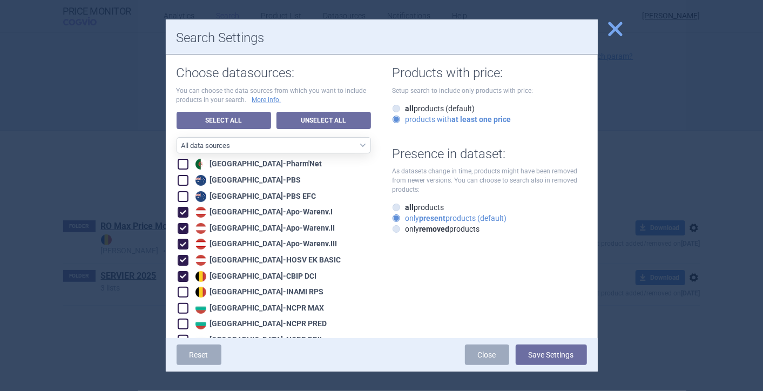
click at [183, 291] on span at bounding box center [183, 292] width 11 height 11
checkbox input "true"
click at [183, 309] on span at bounding box center [183, 308] width 11 height 11
checkbox input "true"
click at [182, 321] on span at bounding box center [183, 324] width 11 height 11
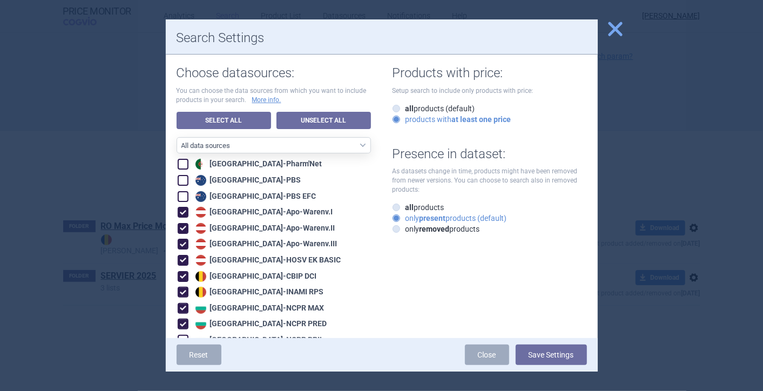
checkbox input "true"
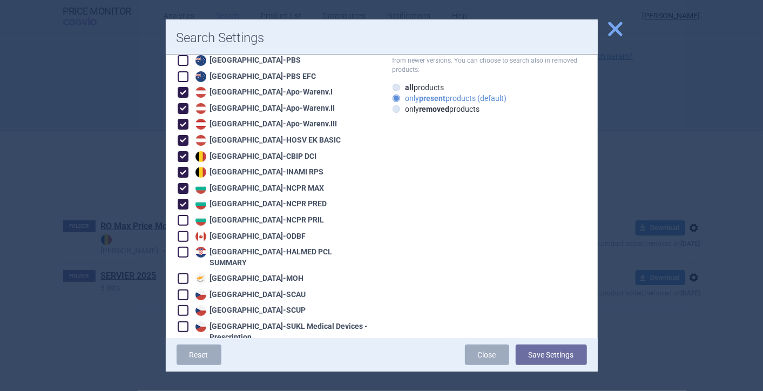
click at [182, 218] on span at bounding box center [183, 220] width 11 height 11
checkbox input "true"
click at [184, 290] on span at bounding box center [183, 295] width 11 height 11
checkbox input "true"
click at [183, 305] on span at bounding box center [183, 310] width 11 height 11
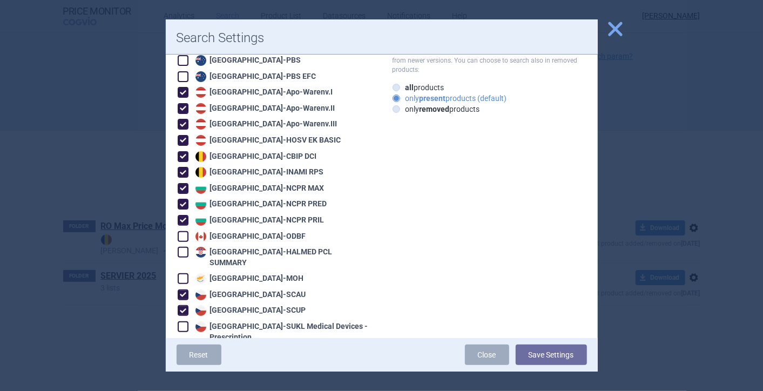
checkbox input "true"
click at [185, 321] on span at bounding box center [183, 326] width 11 height 11
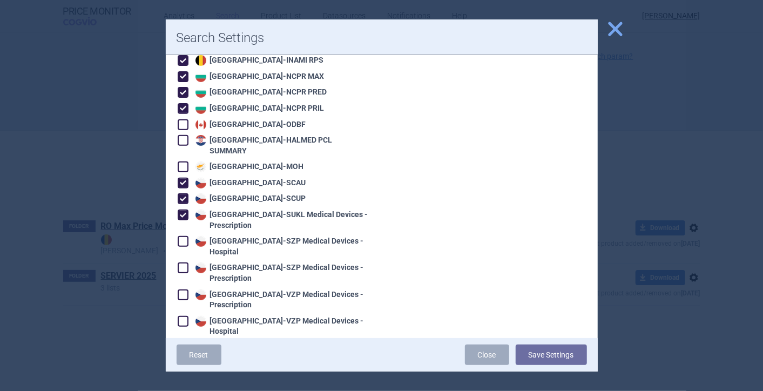
scroll to position [240, 0]
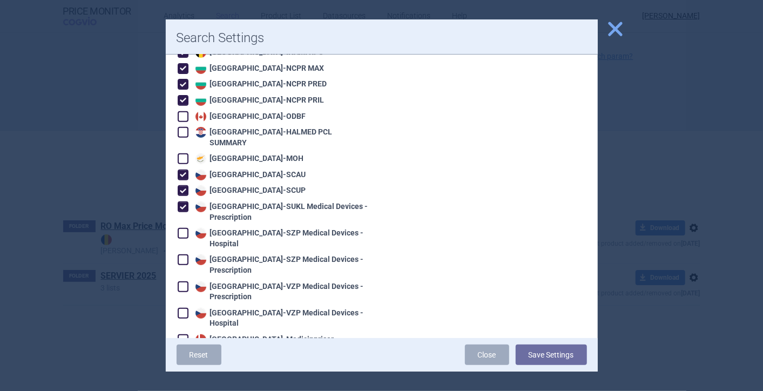
click at [183, 202] on span at bounding box center [183, 207] width 11 height 11
checkbox input "false"
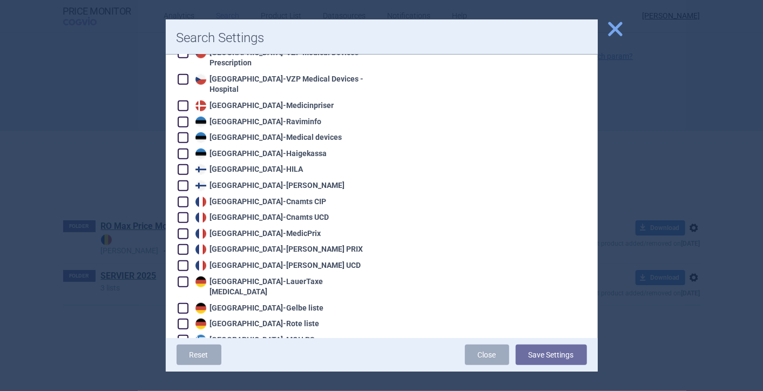
scroll to position [480, 0]
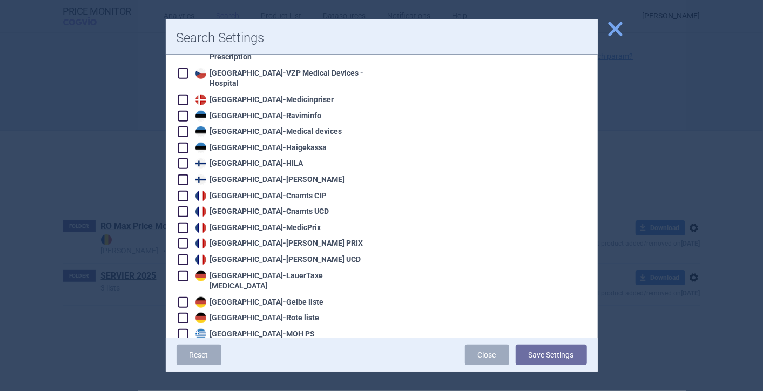
click at [184, 271] on span at bounding box center [183, 276] width 11 height 11
checkbox input "true"
click at [182, 297] on span at bounding box center [183, 302] width 11 height 11
checkbox input "true"
click at [183, 313] on span at bounding box center [183, 318] width 11 height 11
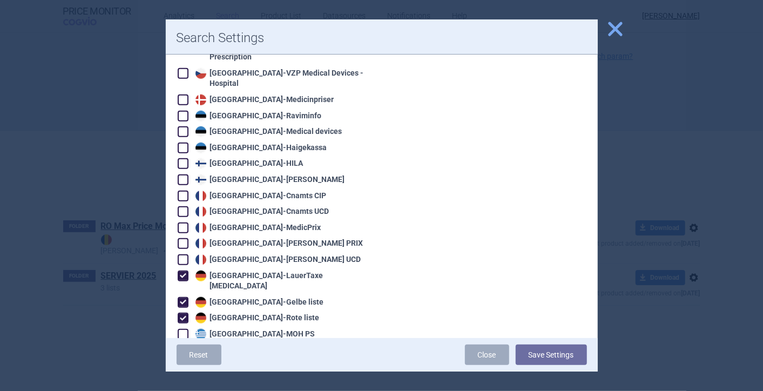
checkbox input "true"
click at [182, 329] on span at bounding box center [183, 334] width 11 height 11
checkbox input "true"
click at [179, 345] on span at bounding box center [183, 350] width 11 height 11
checkbox input "true"
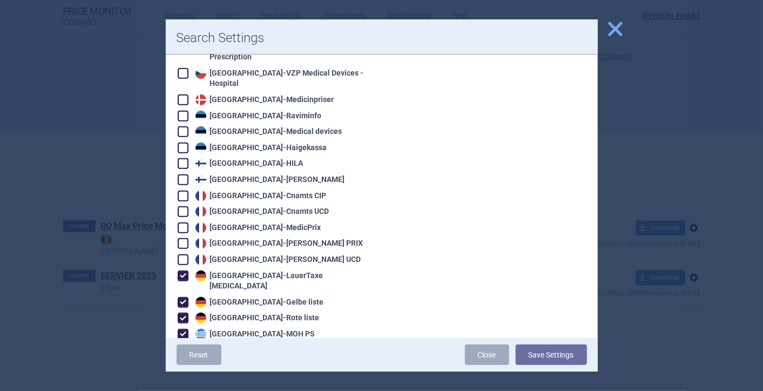
scroll to position [600, 0]
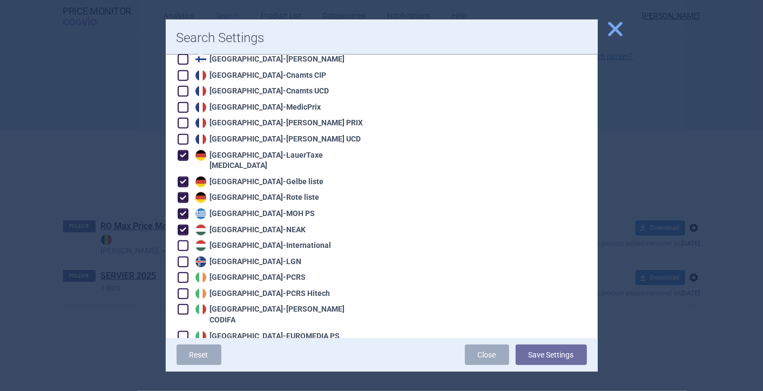
click at [182, 240] on span at bounding box center [183, 245] width 11 height 11
checkbox input "true"
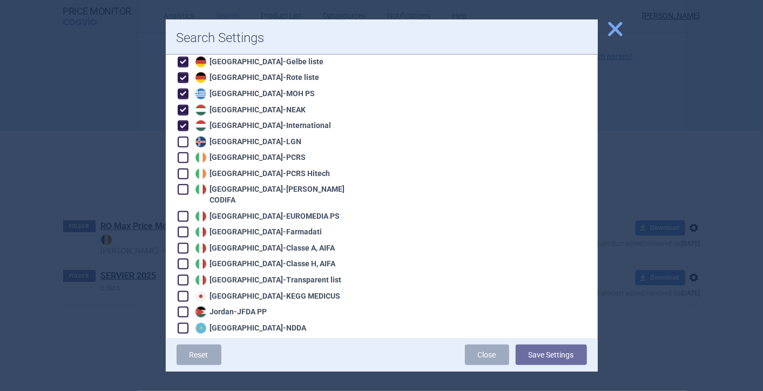
click at [183, 184] on span at bounding box center [183, 189] width 11 height 11
checkbox input "true"
click at [182, 211] on span at bounding box center [183, 216] width 11 height 11
checkbox input "true"
click at [183, 227] on span at bounding box center [183, 232] width 11 height 11
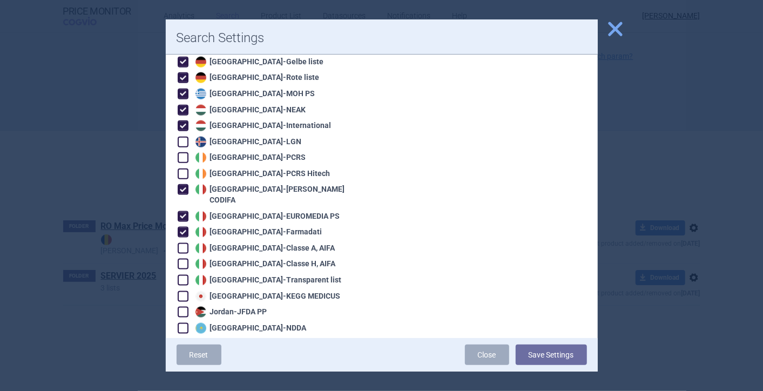
checkbox input "true"
click at [182, 243] on span at bounding box center [183, 248] width 11 height 11
checkbox input "true"
click at [180, 259] on span at bounding box center [183, 264] width 11 height 11
checkbox input "true"
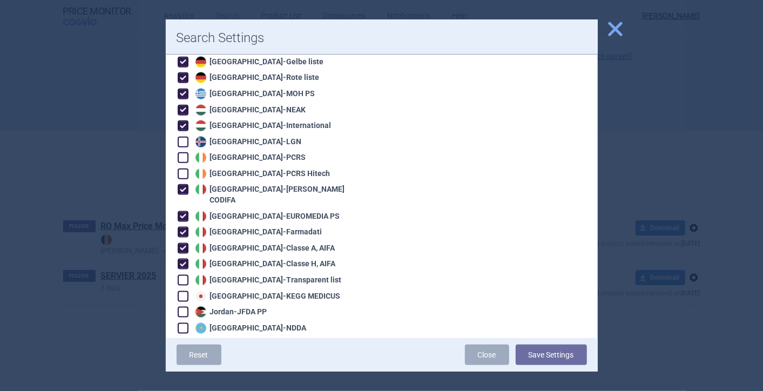
click at [181, 275] on span at bounding box center [183, 280] width 11 height 11
checkbox input "true"
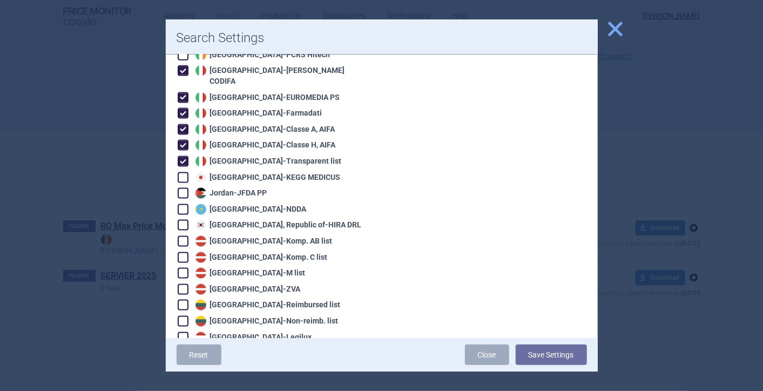
scroll to position [840, 0]
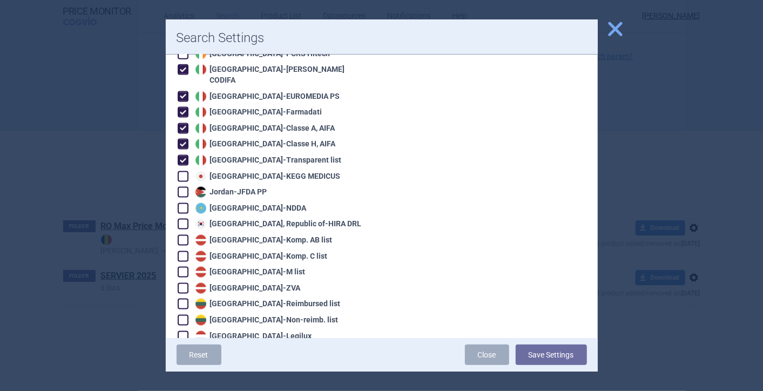
click at [186, 299] on span at bounding box center [183, 304] width 11 height 11
checkbox input "true"
click at [183, 315] on span at bounding box center [183, 320] width 11 height 11
checkbox input "true"
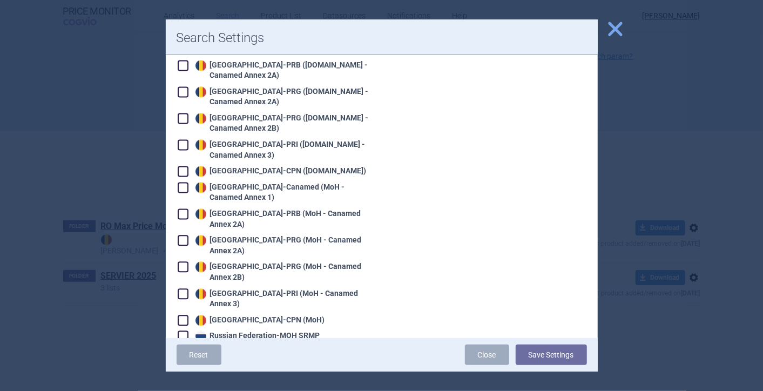
scroll to position [1380, 0]
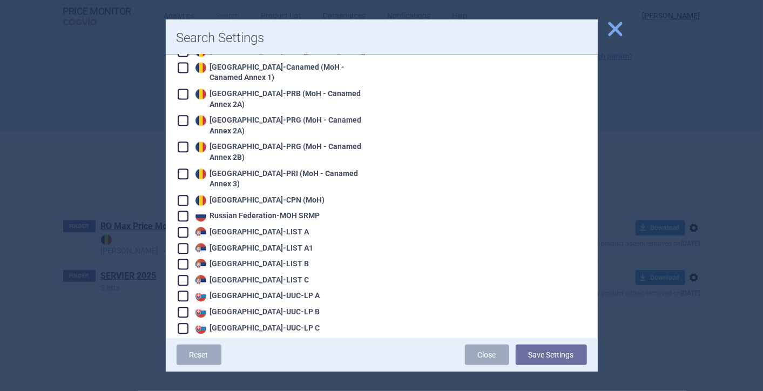
click at [186, 291] on span at bounding box center [183, 296] width 11 height 11
checkbox input "true"
click at [183, 307] on span at bounding box center [183, 312] width 11 height 11
checkbox input "true"
click at [183, 323] on span at bounding box center [183, 328] width 11 height 11
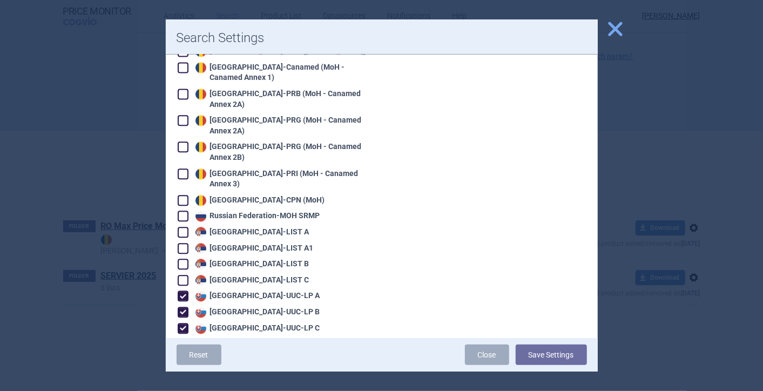
checkbox input "true"
click at [182, 339] on span at bounding box center [183, 344] width 11 height 11
checkbox input "true"
click at [180, 352] on span at bounding box center [183, 360] width 11 height 11
checkbox input "true"
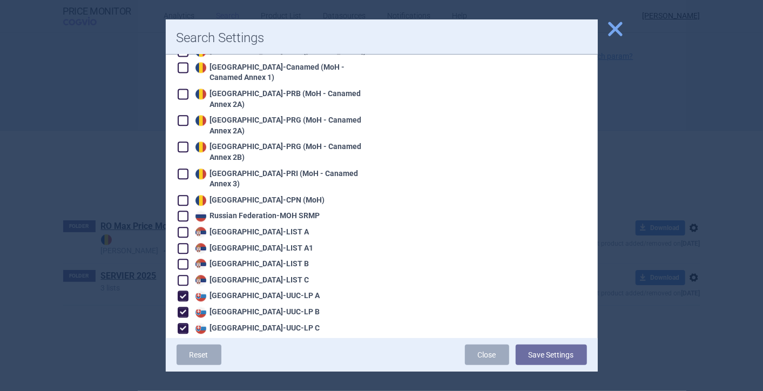
click at [181, 352] on span at bounding box center [183, 376] width 11 height 11
checkbox input "true"
click at [183, 352] on span at bounding box center [183, 392] width 11 height 11
checkbox input "true"
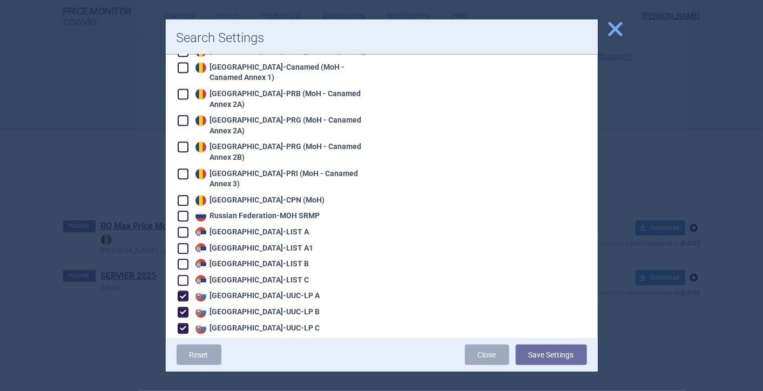
checkbox input "true"
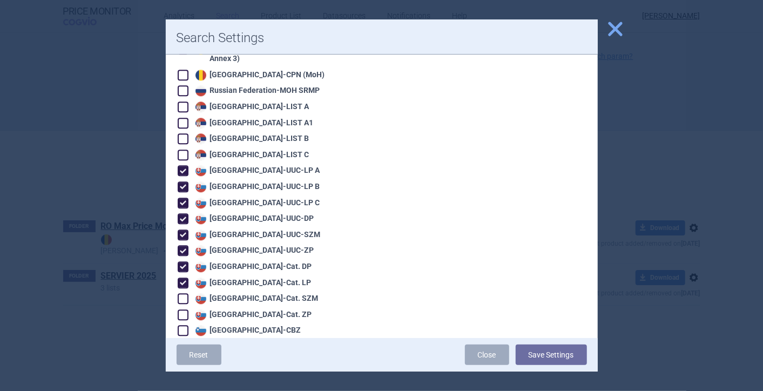
scroll to position [1560, 0]
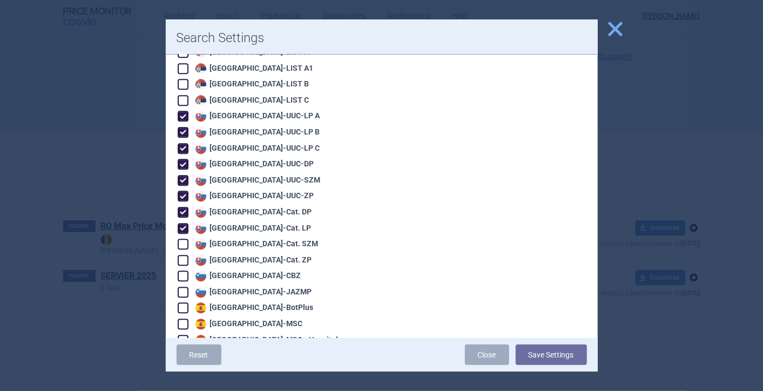
click at [186, 239] on span at bounding box center [183, 244] width 11 height 11
checkbox input "true"
click at [184, 255] on span at bounding box center [183, 260] width 11 height 11
checkbox input "true"
click at [185, 271] on span at bounding box center [183, 276] width 11 height 11
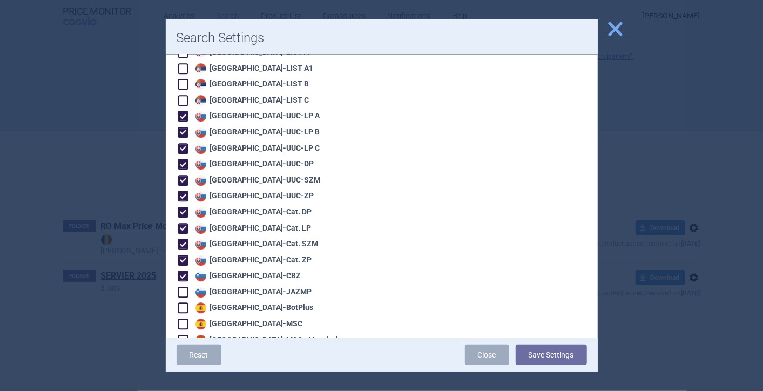
click at [186, 271] on span at bounding box center [183, 276] width 11 height 11
checkbox input "false"
click at [182, 303] on span at bounding box center [183, 308] width 11 height 11
checkbox input "true"
click at [180, 319] on span at bounding box center [183, 324] width 11 height 11
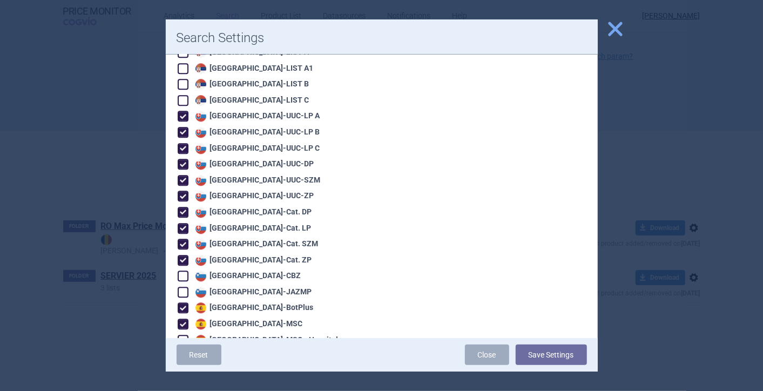
checkbox input "true"
click at [182, 335] on span at bounding box center [183, 340] width 11 height 11
checkbox input "true"
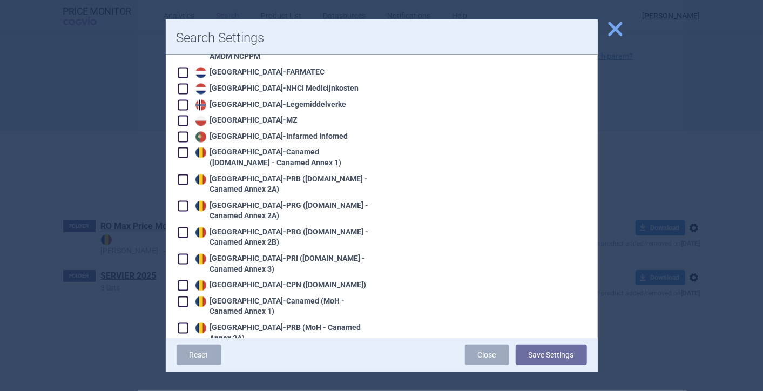
scroll to position [1145, 0]
click at [184, 116] on span at bounding box center [183, 121] width 11 height 11
checkbox input "true"
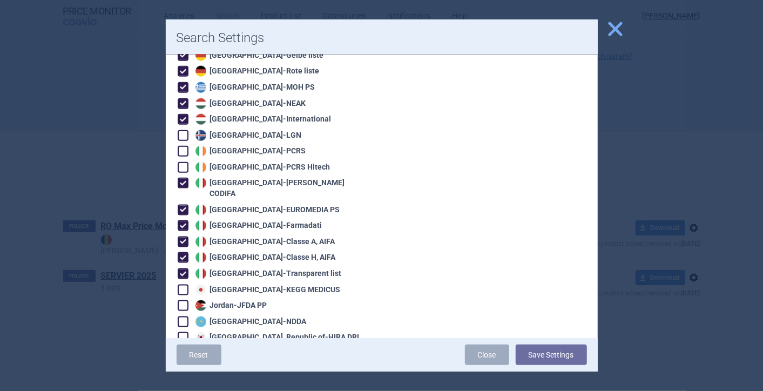
scroll to position [725, 0]
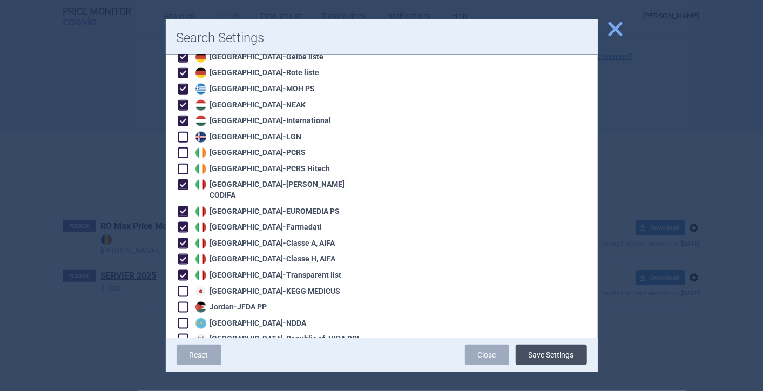
click at [478, 352] on button "Save Settings" at bounding box center [551, 355] width 71 height 21
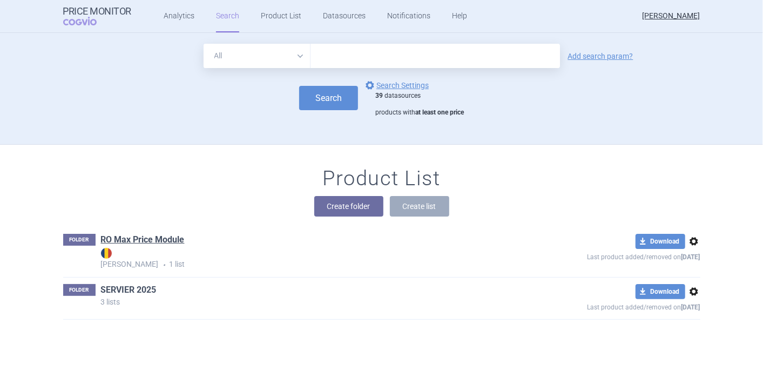
click at [101, 292] on link "SERVIER 2025" at bounding box center [129, 290] width 56 height 12
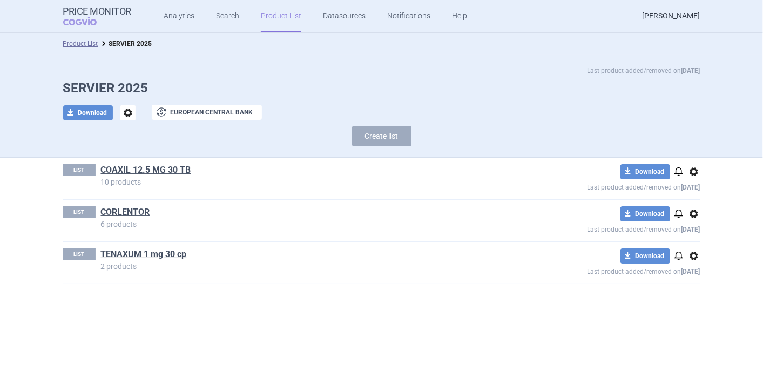
click at [129, 111] on span "options" at bounding box center [127, 112] width 15 height 15
click at [216, 244] on div "LIST TENAXUM 1 mg 30 cp 2 products download Download notifications options Last…" at bounding box center [381, 263] width 637 height 42
click at [162, 111] on span "exchange" at bounding box center [161, 112] width 13 height 13
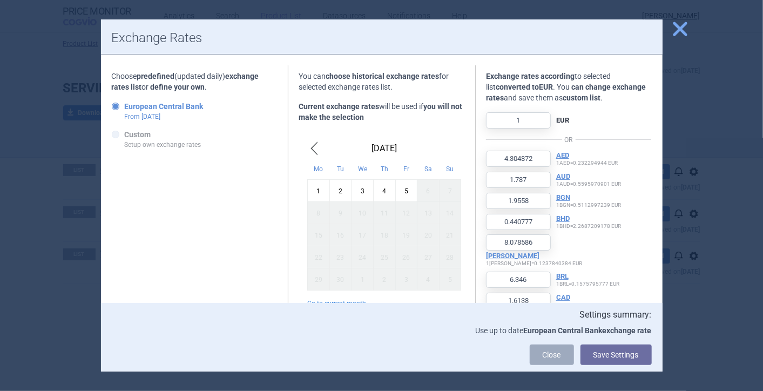
click at [170, 106] on strong "European Central Bank" at bounding box center [164, 106] width 79 height 9
click at [123, 106] on input "European Central Bank From [DATE]" at bounding box center [117, 107] width 11 height 11
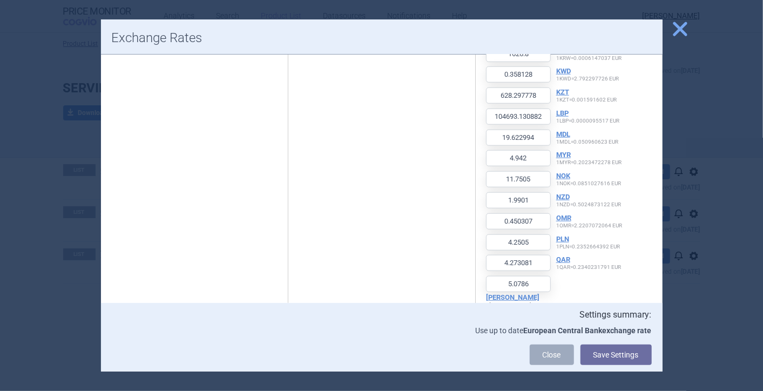
scroll to position [696, 0]
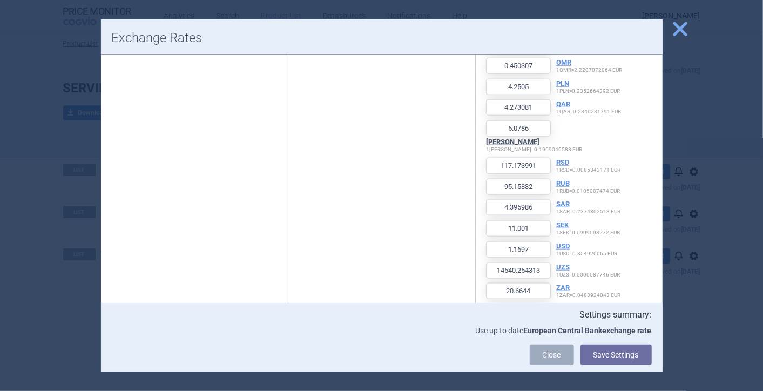
click at [478, 138] on button "[PERSON_NAME]" at bounding box center [512, 142] width 53 height 9
type input "0.8476"
type input "0.3519"
type input "0.3851"
type input "0.0868"
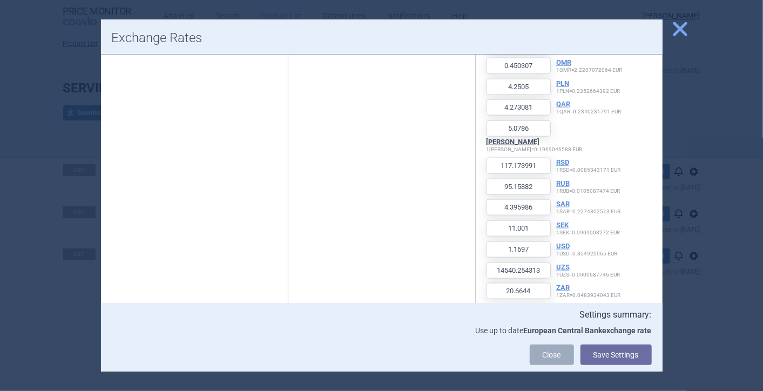
type input "1.5907"
type input "1.2495"
type input "0.3178"
type input "0.1849"
type input "1.6439"
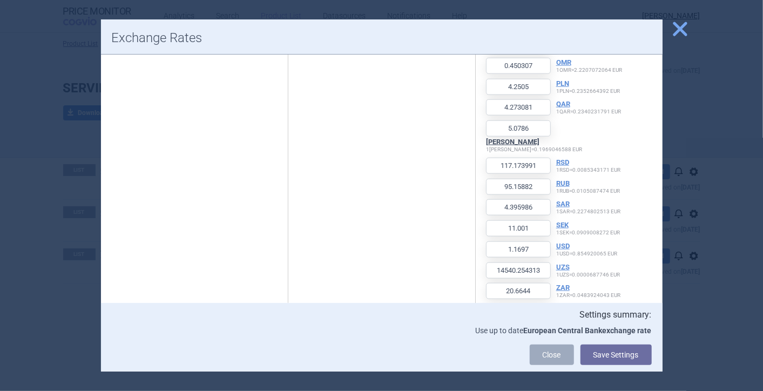
type input "918.0189"
type input "4.8085"
type input "1.4698"
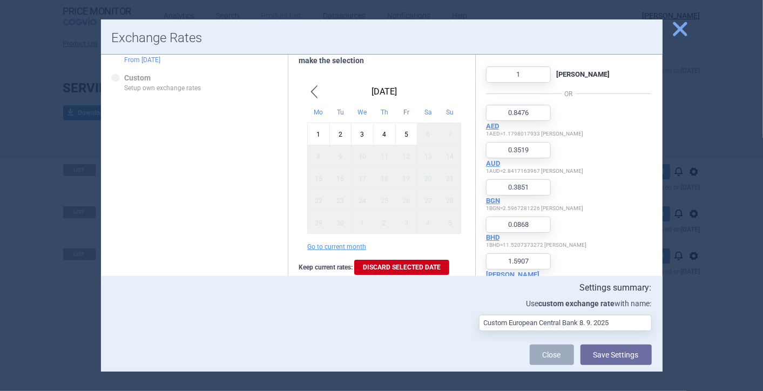
scroll to position [0, 0]
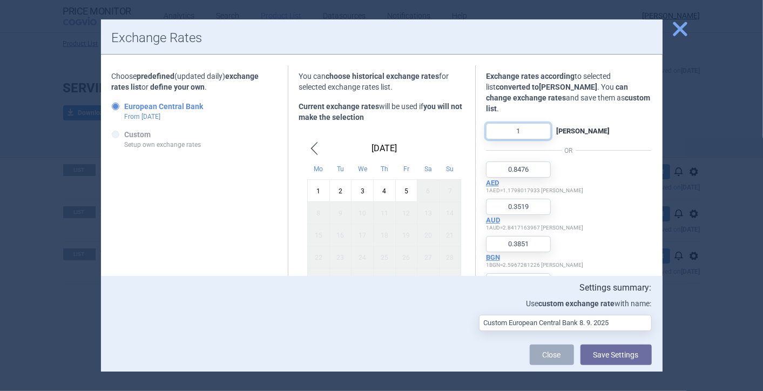
click at [478, 123] on input "1" at bounding box center [518, 131] width 65 height 16
click at [478, 321] on input "Custom European Central Bank 8. 9. 2025" at bounding box center [565, 323] width 173 height 16
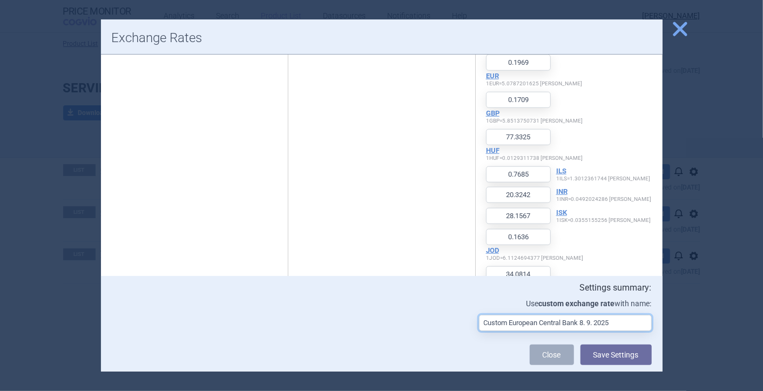
scroll to position [720, 0]
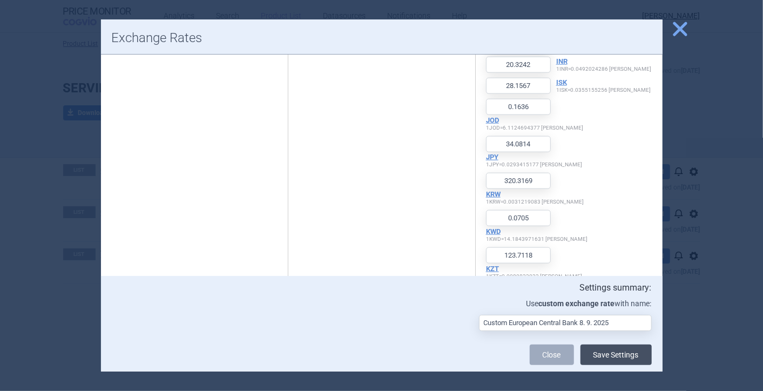
click at [478, 352] on button "Save Settings" at bounding box center [616, 355] width 71 height 21
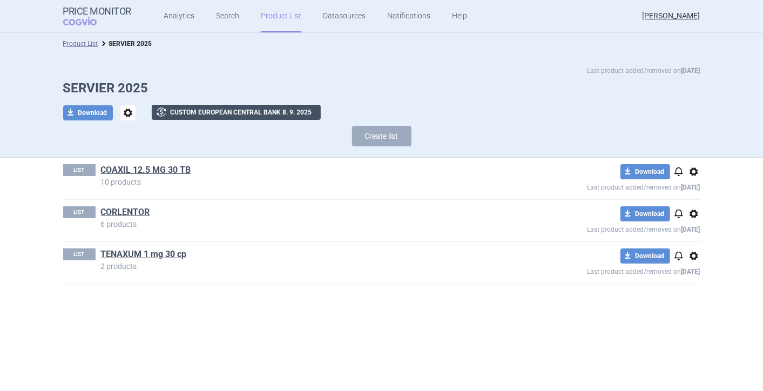
click at [254, 112] on button "exchange Custom European Central Bank 8. 9. 2025" at bounding box center [236, 112] width 169 height 15
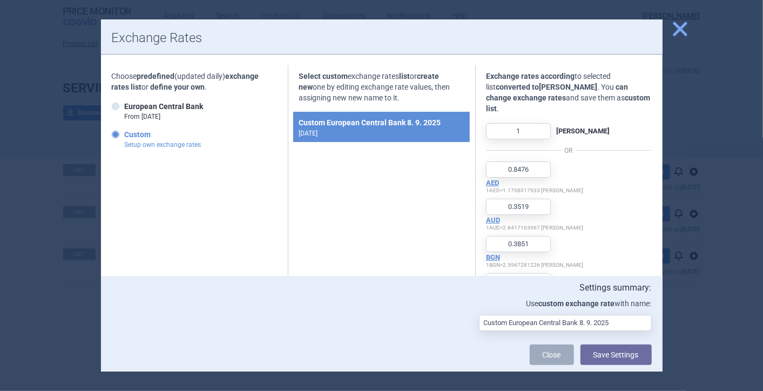
click at [185, 142] on p "Setup own exchange rates" at bounding box center [163, 145] width 77 height 10
click at [123, 140] on input "Custom Setup own exchange rates" at bounding box center [117, 135] width 11 height 11
click at [137, 133] on strong "Custom" at bounding box center [138, 134] width 26 height 9
click at [123, 133] on input "Custom Setup own exchange rates" at bounding box center [117, 135] width 11 height 11
click at [377, 125] on strong "Custom European Central Bank 8. 9. 2025" at bounding box center [382, 122] width 166 height 13
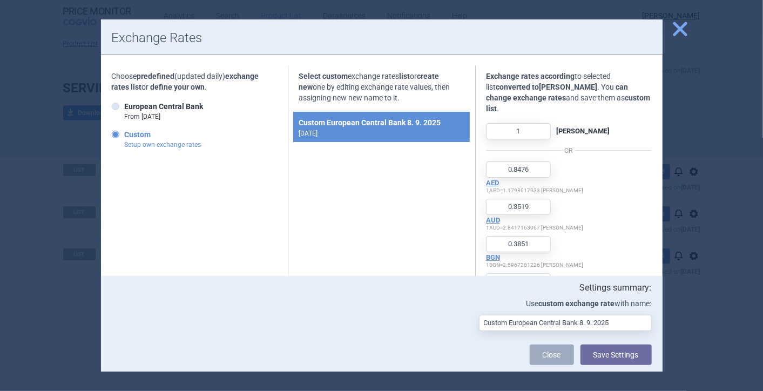
click at [344, 120] on strong "Custom European Central Bank 8. 9. 2025" at bounding box center [382, 122] width 166 height 13
drag, startPoint x: 344, startPoint y: 120, endPoint x: 351, endPoint y: 132, distance: 14.3
click at [351, 132] on div "Custom European Central Bank 8. 9. 2025 [DATE]" at bounding box center [381, 127] width 177 height 30
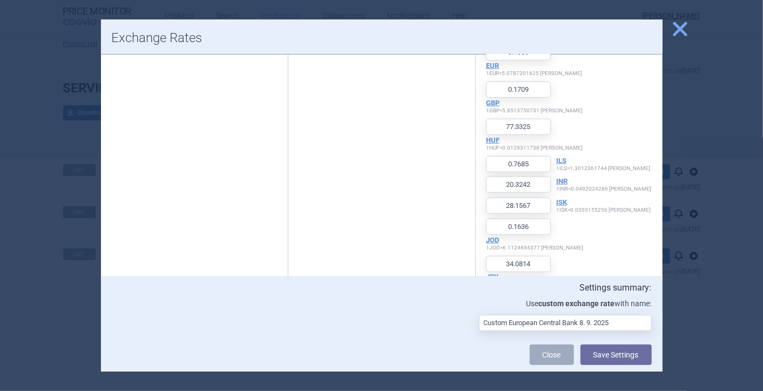
scroll to position [723, 0]
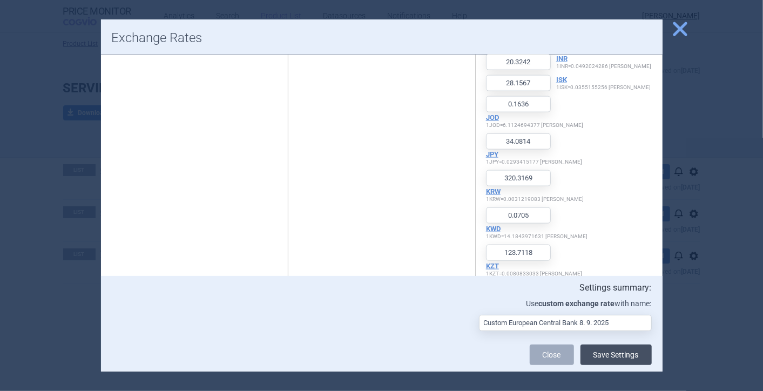
click at [478, 352] on button "Save Settings" at bounding box center [616, 355] width 71 height 21
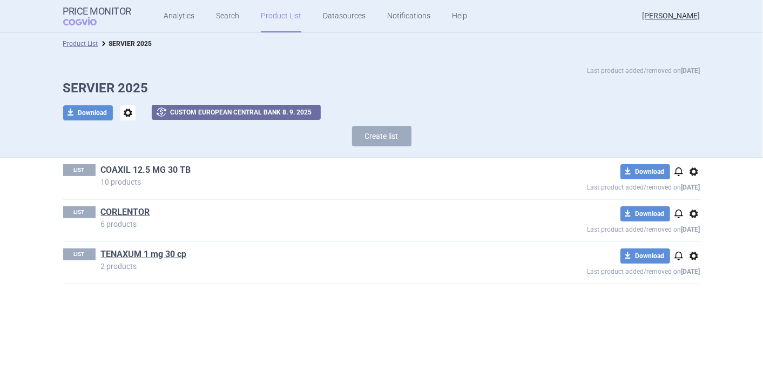
click at [168, 169] on link "COAXIL 12.5 MG 30 TB" at bounding box center [146, 170] width 90 height 12
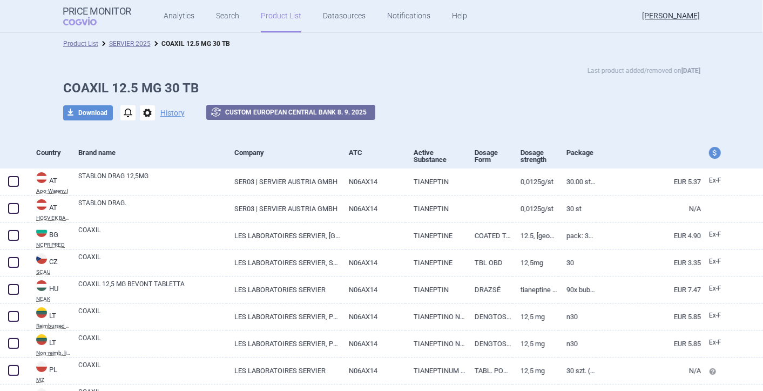
click at [478, 152] on span "price and currency" at bounding box center [715, 153] width 12 height 12
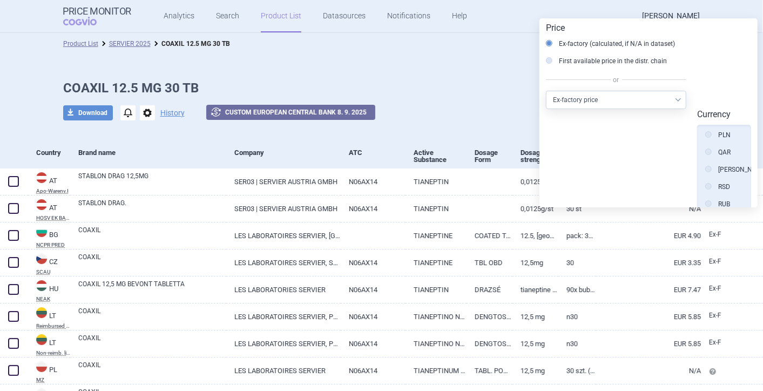
scroll to position [568, 0]
click at [478, 136] on icon at bounding box center [709, 139] width 6 height 6
click at [478, 135] on input "[PERSON_NAME]" at bounding box center [711, 140] width 11 height 11
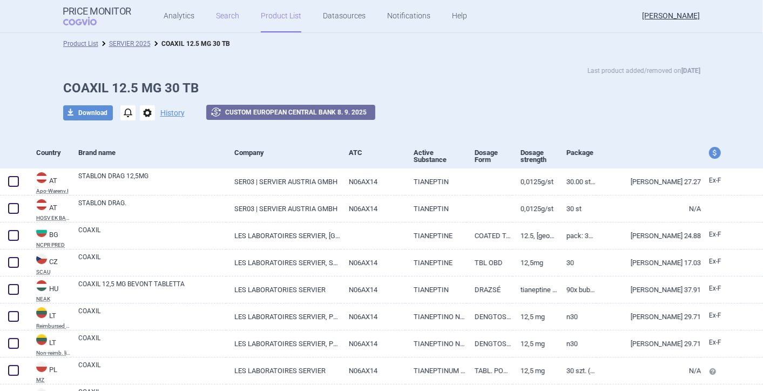
click at [219, 15] on link "Search" at bounding box center [227, 16] width 23 height 32
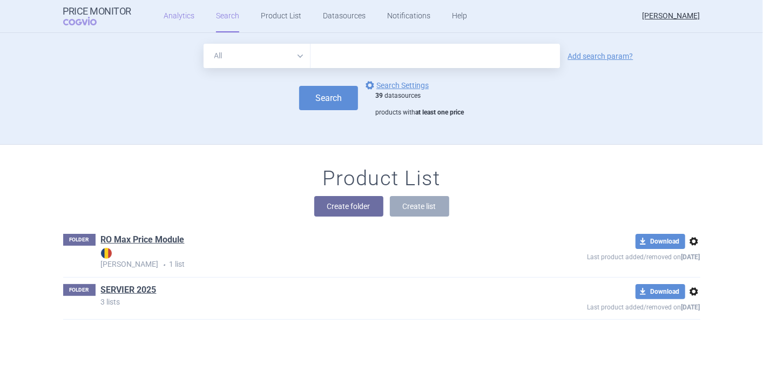
click at [166, 14] on link "Analytics" at bounding box center [179, 16] width 31 height 32
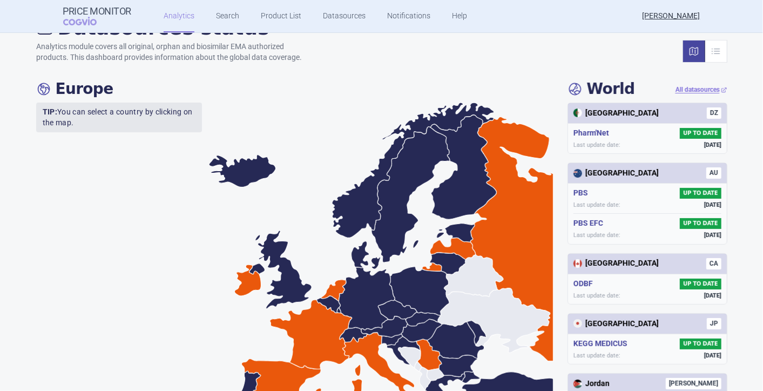
scroll to position [240, 0]
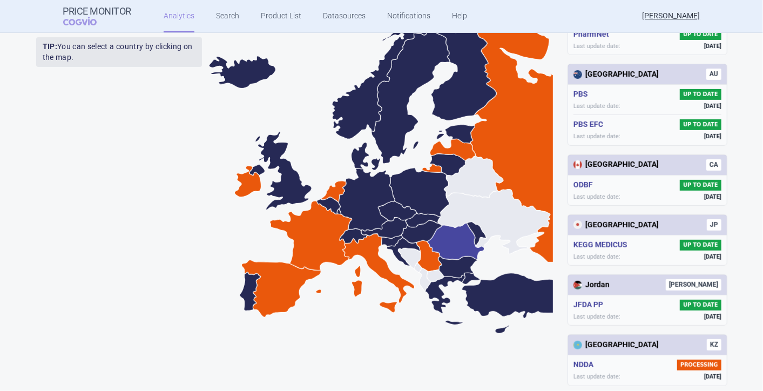
click at [443, 242] on icon at bounding box center [455, 241] width 57 height 37
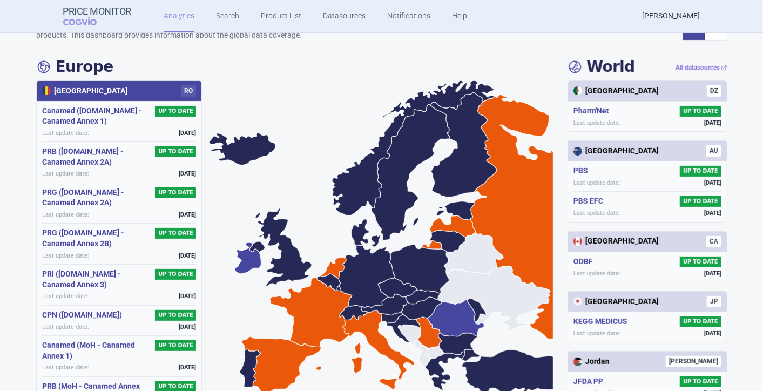
scroll to position [0, 0]
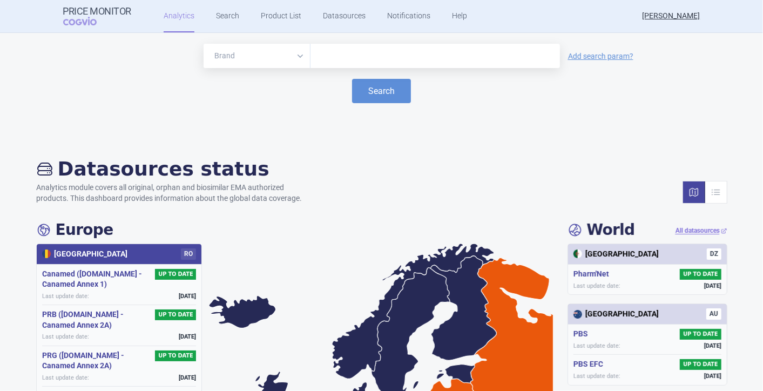
click at [321, 57] on input "text" at bounding box center [435, 56] width 239 height 14
click at [220, 16] on link "Search" at bounding box center [227, 16] width 23 height 32
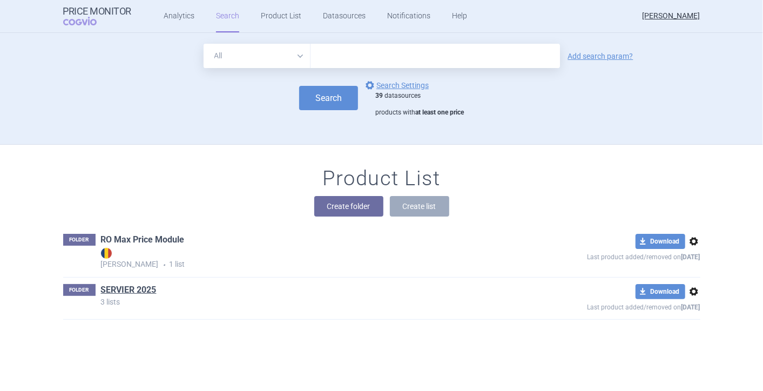
click at [153, 240] on link "RO Max Price Module" at bounding box center [143, 240] width 84 height 12
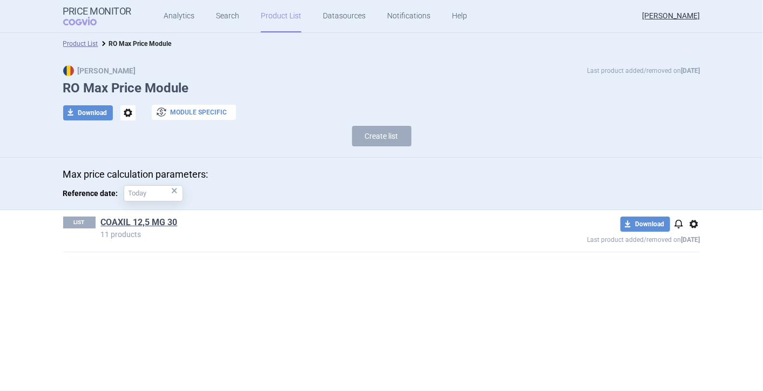
click at [205, 109] on button "exchange Module specific" at bounding box center [194, 112] width 84 height 15
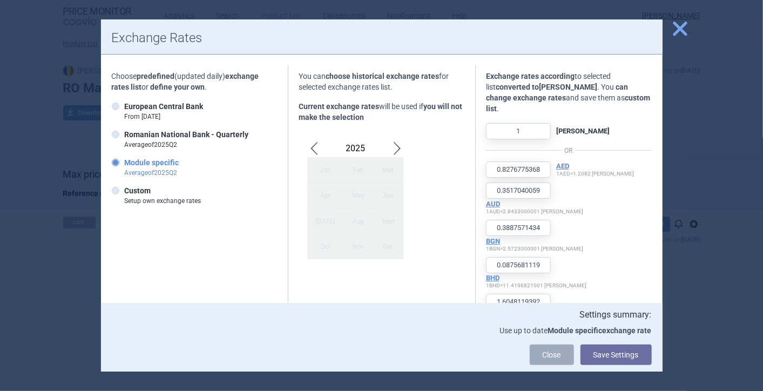
click at [478, 30] on span "close" at bounding box center [680, 28] width 19 height 19
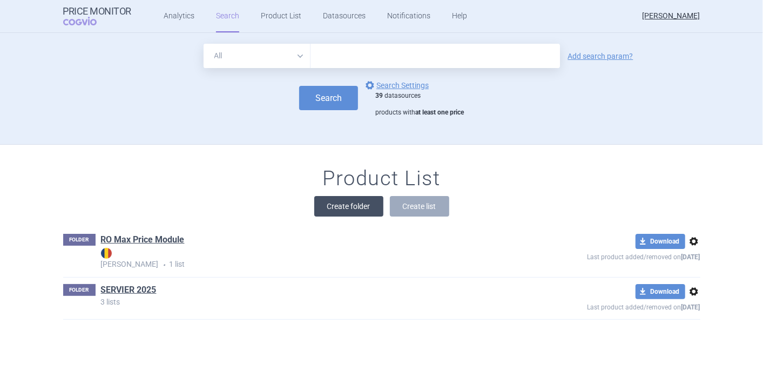
click at [328, 205] on button "Create folder" at bounding box center [348, 206] width 69 height 21
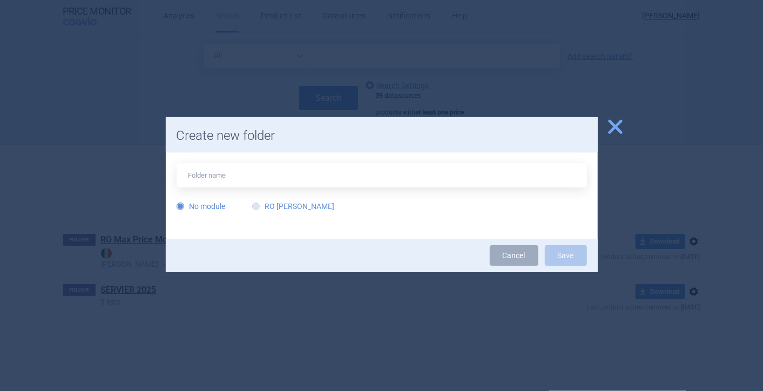
click at [256, 207] on icon at bounding box center [256, 207] width 8 height 8
click at [256, 207] on input "RO [PERSON_NAME]" at bounding box center [258, 207] width 11 height 11
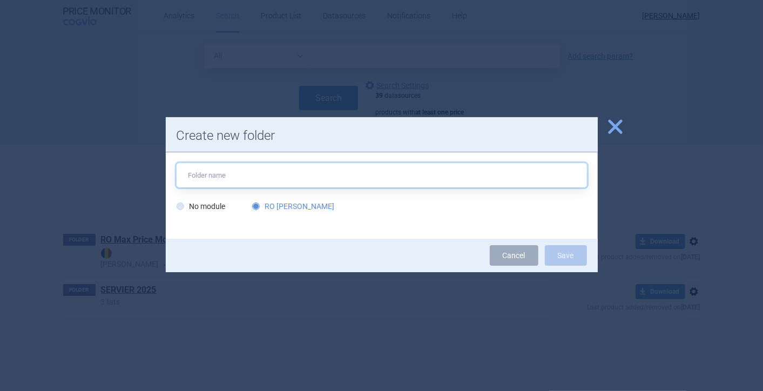
click at [415, 174] on input "text" at bounding box center [382, 175] width 411 height 24
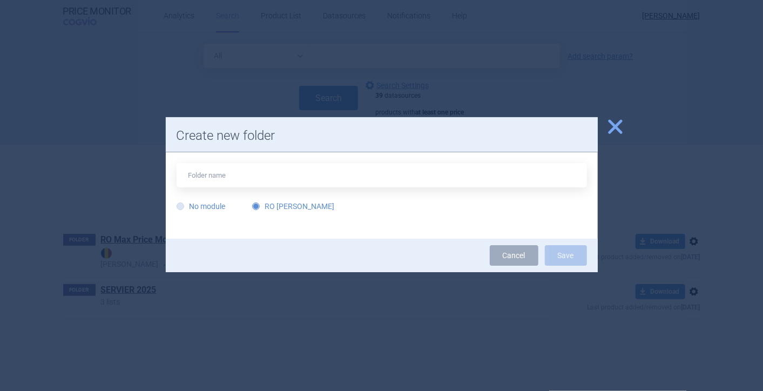
click at [184, 204] on label "No module" at bounding box center [201, 206] width 49 height 11
click at [184, 204] on input "No module" at bounding box center [182, 207] width 11 height 11
click at [478, 130] on span "close" at bounding box center [615, 126] width 19 height 19
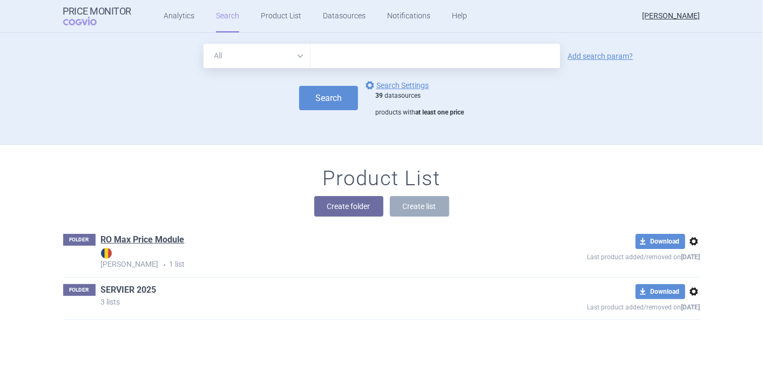
click at [116, 288] on link "SERVIER 2025" at bounding box center [129, 290] width 56 height 12
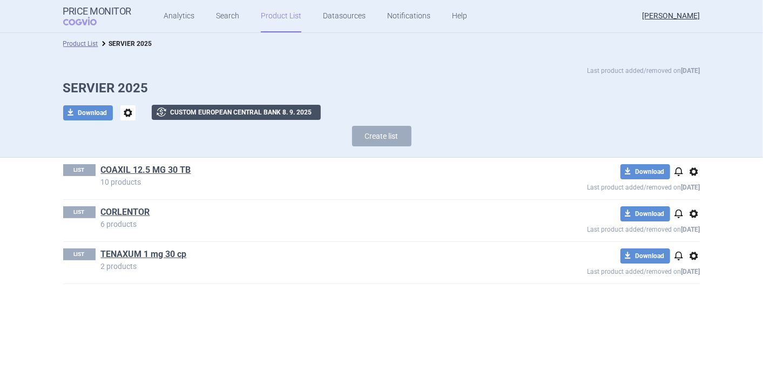
click at [165, 113] on span "exchange" at bounding box center [161, 112] width 13 height 13
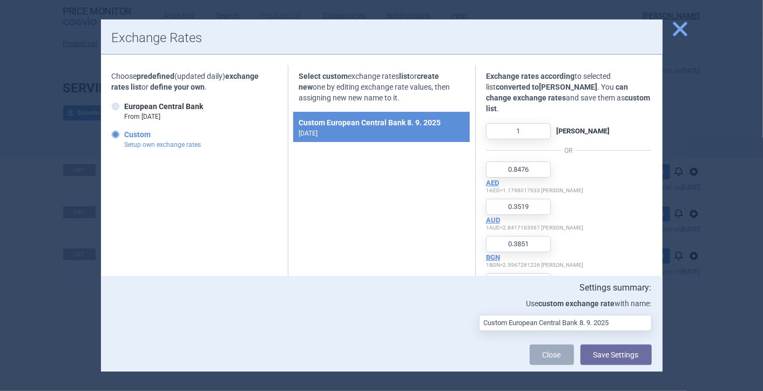
click at [160, 145] on p "Setup own exchange rates" at bounding box center [163, 145] width 77 height 10
click at [123, 140] on input "Custom Setup own exchange rates" at bounding box center [117, 135] width 11 height 11
drag, startPoint x: 160, startPoint y: 145, endPoint x: 373, endPoint y: 196, distance: 218.3
click at [478, 31] on span "close" at bounding box center [680, 28] width 19 height 19
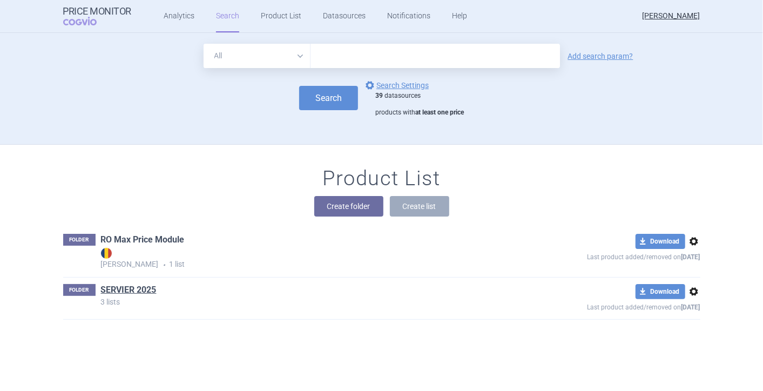
click at [139, 239] on link "RO Max Price Module" at bounding box center [143, 240] width 84 height 12
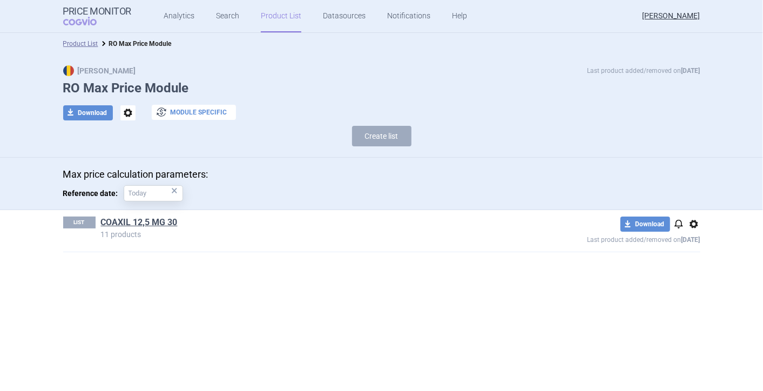
click at [188, 112] on button "exchange Module specific" at bounding box center [194, 112] width 84 height 15
